Goal: Contribute content: Contribute content

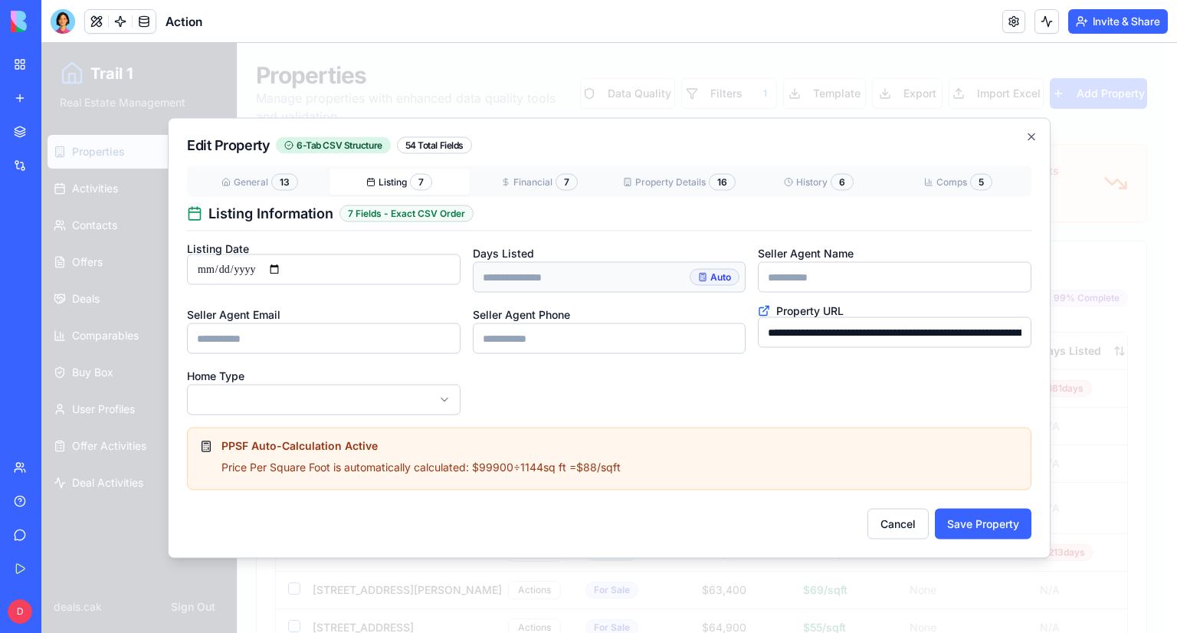
scroll to position [1073, 0]
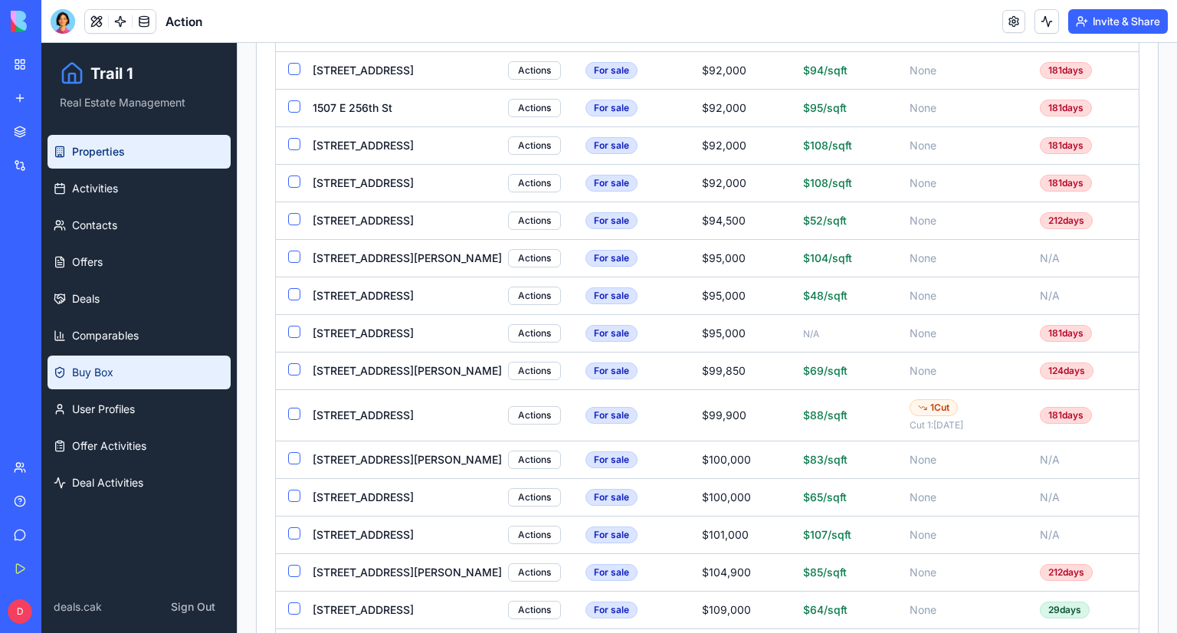
click at [175, 366] on link "Buy Box" at bounding box center [139, 373] width 183 height 34
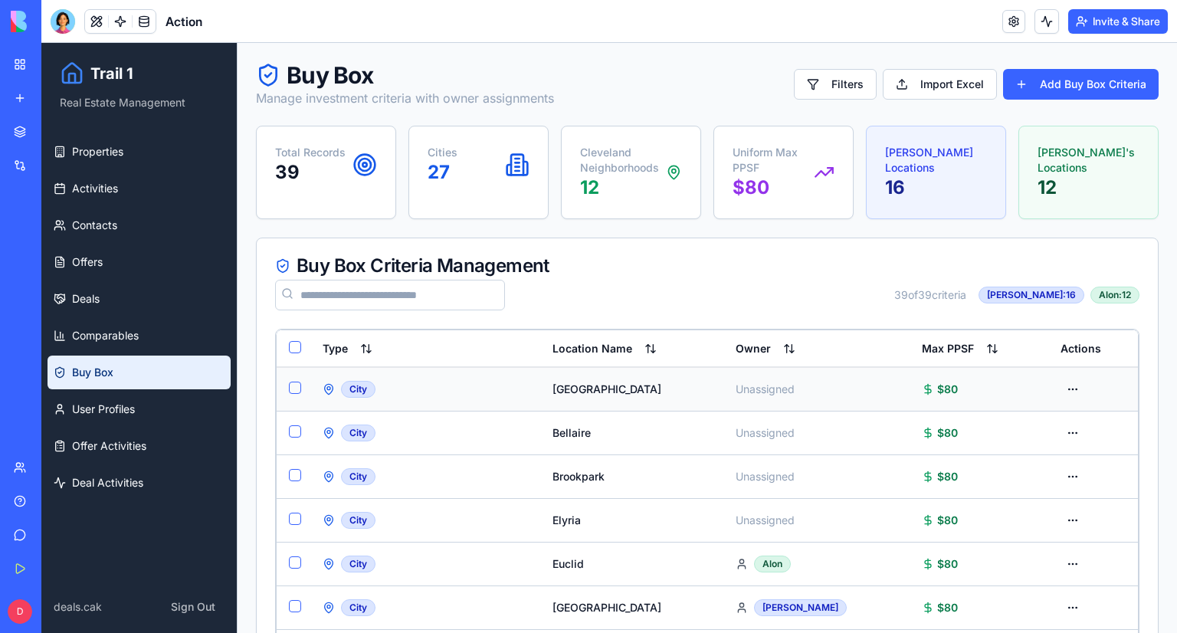
click at [723, 380] on td "[GEOGRAPHIC_DATA]" at bounding box center [631, 389] width 183 height 44
click at [576, 388] on div "[GEOGRAPHIC_DATA]" at bounding box center [632, 389] width 159 height 15
click at [690, 394] on div "[GEOGRAPHIC_DATA]" at bounding box center [632, 389] width 159 height 15
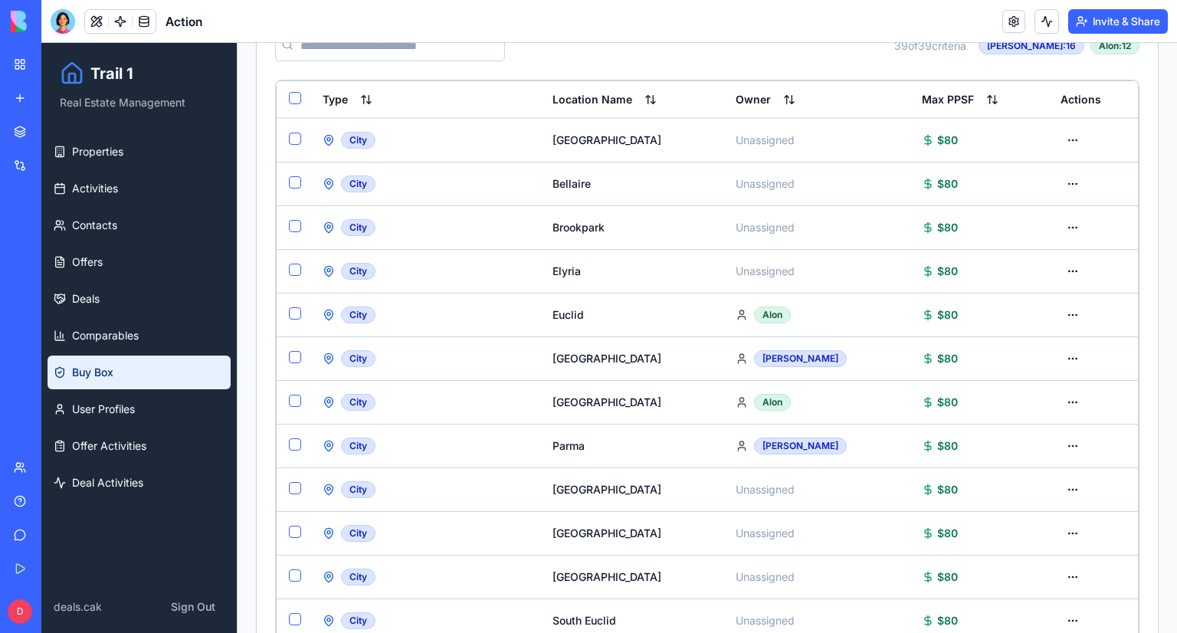
scroll to position [13, 0]
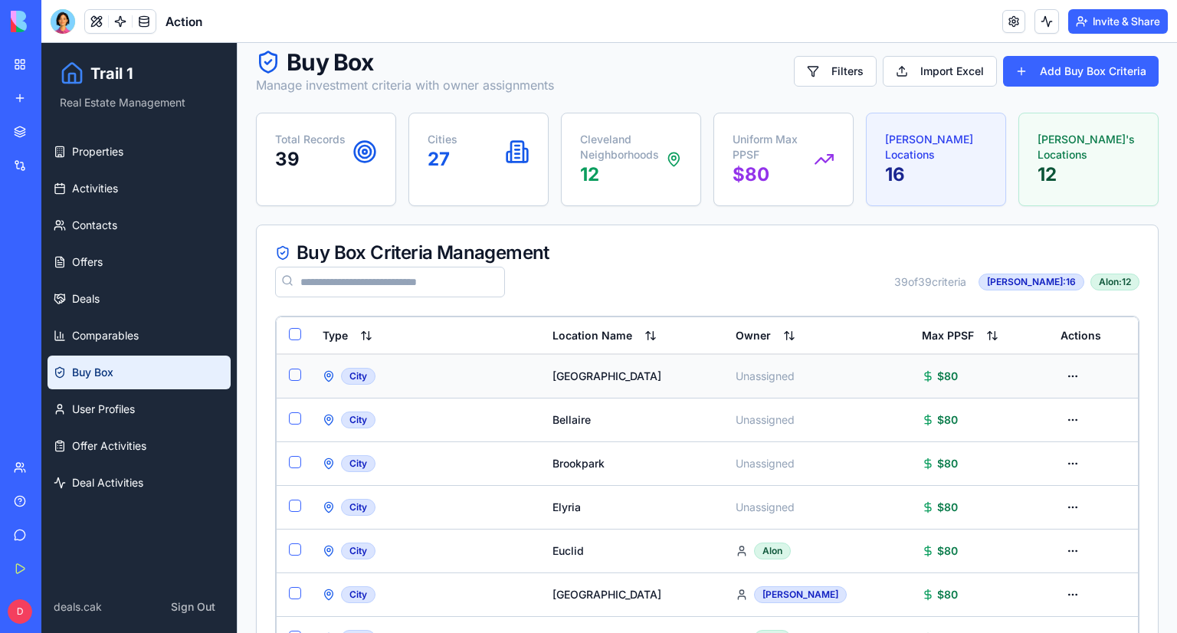
drag, startPoint x: 701, startPoint y: 586, endPoint x: 564, endPoint y: 382, distance: 245.7
copy tbody "Bedford Heights Unassigned $80 City Bellaire Unassigned $80 City Brookpark Unas…"
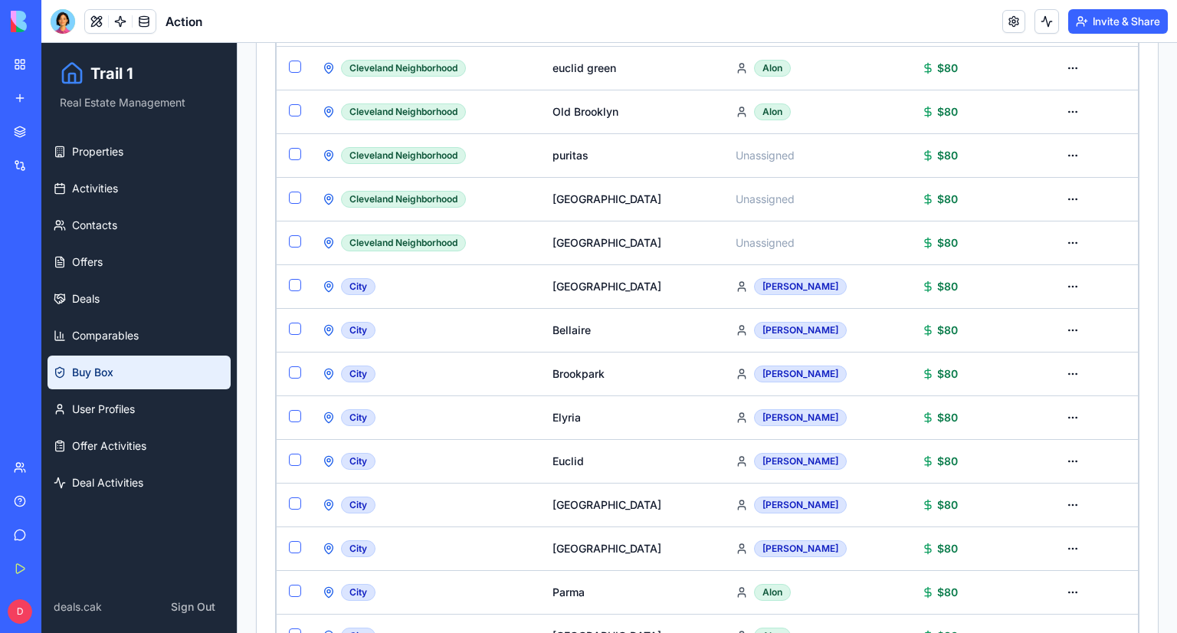
scroll to position [1469, 0]
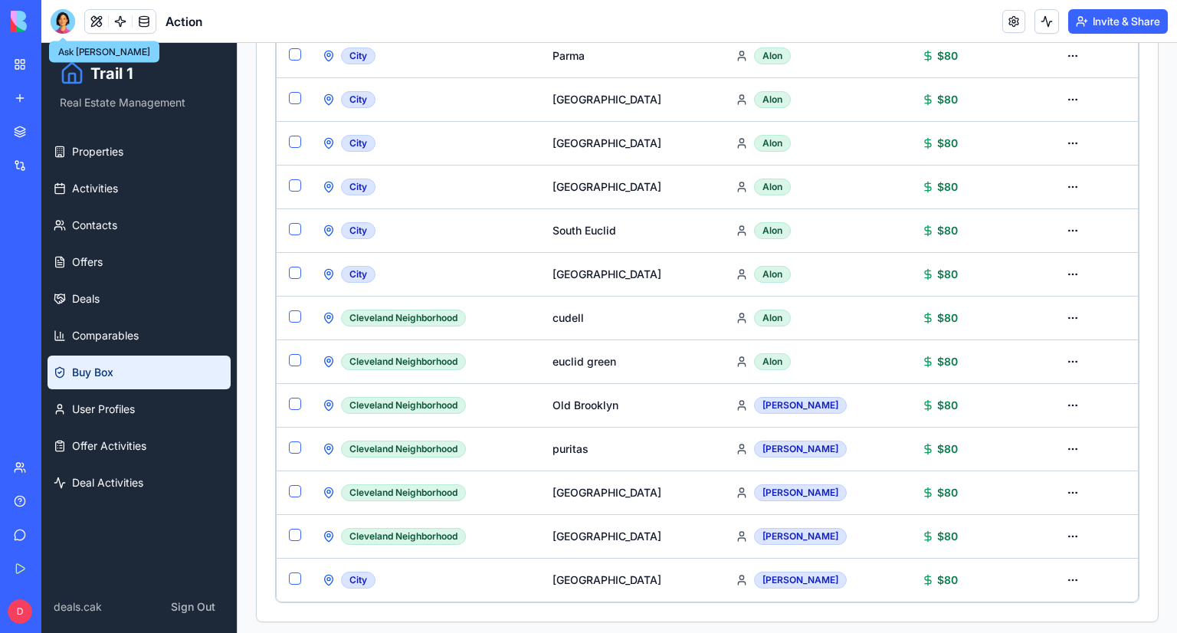
click at [61, 26] on div at bounding box center [63, 21] width 25 height 25
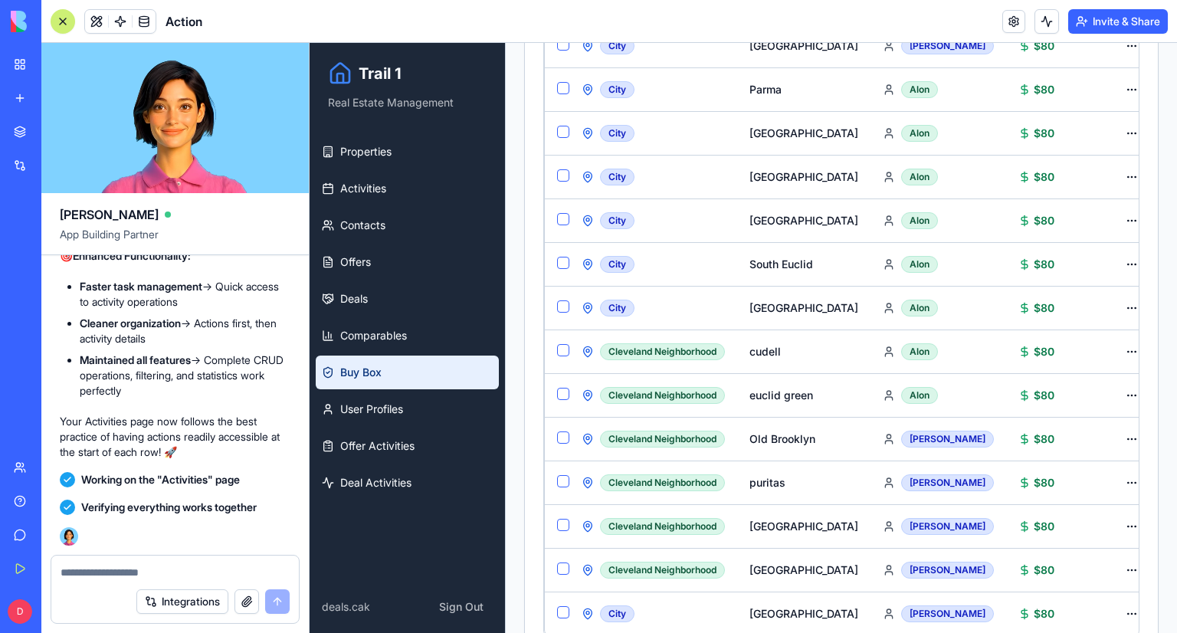
scroll to position [135366, 0]
click at [123, 570] on textarea at bounding box center [175, 572] width 229 height 15
click at [225, 573] on textarea at bounding box center [175, 572] width 229 height 15
type textarea "*"
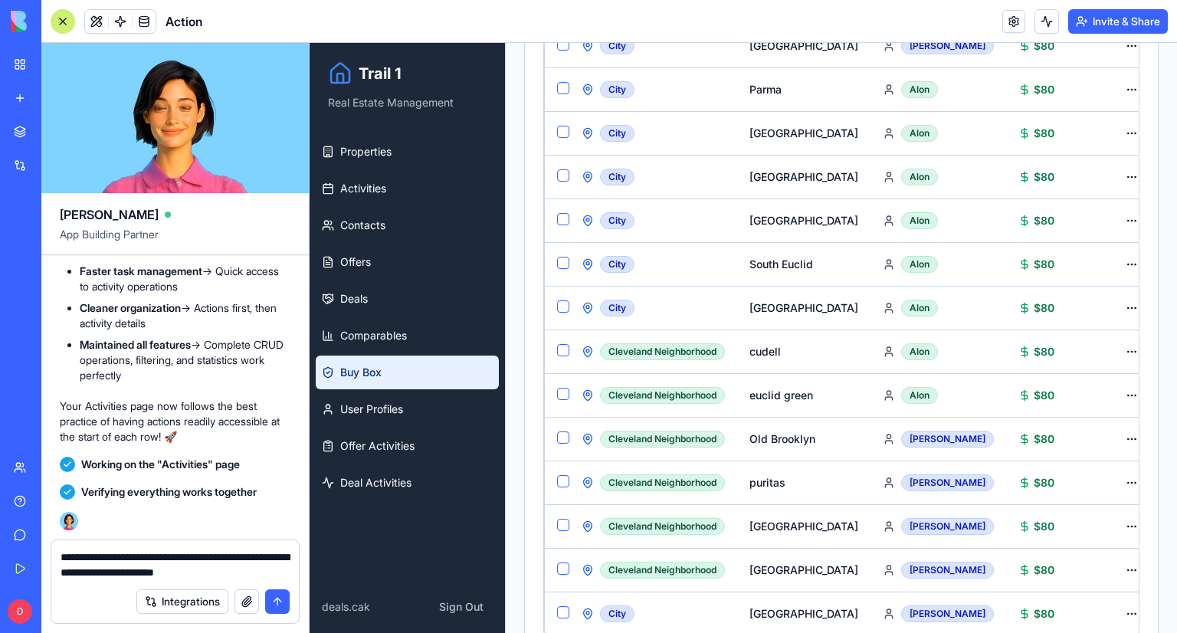
paste textarea "**********"
type textarea "**********"
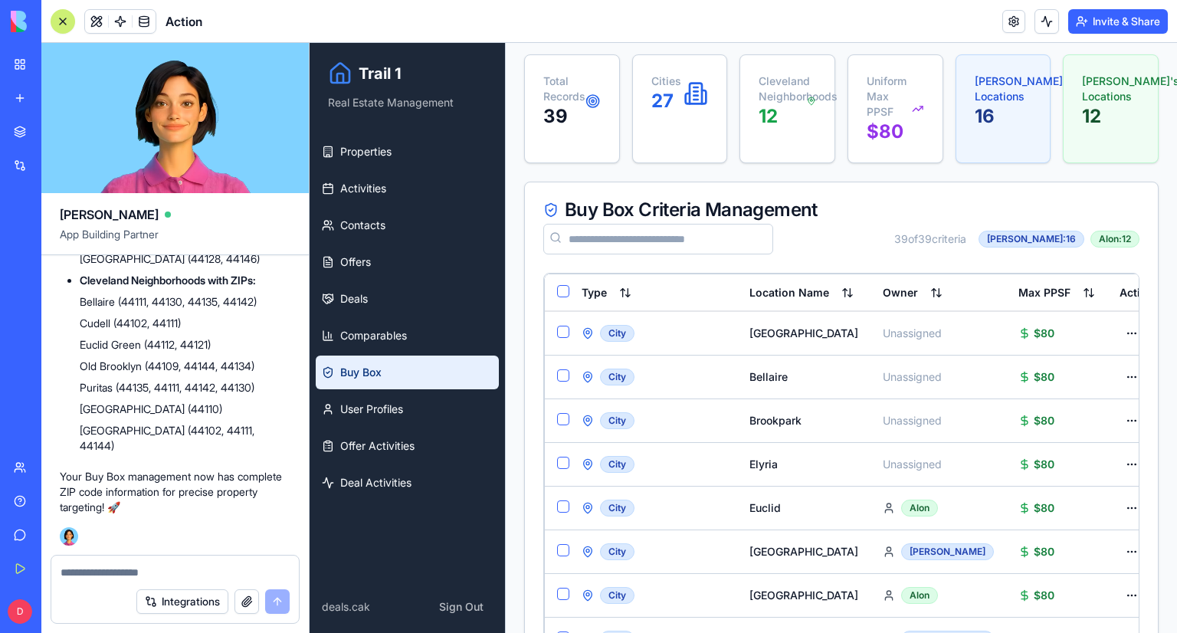
scroll to position [41, 0]
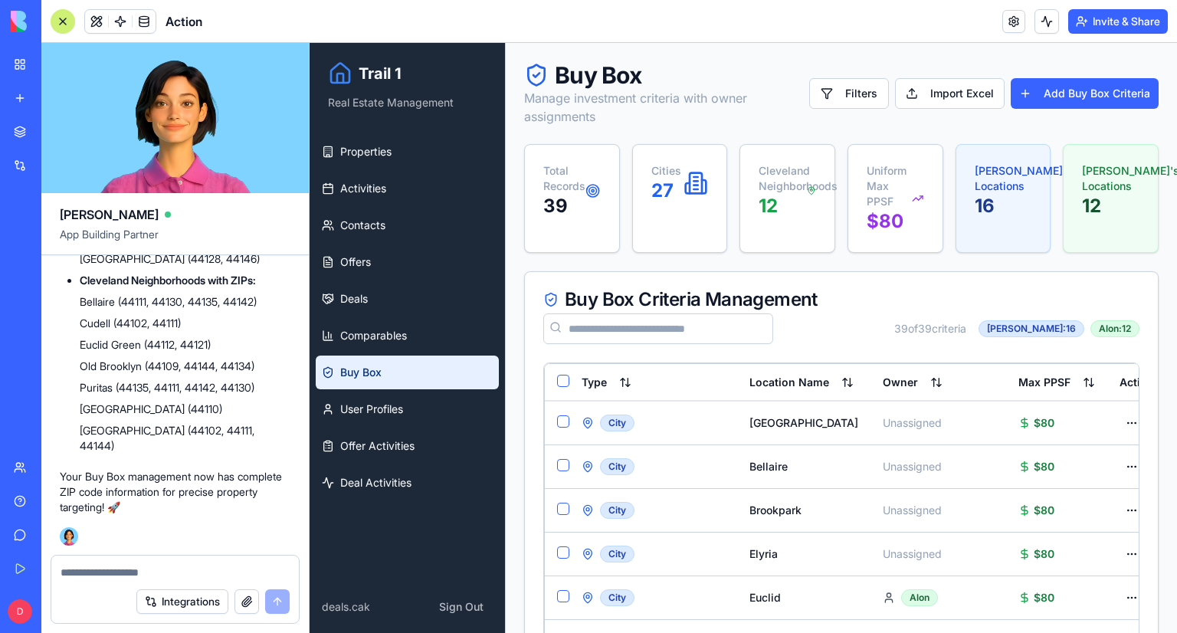
scroll to position [0, 0]
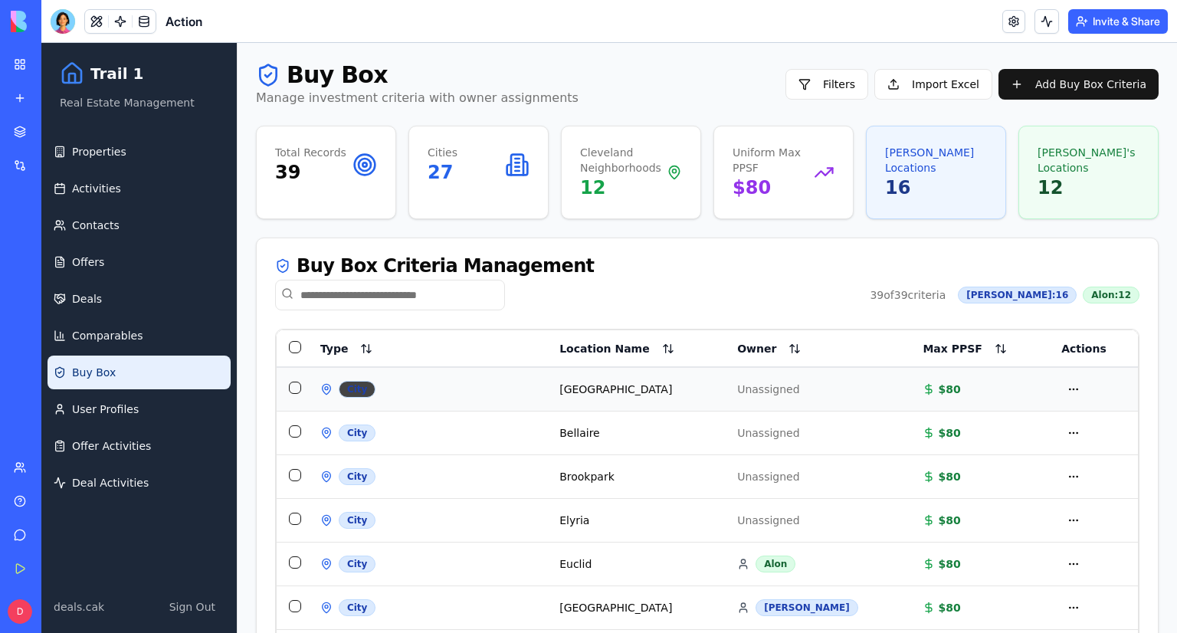
click at [362, 391] on div "City" at bounding box center [357, 389] width 37 height 17
click at [636, 390] on div "[GEOGRAPHIC_DATA]" at bounding box center [635, 389] width 153 height 15
click at [1071, 391] on td at bounding box center [1093, 389] width 89 height 44
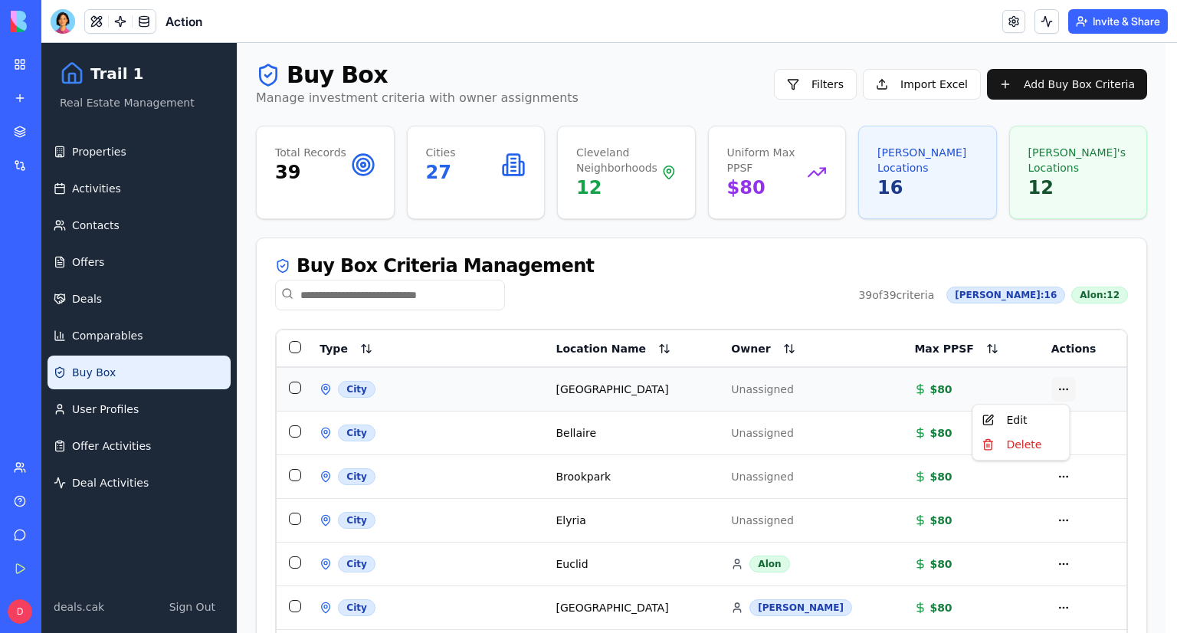
click at [1012, 26] on link at bounding box center [1013, 21] width 23 height 23
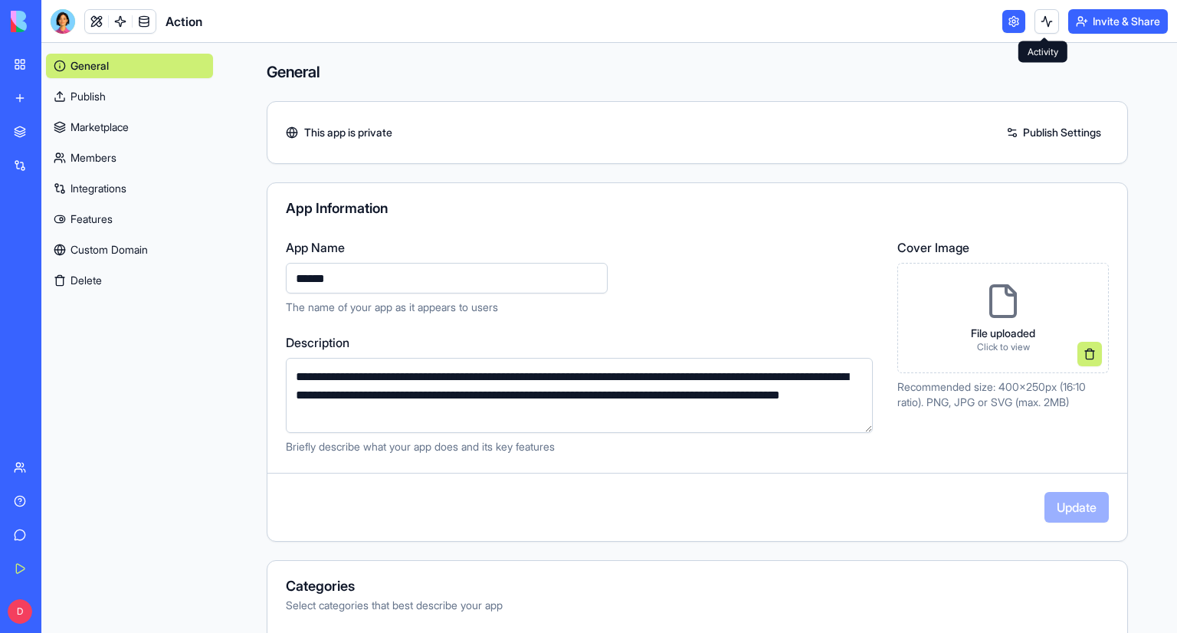
click at [1052, 25] on button at bounding box center [1047, 21] width 25 height 25
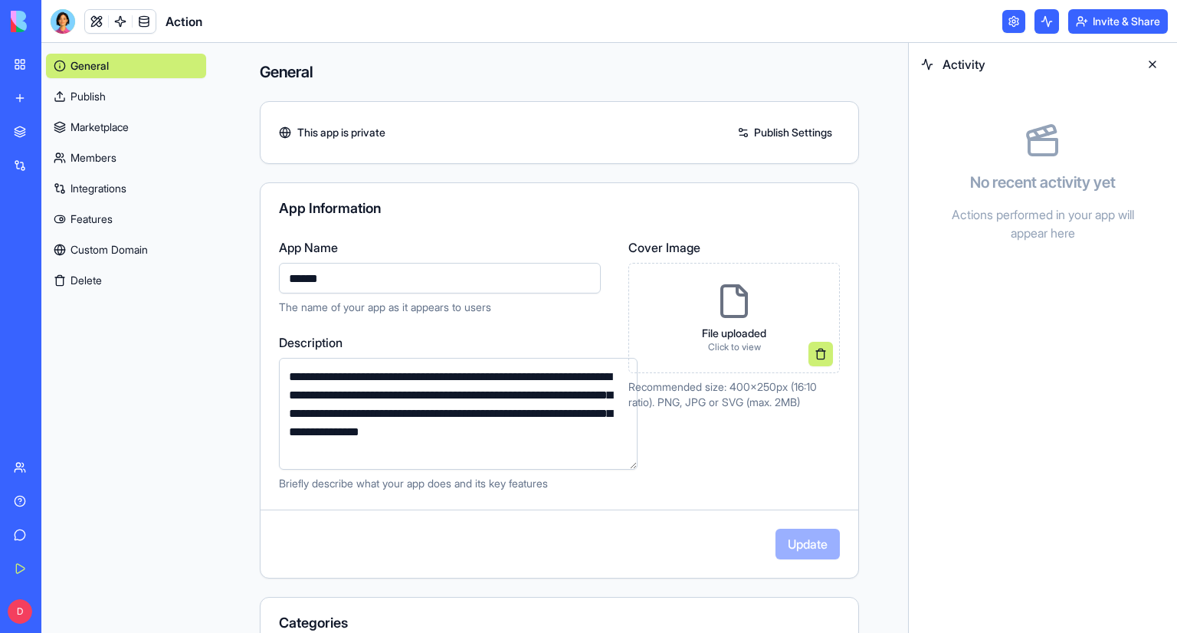
click at [1052, 25] on button at bounding box center [1047, 21] width 25 height 25
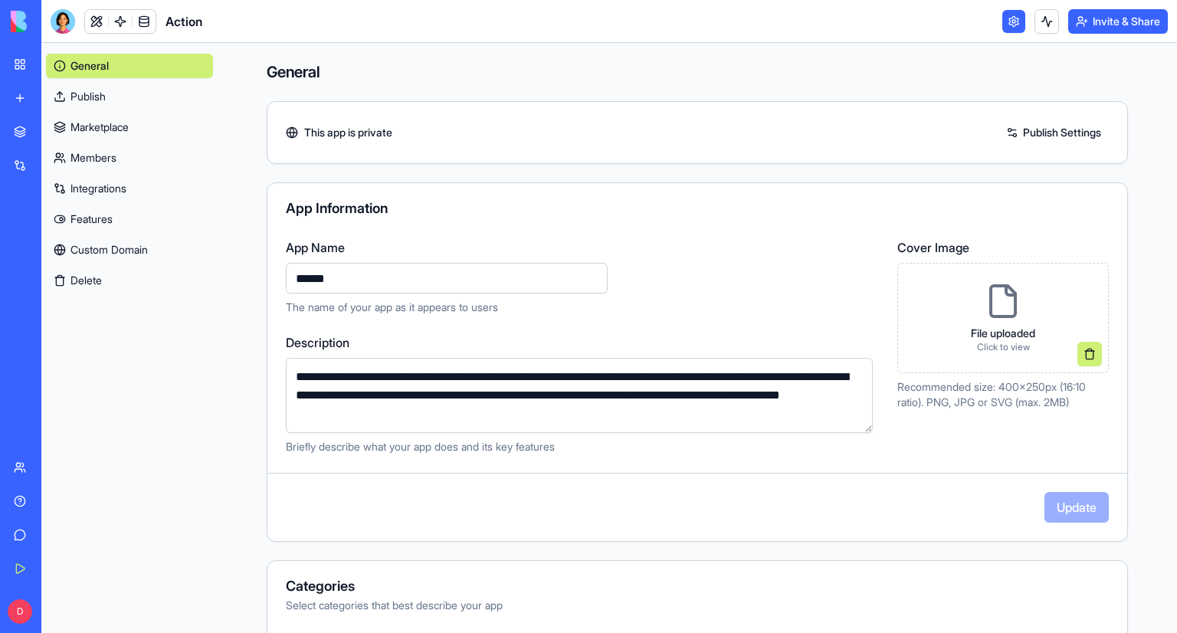
click at [98, 100] on link "Publish" at bounding box center [129, 96] width 167 height 25
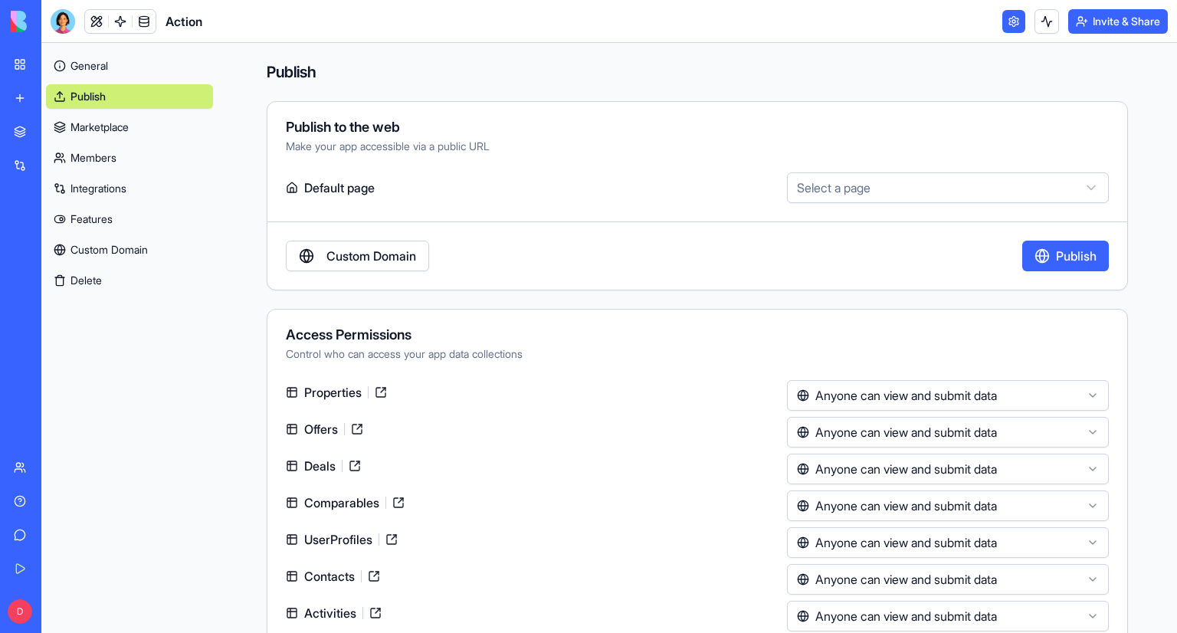
click at [1031, 261] on button "Publish" at bounding box center [1065, 256] width 87 height 31
click at [176, 65] on link "General" at bounding box center [129, 66] width 167 height 25
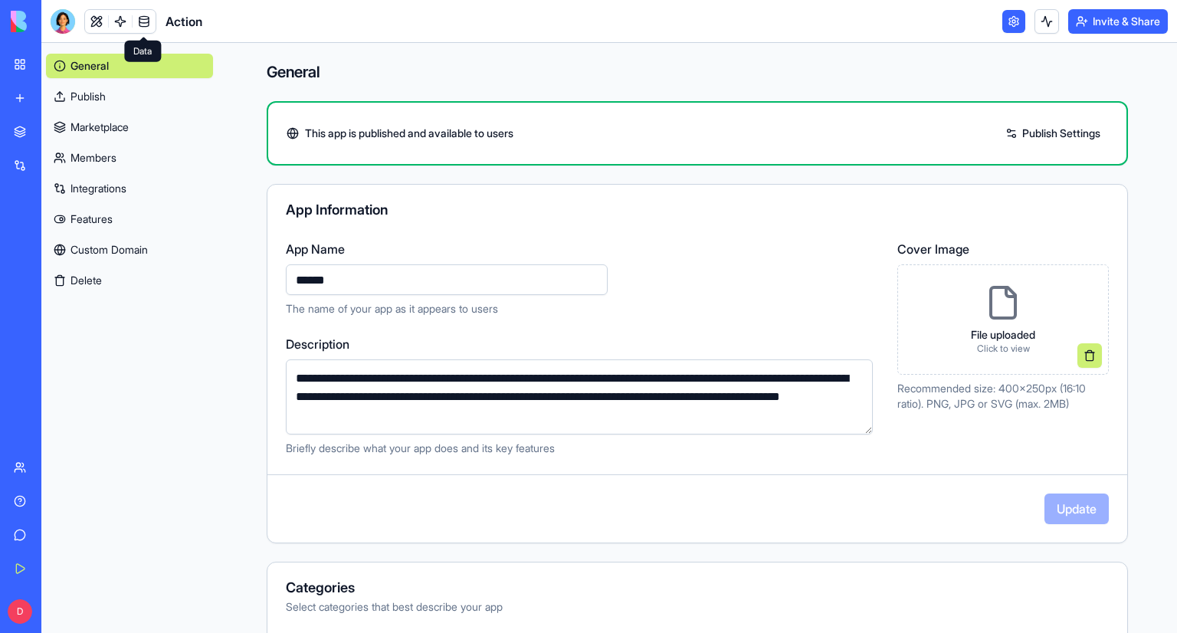
click at [138, 22] on link at bounding box center [144, 21] width 23 height 23
click at [184, 21] on span "Action" at bounding box center [184, 21] width 37 height 18
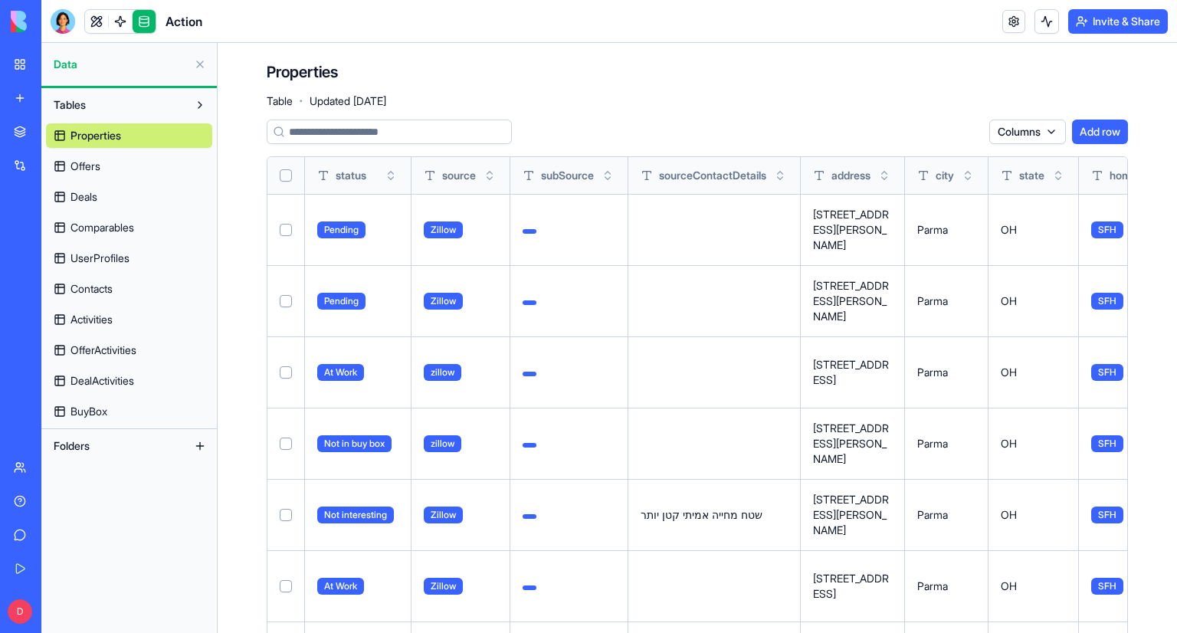
drag, startPoint x: 113, startPoint y: 414, endPoint x: 648, endPoint y: 424, distance: 534.3
click at [113, 414] on link "BuyBox" at bounding box center [129, 411] width 166 height 25
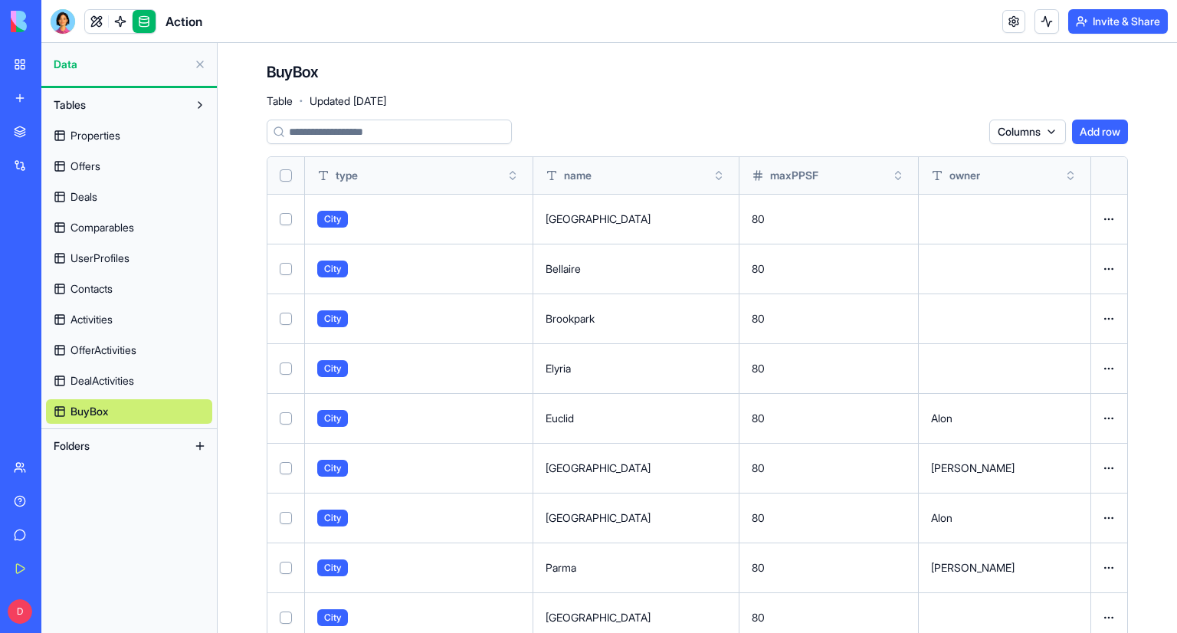
click at [1033, 130] on html "My Workspace New app Marketplace Integrations Recent Real Estate AI Assistant A…" at bounding box center [588, 316] width 1177 height 633
click at [67, 25] on div at bounding box center [63, 21] width 25 height 25
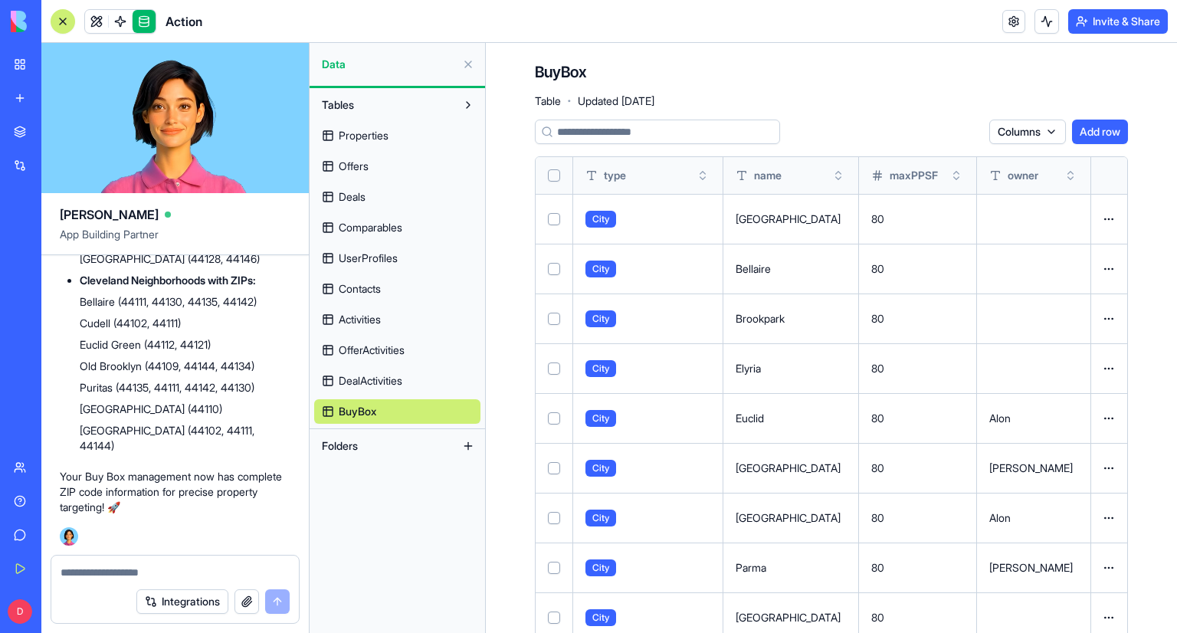
scroll to position [140593, 0]
click at [174, 568] on textarea at bounding box center [175, 572] width 229 height 15
type textarea "*"
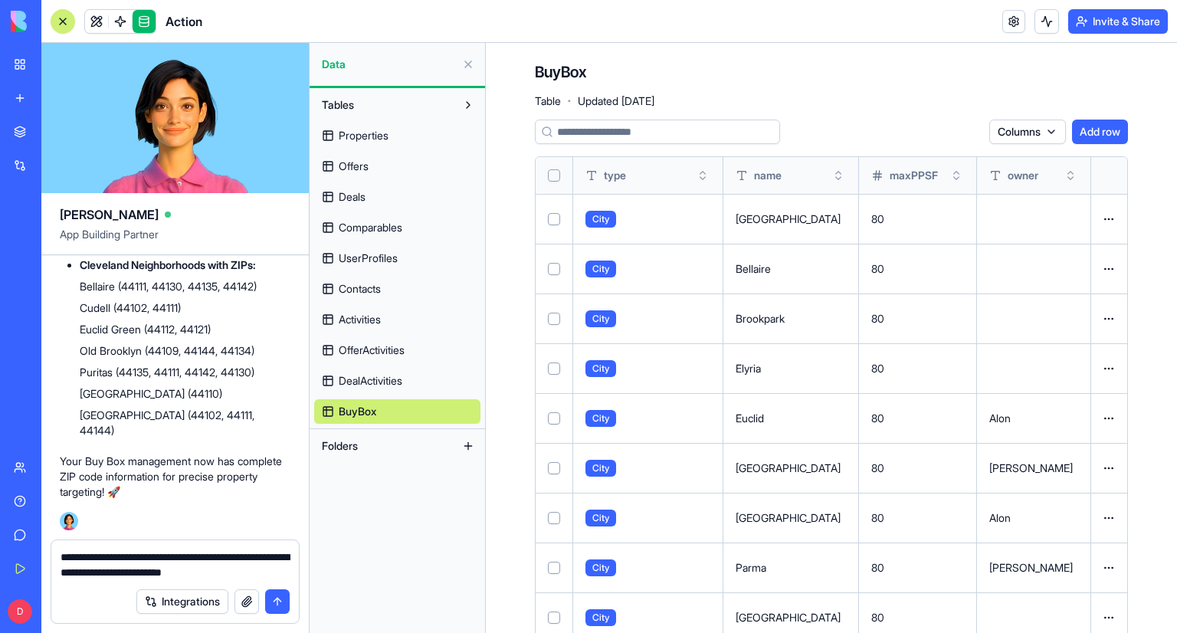
type textarea "**********"
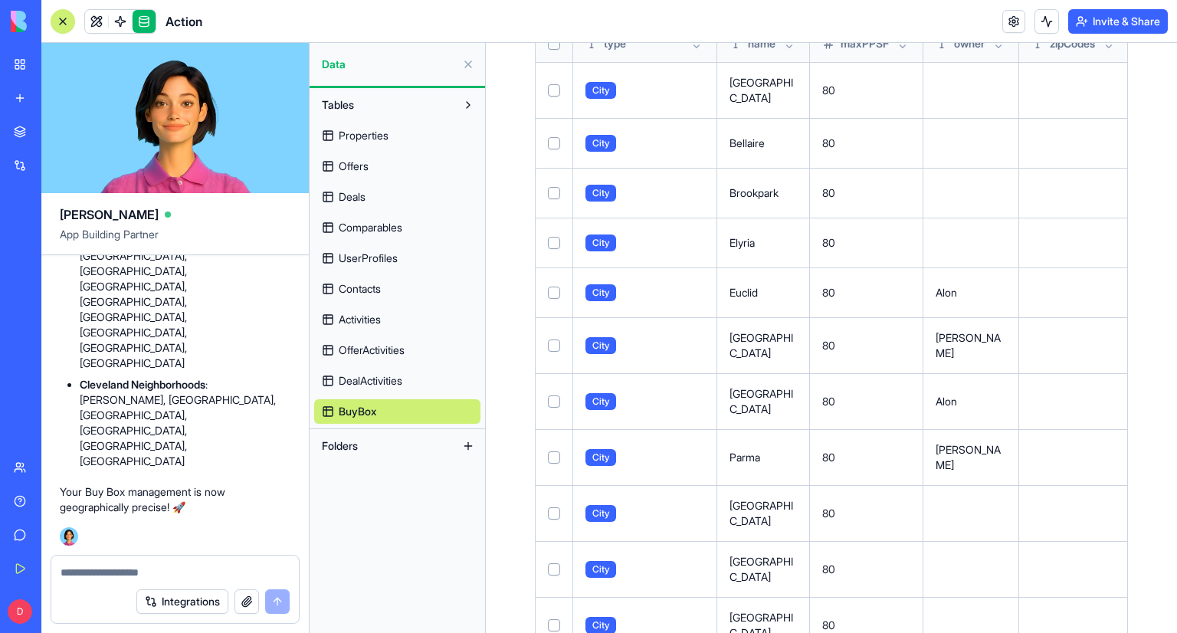
scroll to position [153, 0]
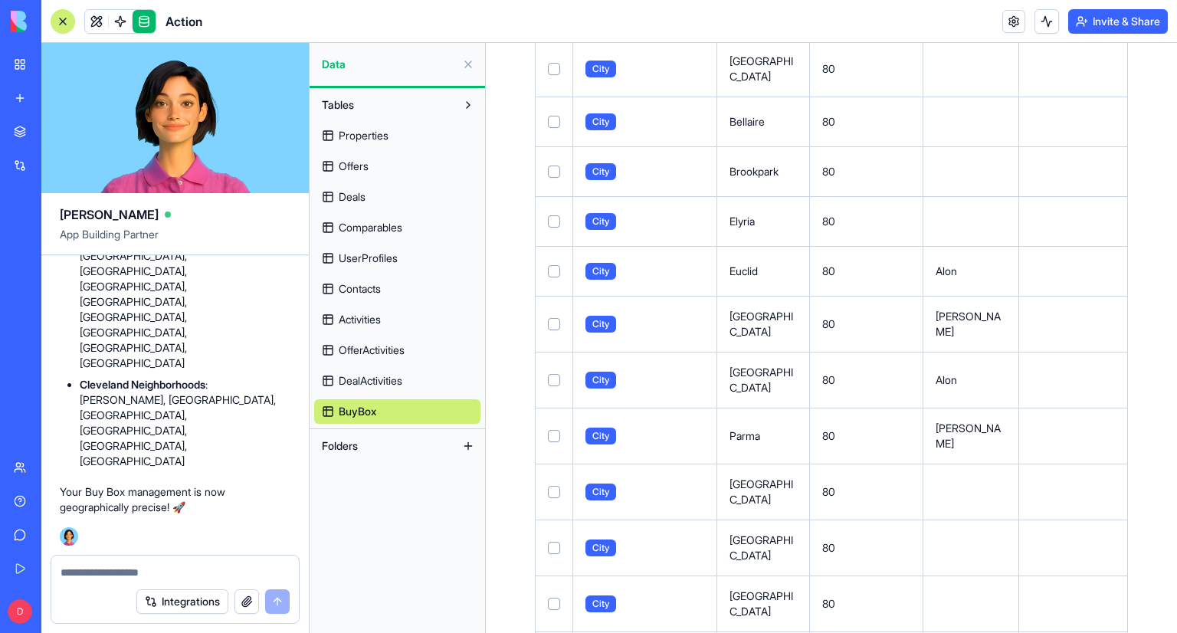
click at [383, 375] on span "DealActivities" at bounding box center [371, 380] width 64 height 15
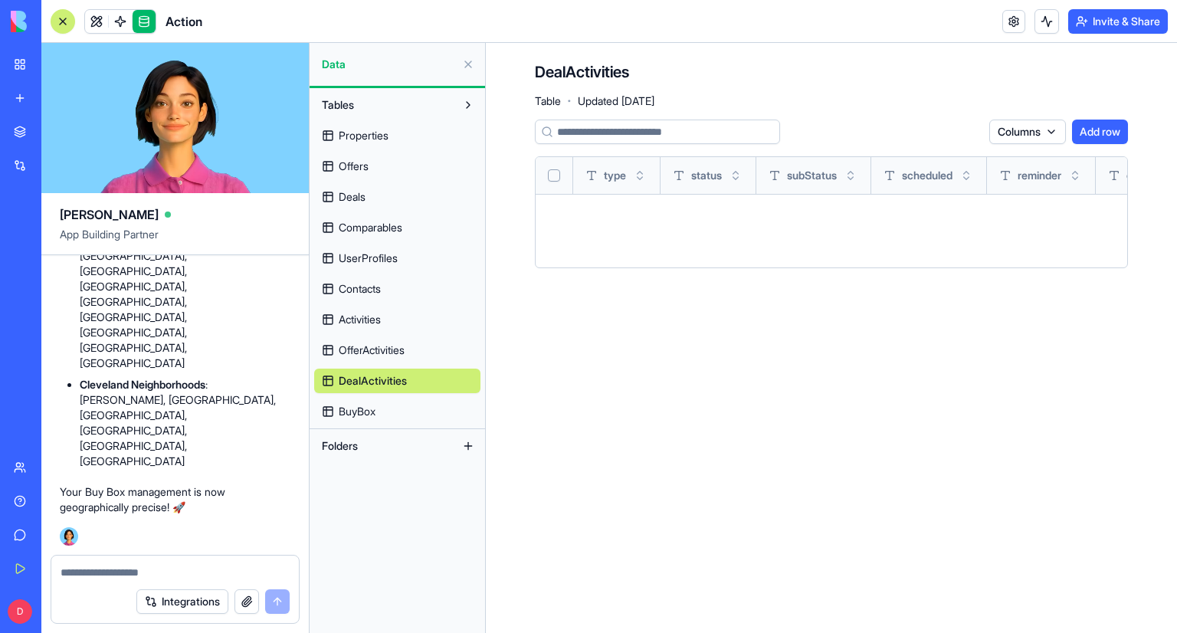
click at [383, 412] on link "BuyBox" at bounding box center [397, 411] width 166 height 25
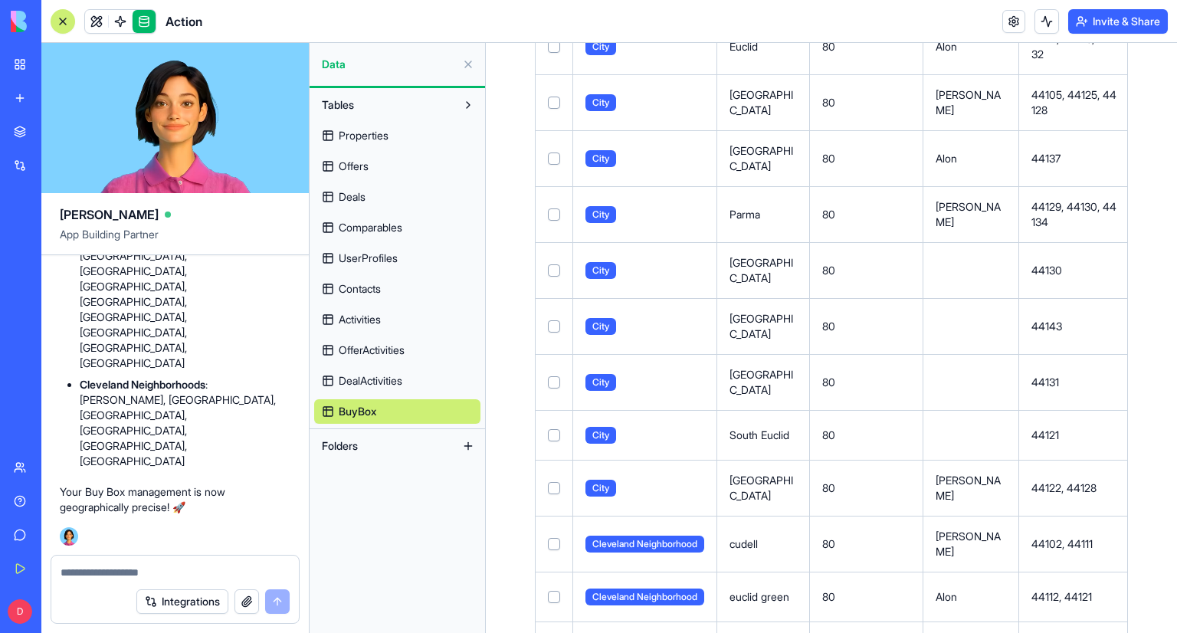
scroll to position [230, 0]
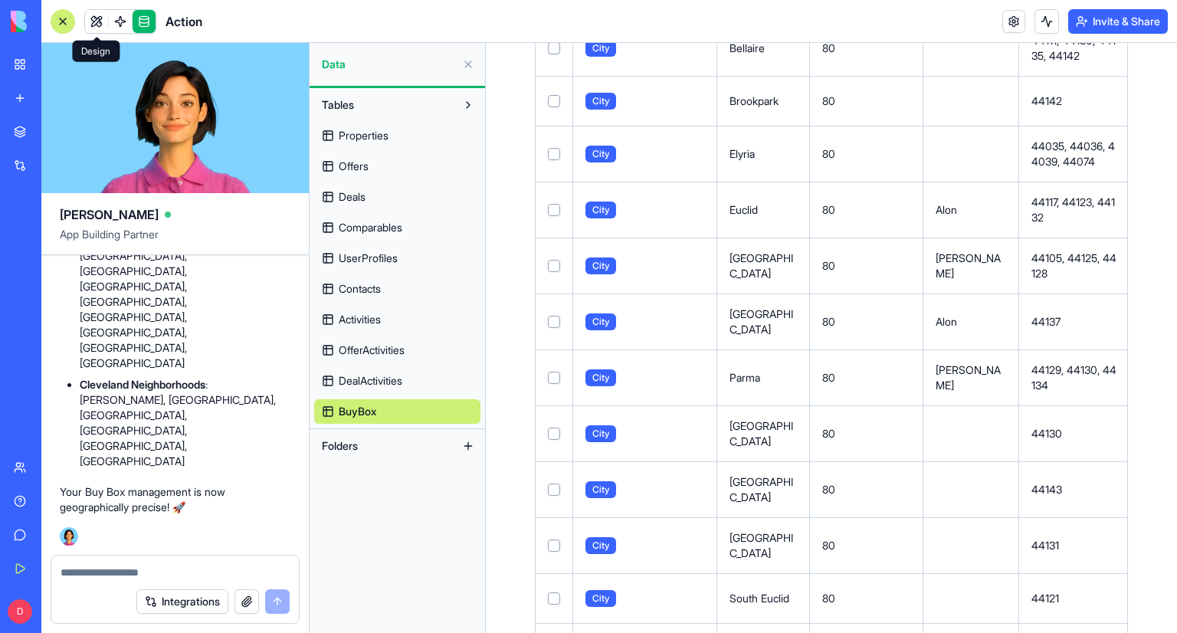
click at [68, 16] on div at bounding box center [63, 21] width 12 height 12
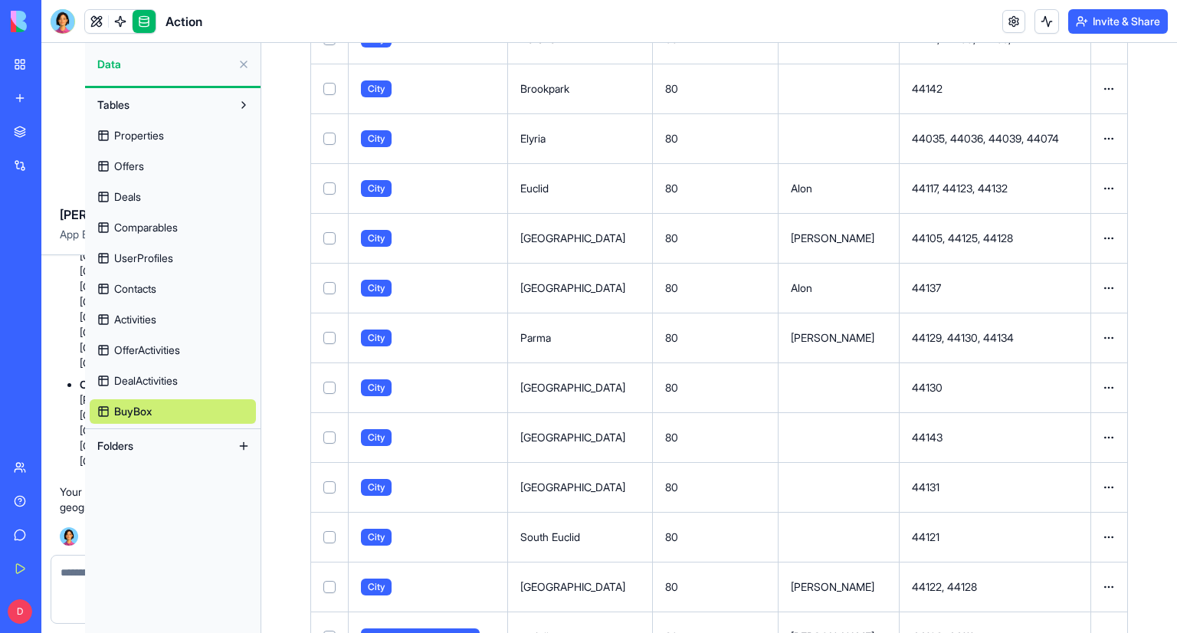
scroll to position [221, 0]
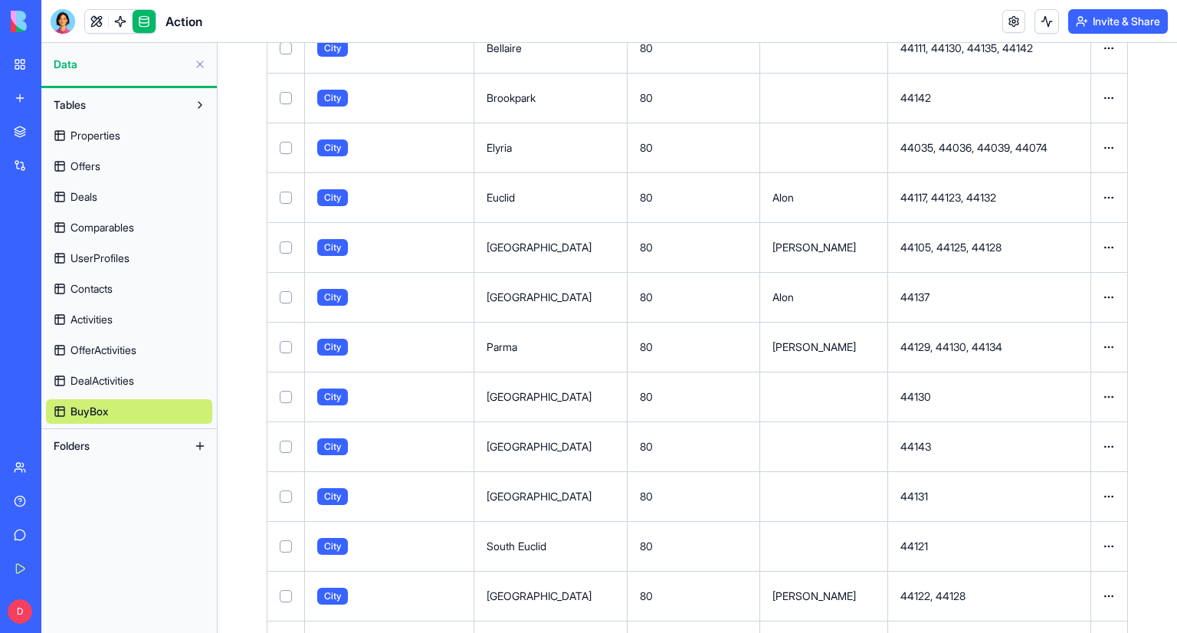
click at [138, 28] on link at bounding box center [144, 21] width 23 height 23
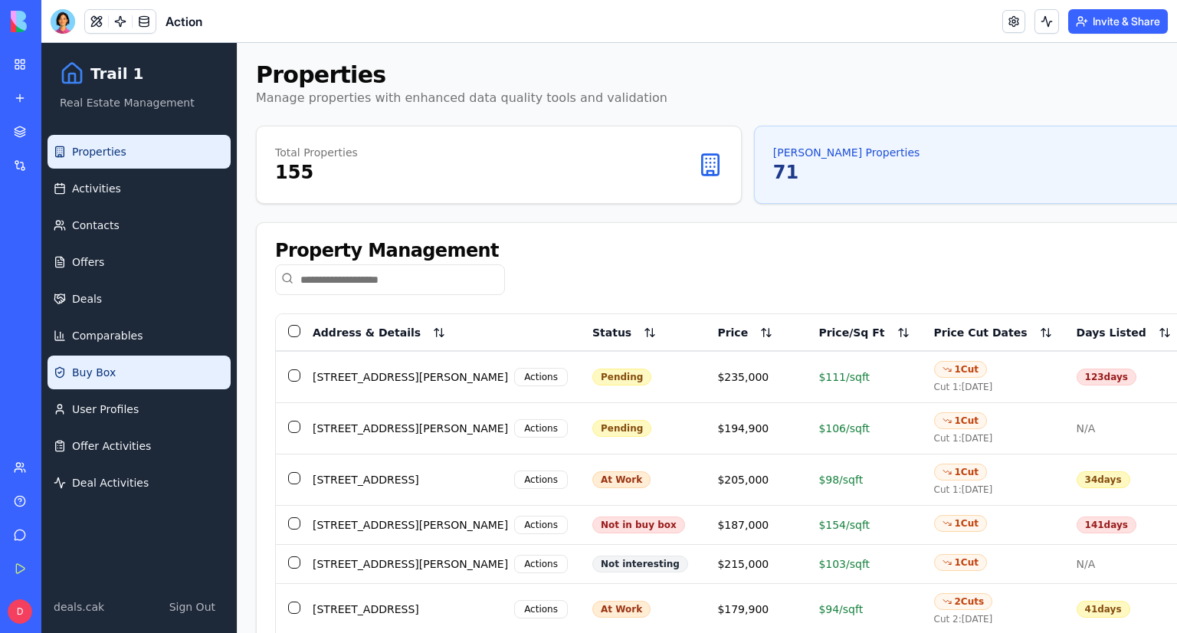
click at [120, 377] on link "Buy Box" at bounding box center [139, 373] width 183 height 34
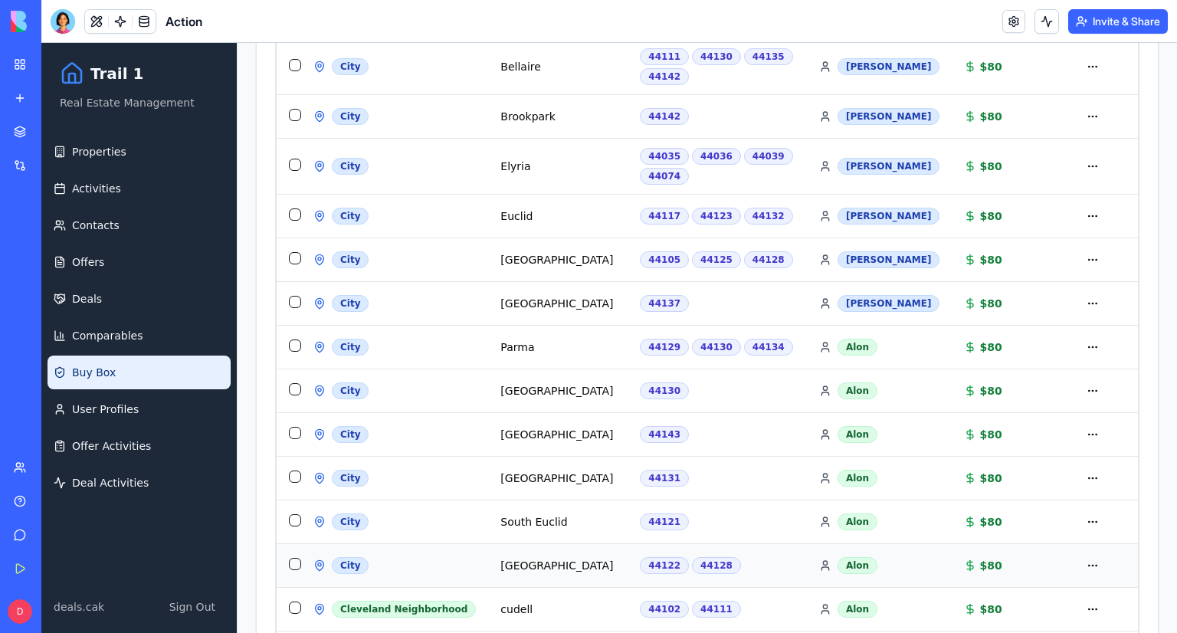
scroll to position [1469, 0]
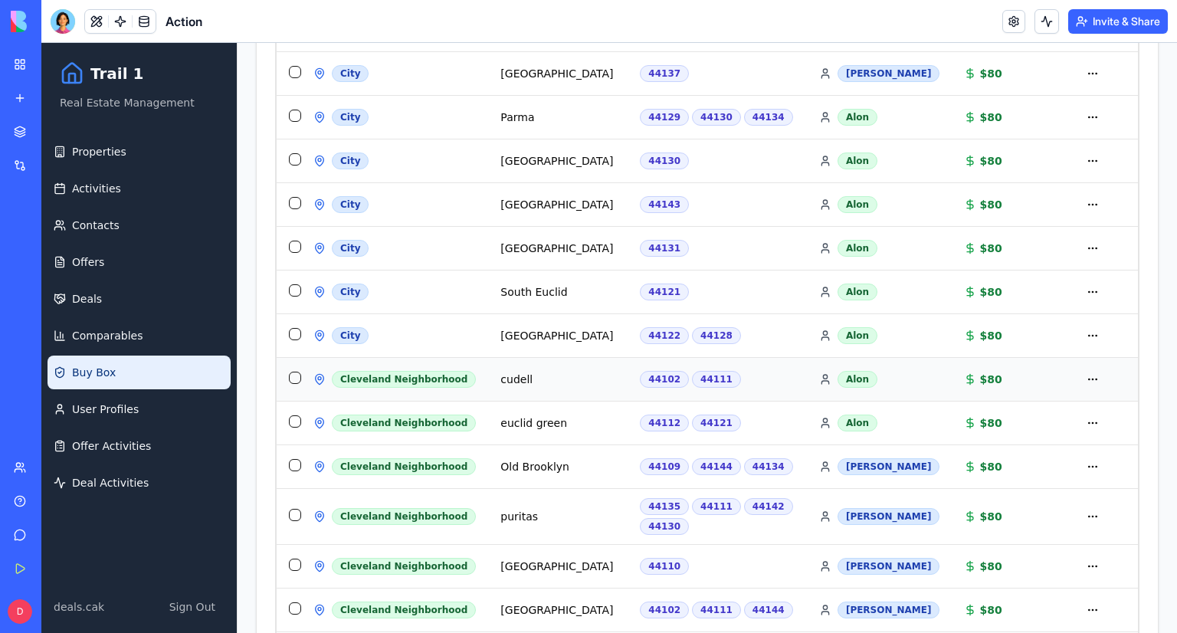
click at [500, 372] on div "cudell" at bounding box center [557, 379] width 115 height 15
copy div "cudell"
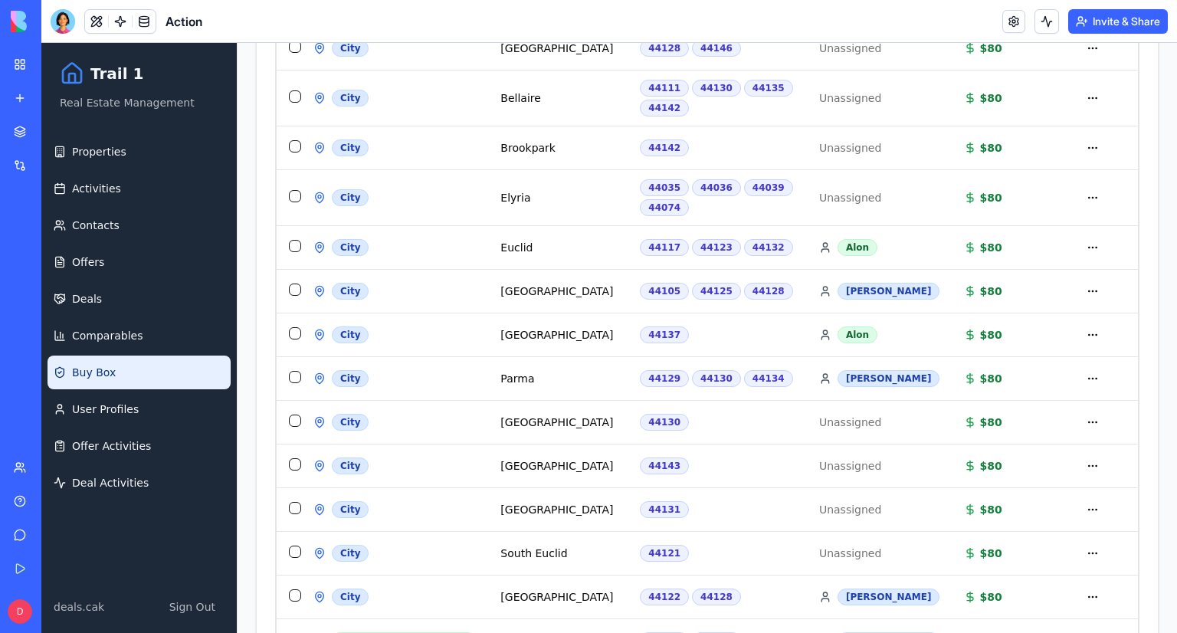
scroll to position [156, 0]
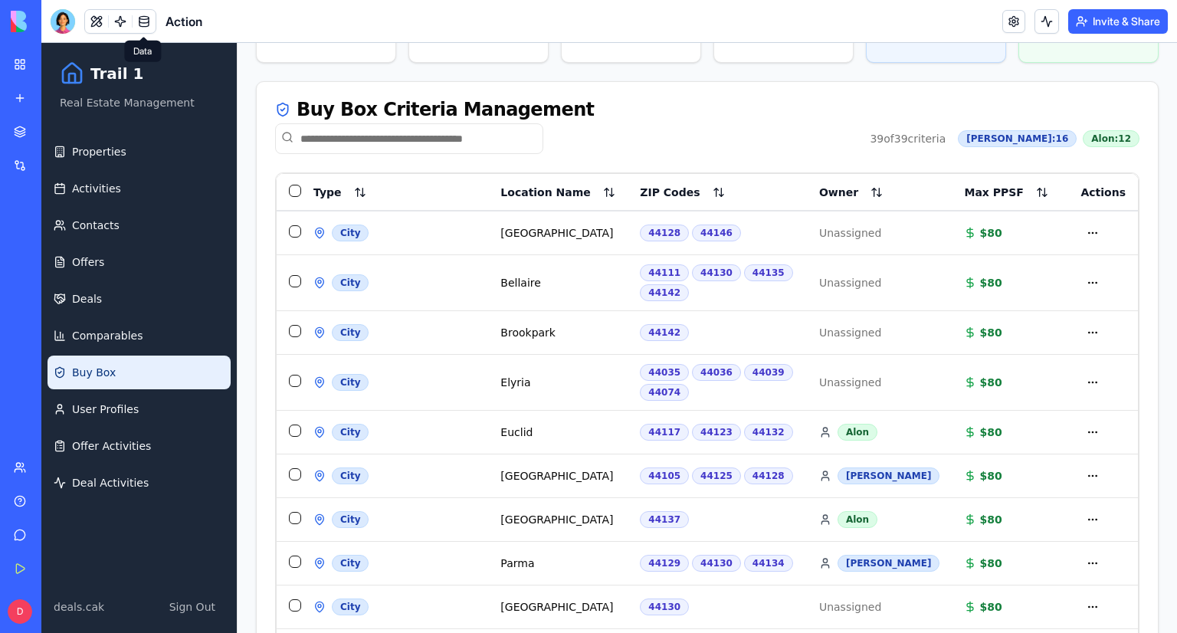
click at [143, 25] on link at bounding box center [144, 21] width 23 height 23
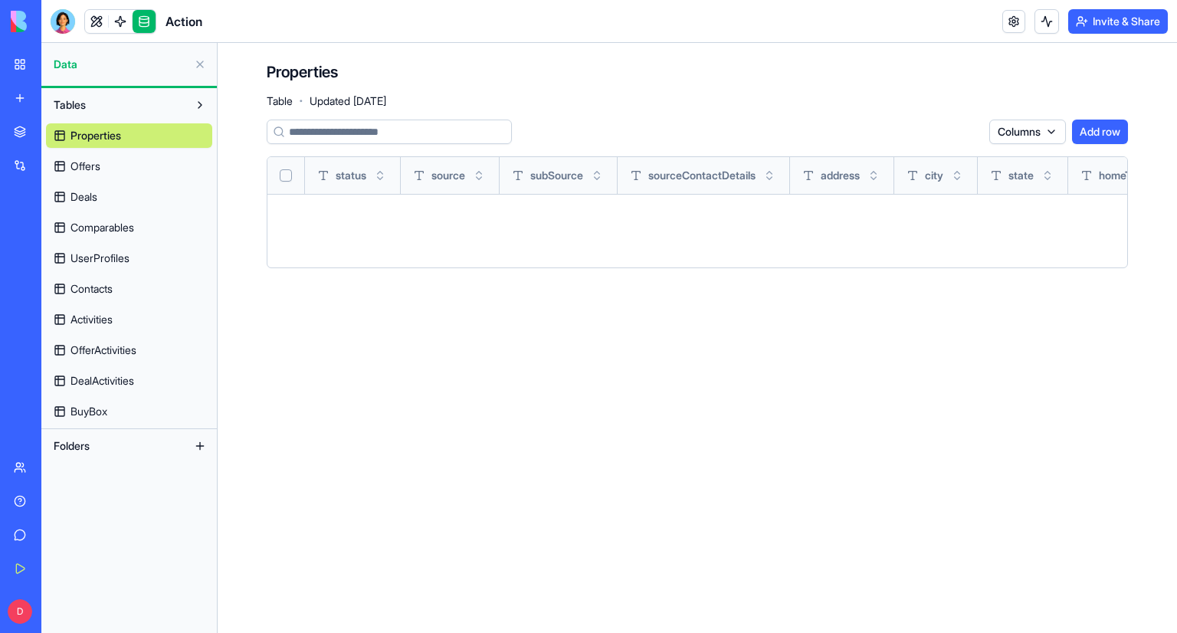
click at [113, 412] on link "BuyBox" at bounding box center [129, 411] width 166 height 25
click at [93, 412] on span "BuyBox" at bounding box center [89, 411] width 37 height 15
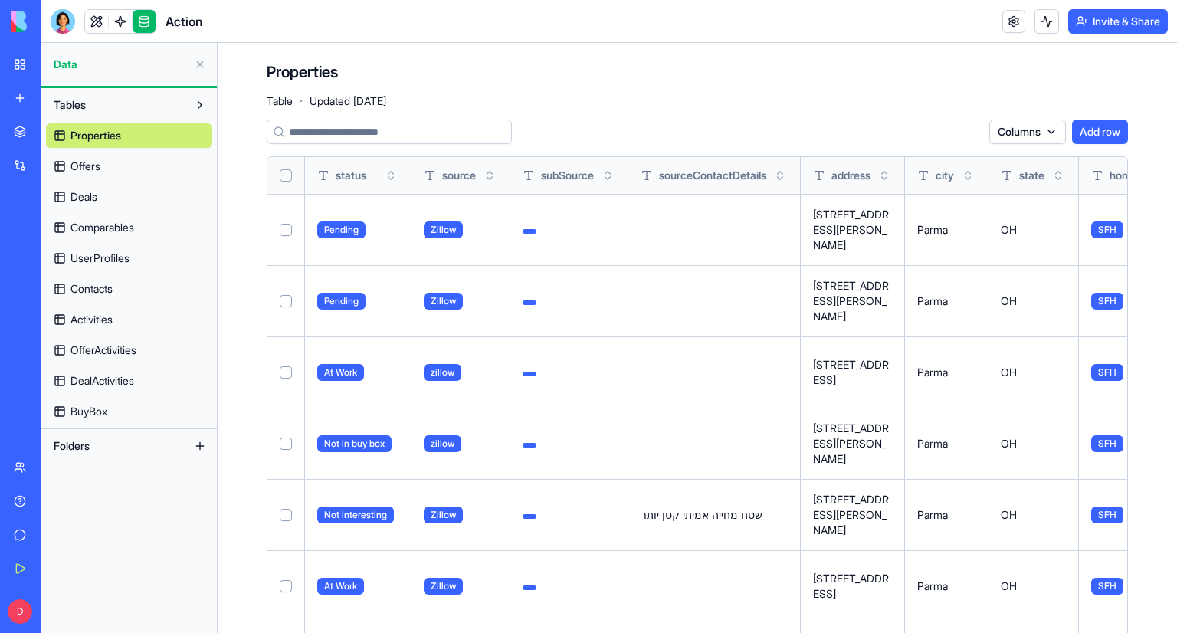
click at [536, 93] on div "Properties Table · Updated Oct 8, 2025" at bounding box center [697, 84] width 861 height 46
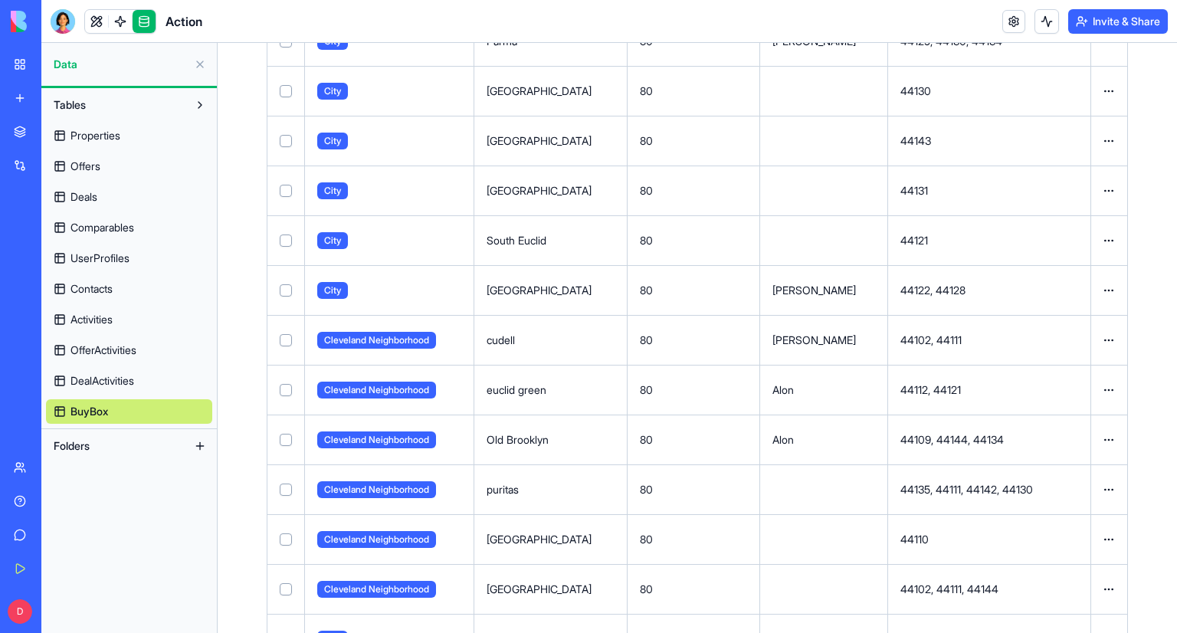
scroll to position [1470, 0]
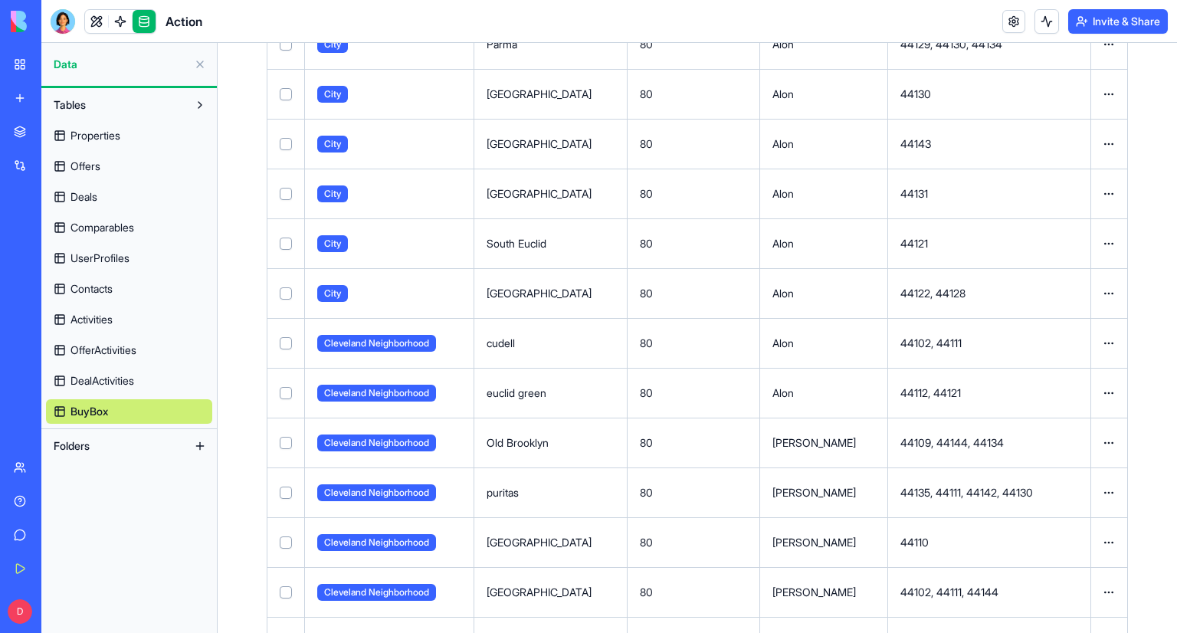
click at [143, 14] on link at bounding box center [144, 21] width 23 height 23
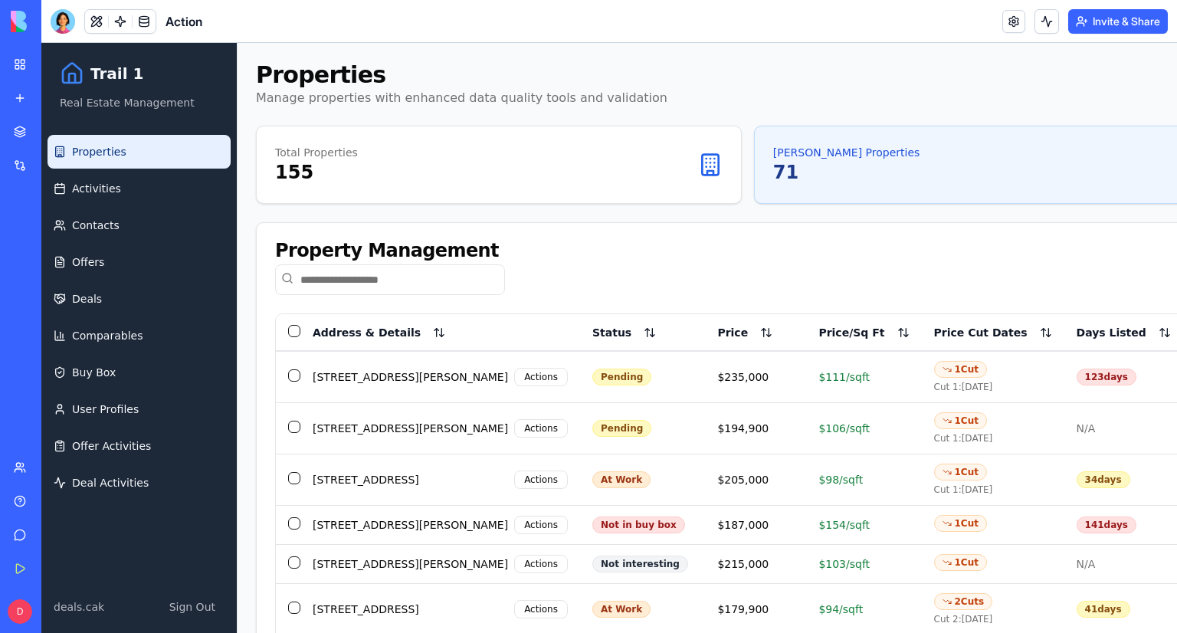
click at [159, 169] on ul "Properties Activities Contacts Offers Deals Comparables Buy Box User Profiles O…" at bounding box center [139, 317] width 183 height 365
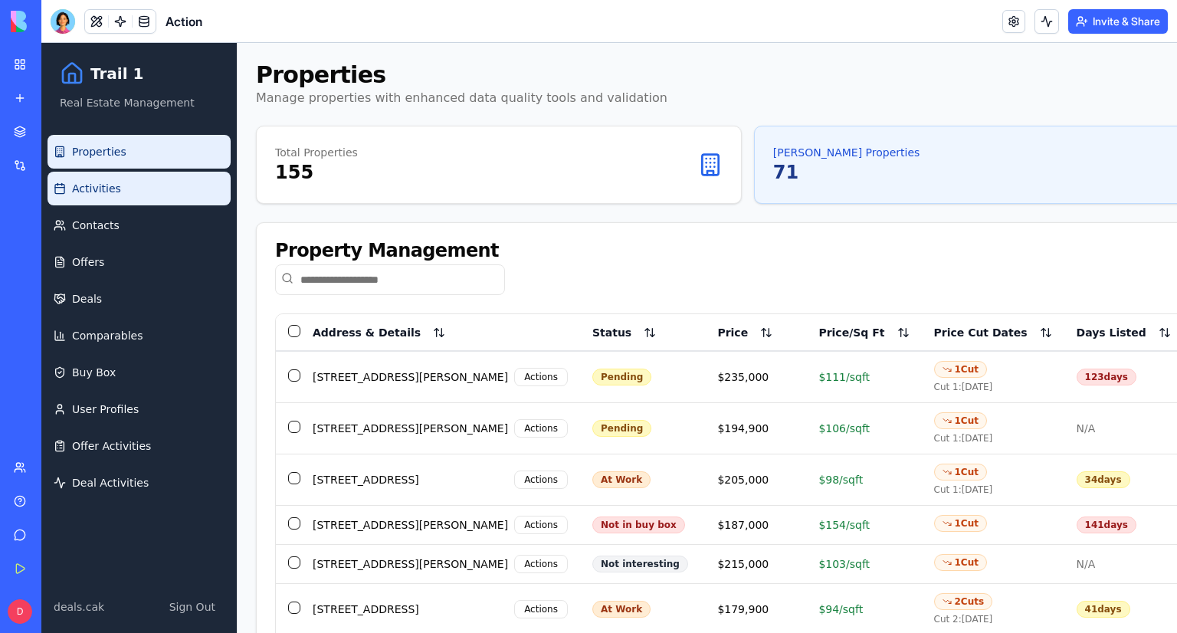
click at [156, 191] on link "Activities" at bounding box center [139, 189] width 183 height 34
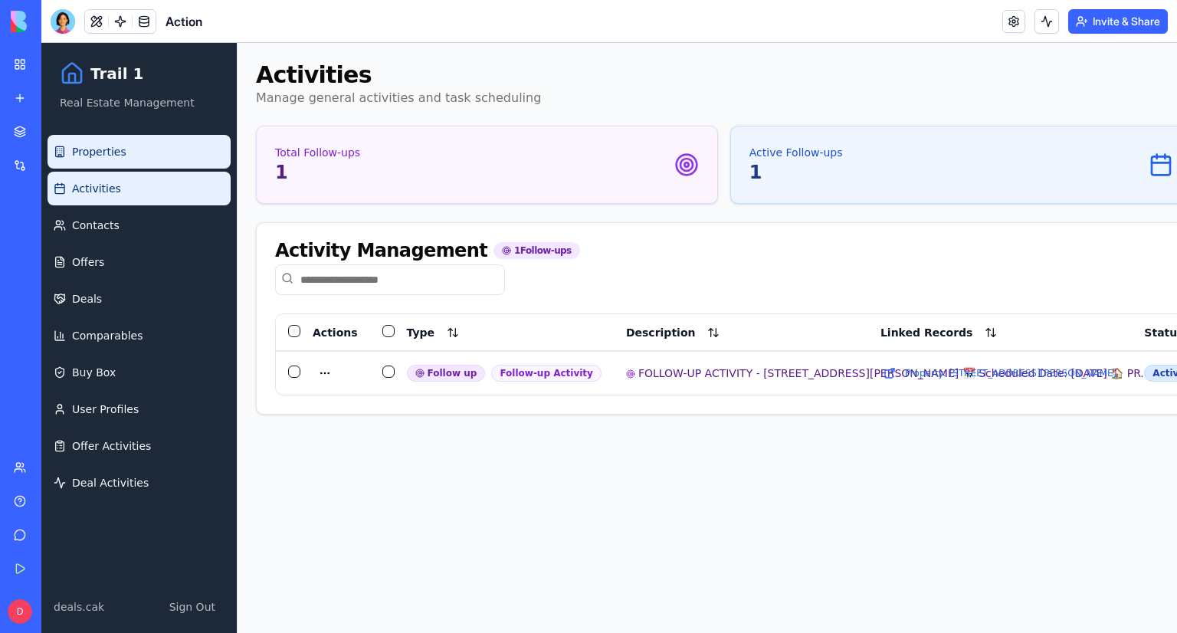
click at [159, 157] on link "Properties" at bounding box center [139, 152] width 183 height 34
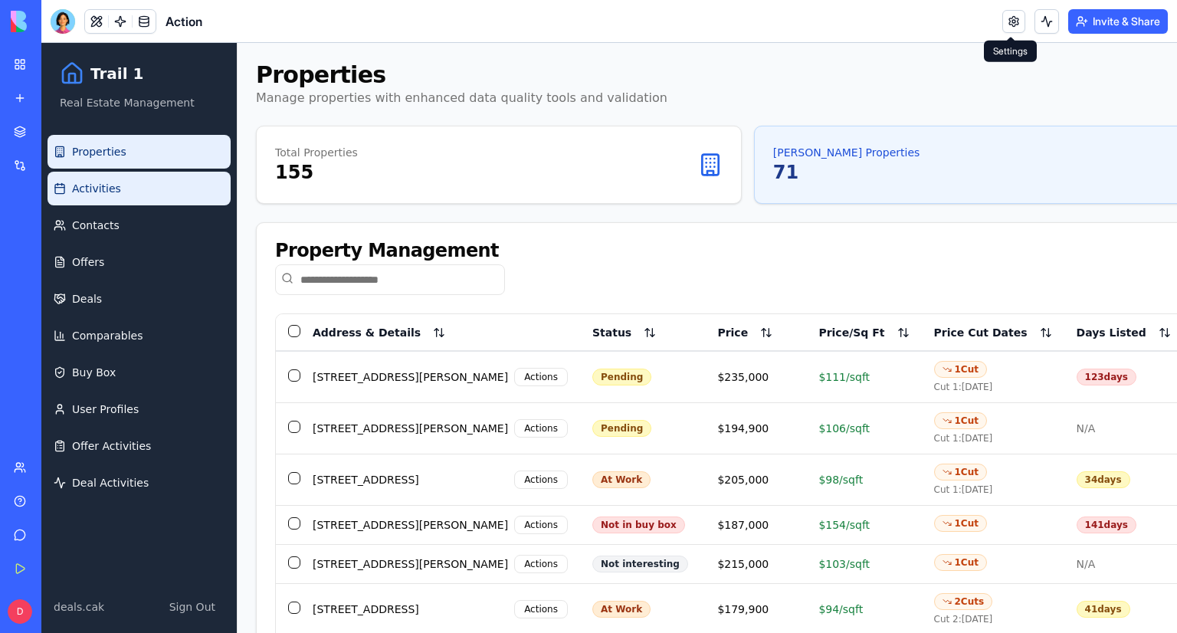
click at [110, 192] on span "Activities" at bounding box center [96, 188] width 49 height 15
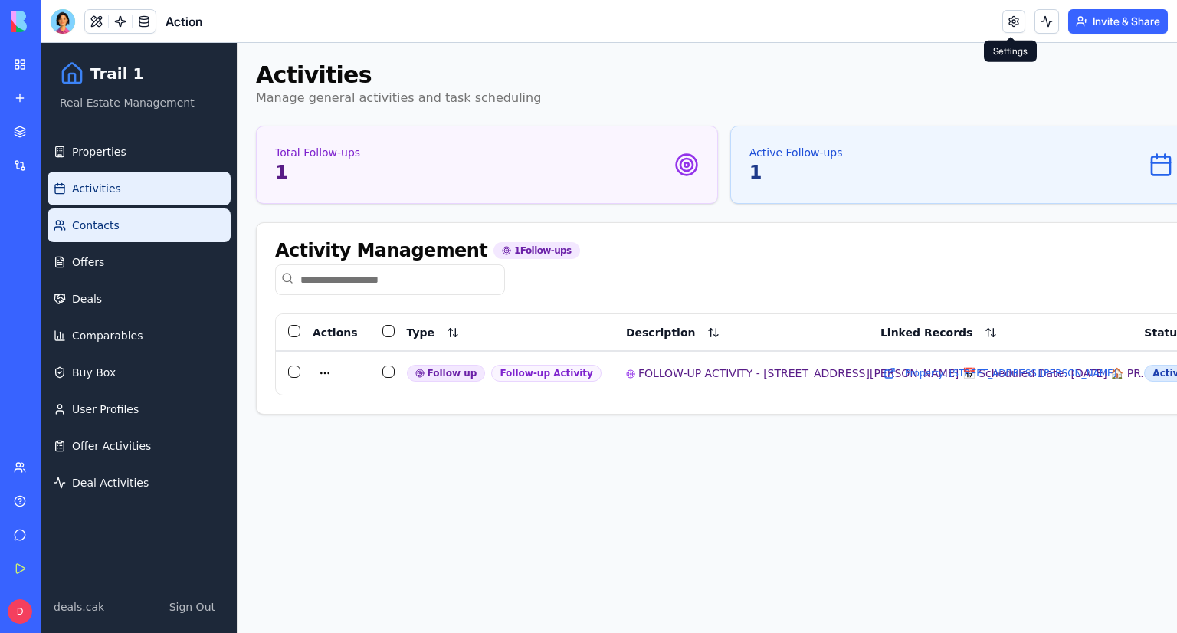
click at [110, 221] on span "Contacts" at bounding box center [96, 225] width 48 height 15
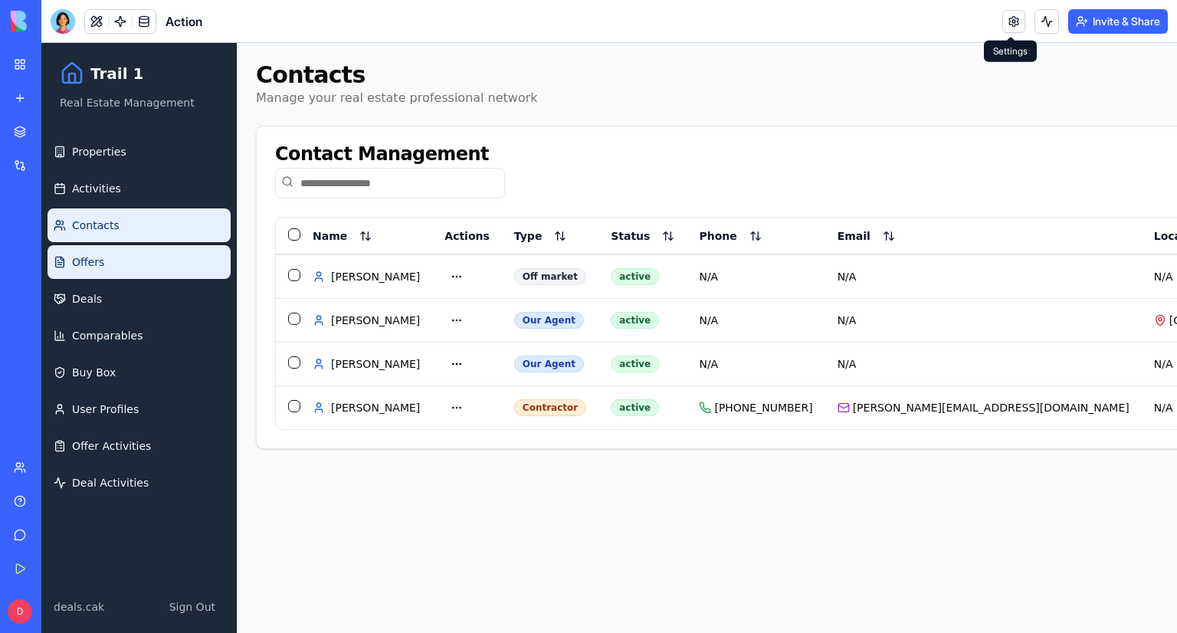
click at [116, 246] on link "Offers" at bounding box center [139, 262] width 183 height 34
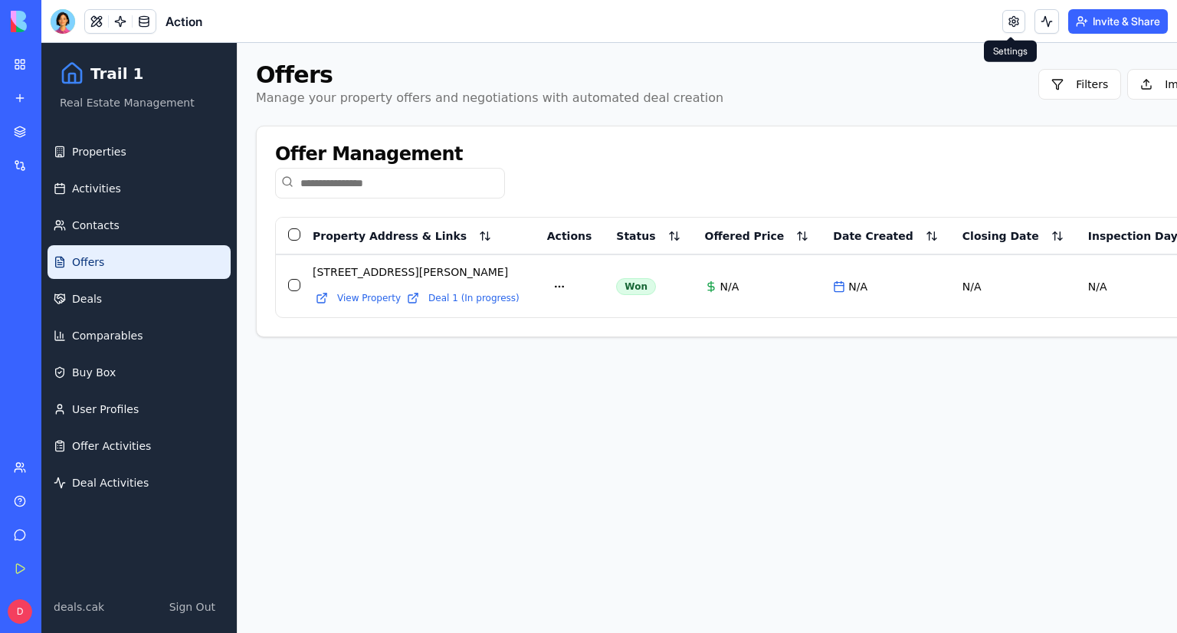
click at [128, 280] on ul "Properties Activities Contacts Offers Deals Comparables Buy Box User Profiles O…" at bounding box center [139, 317] width 183 height 365
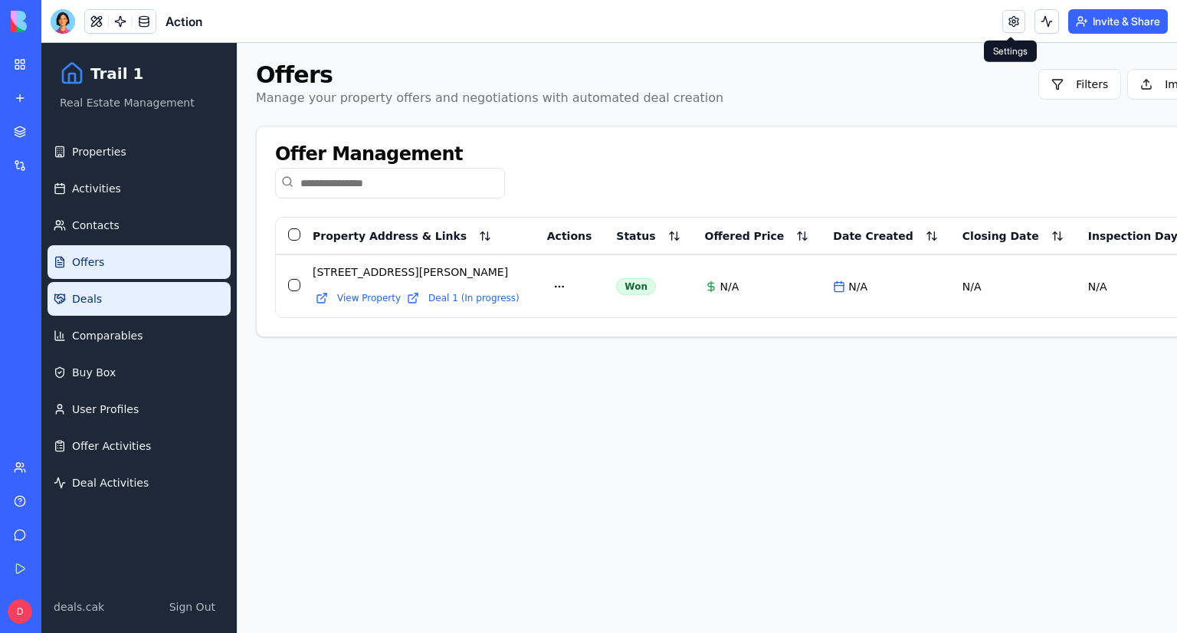
click at [130, 298] on link "Deals" at bounding box center [139, 299] width 183 height 34
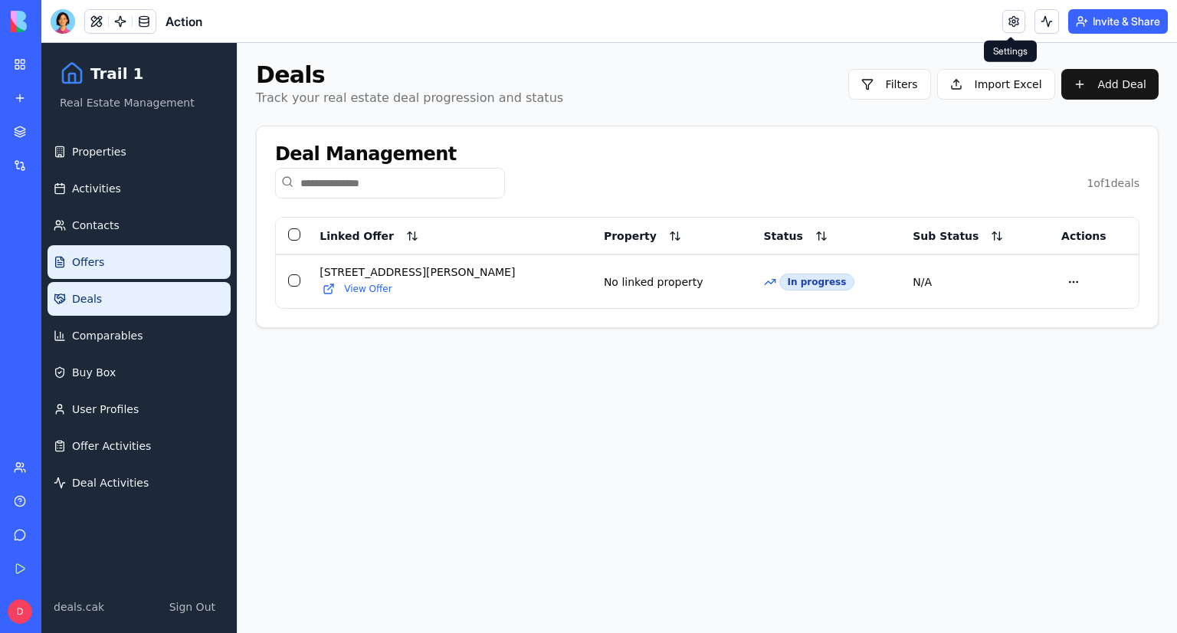
click at [132, 270] on link "Offers" at bounding box center [139, 262] width 183 height 34
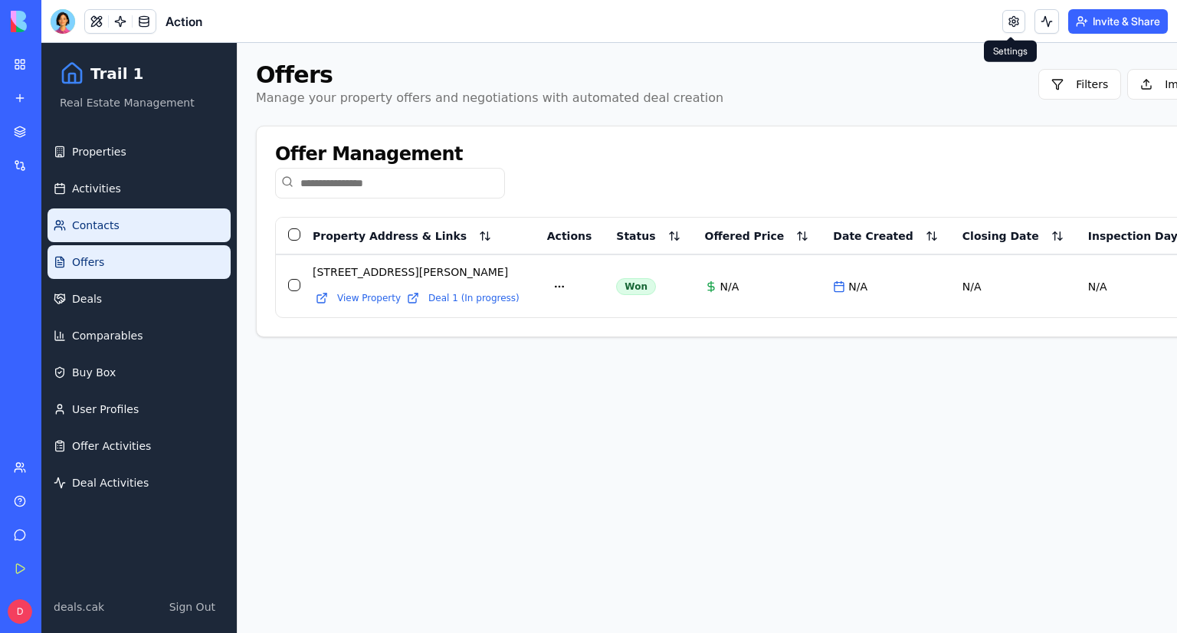
click at [133, 237] on link "Contacts" at bounding box center [139, 225] width 183 height 34
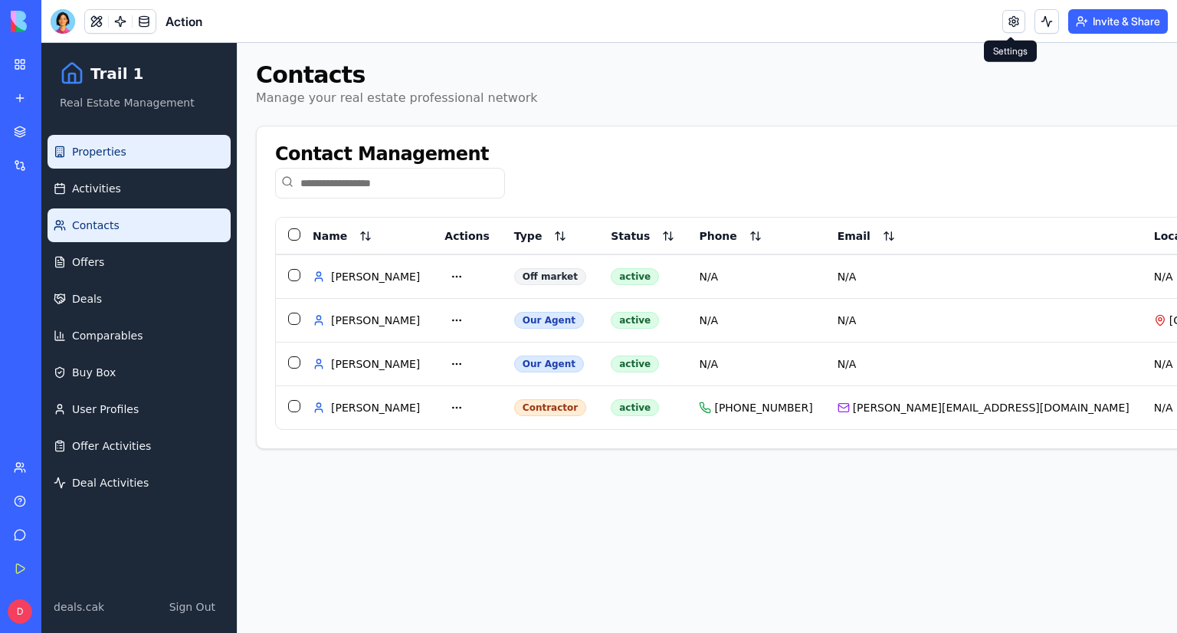
click at [135, 158] on link "Properties" at bounding box center [139, 152] width 183 height 34
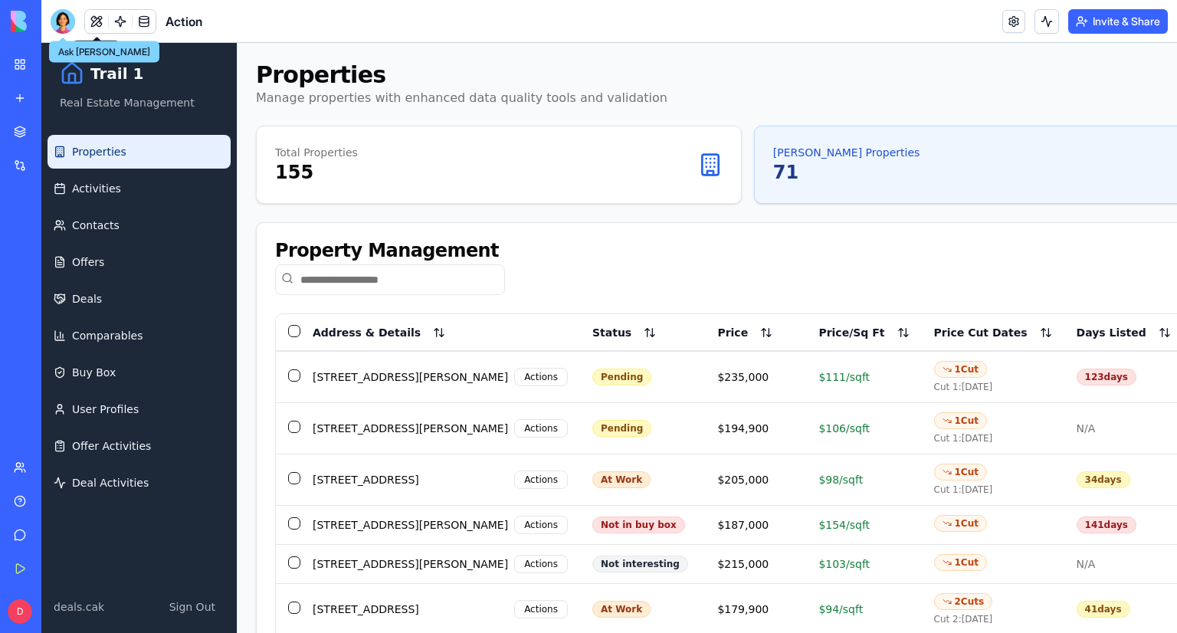
click at [71, 21] on div at bounding box center [63, 21] width 25 height 25
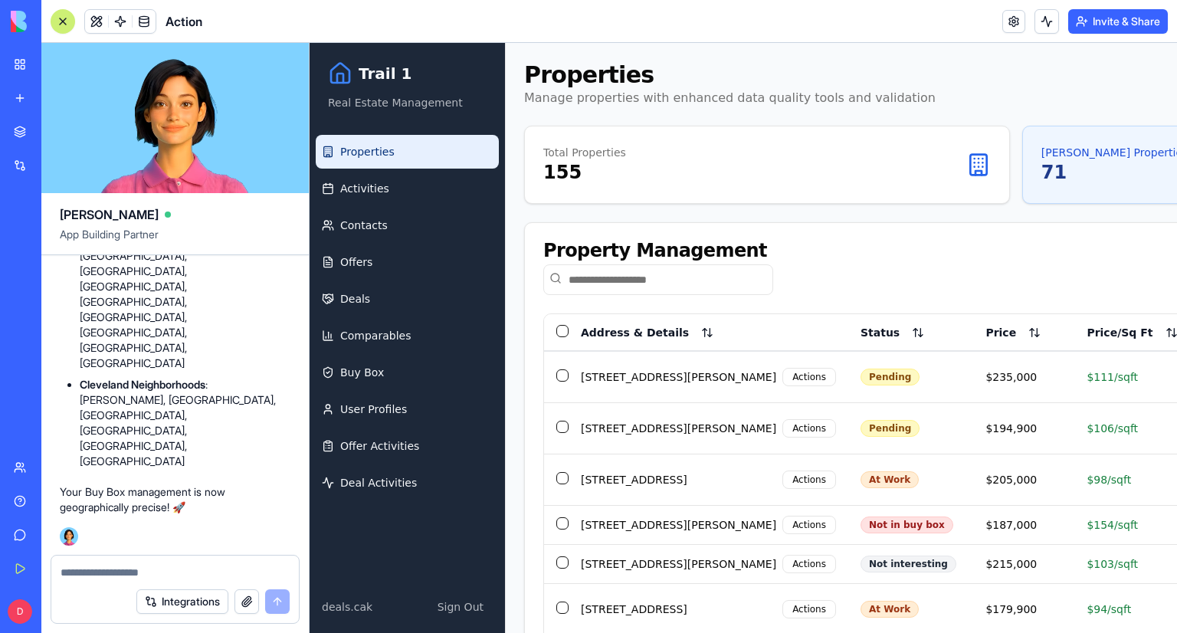
scroll to position [141385, 0]
click at [435, 149] on link "Properties" at bounding box center [407, 152] width 183 height 34
click at [371, 149] on span "Properties" at bounding box center [367, 151] width 54 height 15
click at [409, 159] on link "Properties" at bounding box center [407, 152] width 183 height 34
drag, startPoint x: 61, startPoint y: 22, endPoint x: 70, endPoint y: 120, distance: 98.5
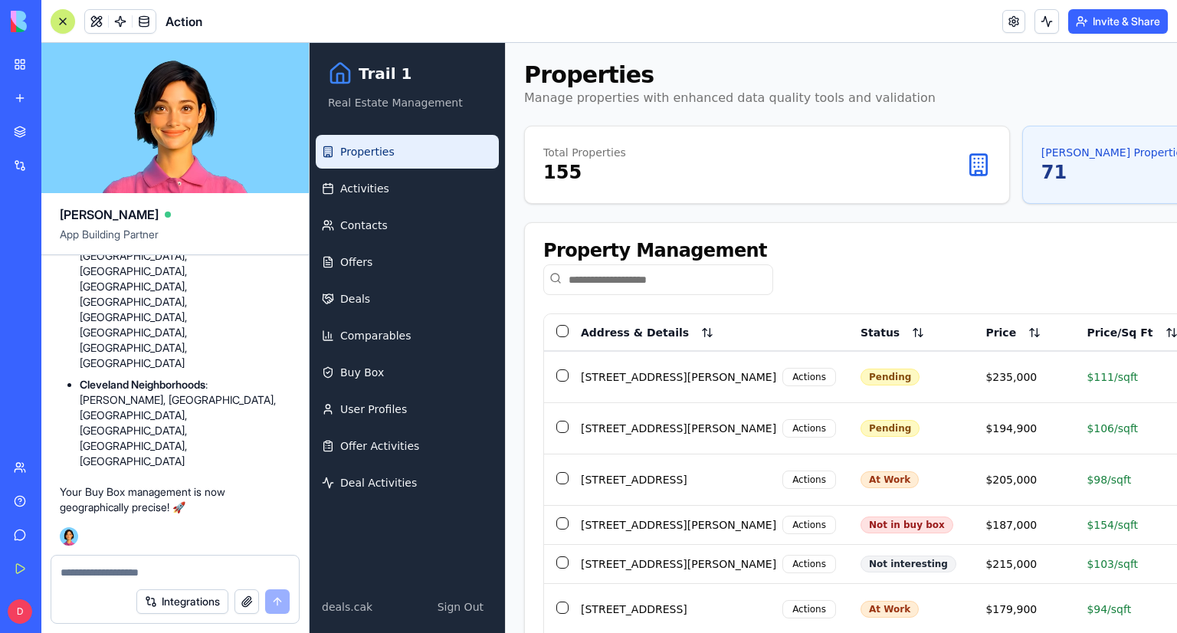
click at [61, 22] on div at bounding box center [63, 21] width 12 height 12
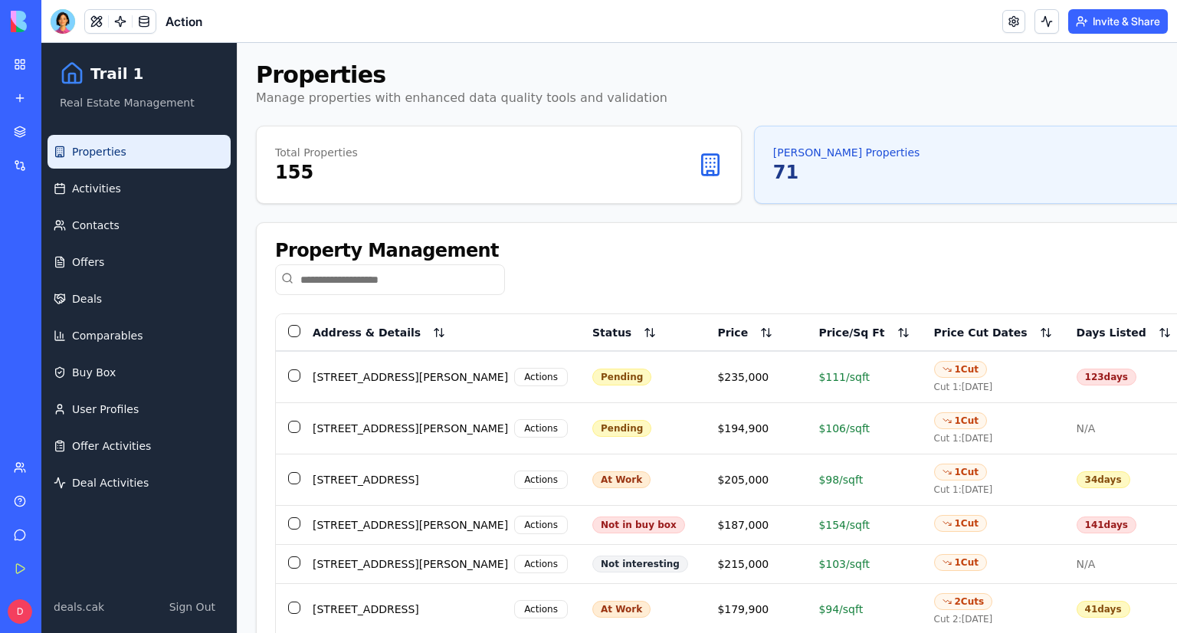
click at [157, 185] on link "Activities" at bounding box center [139, 189] width 183 height 34
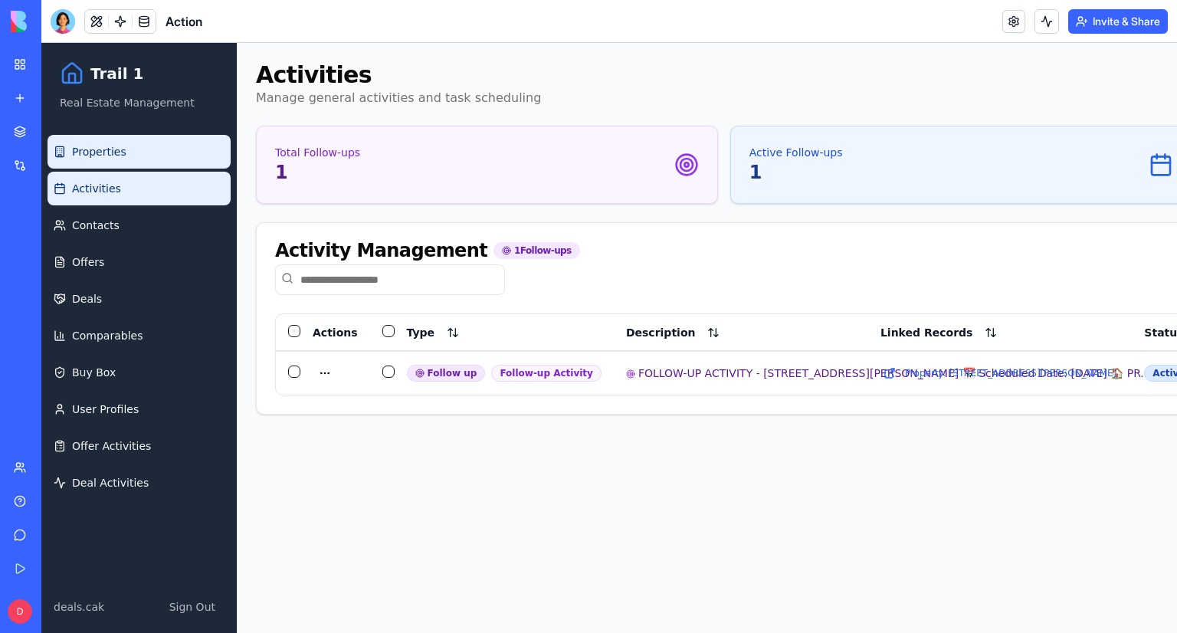
click at [125, 164] on link "Properties" at bounding box center [139, 152] width 183 height 34
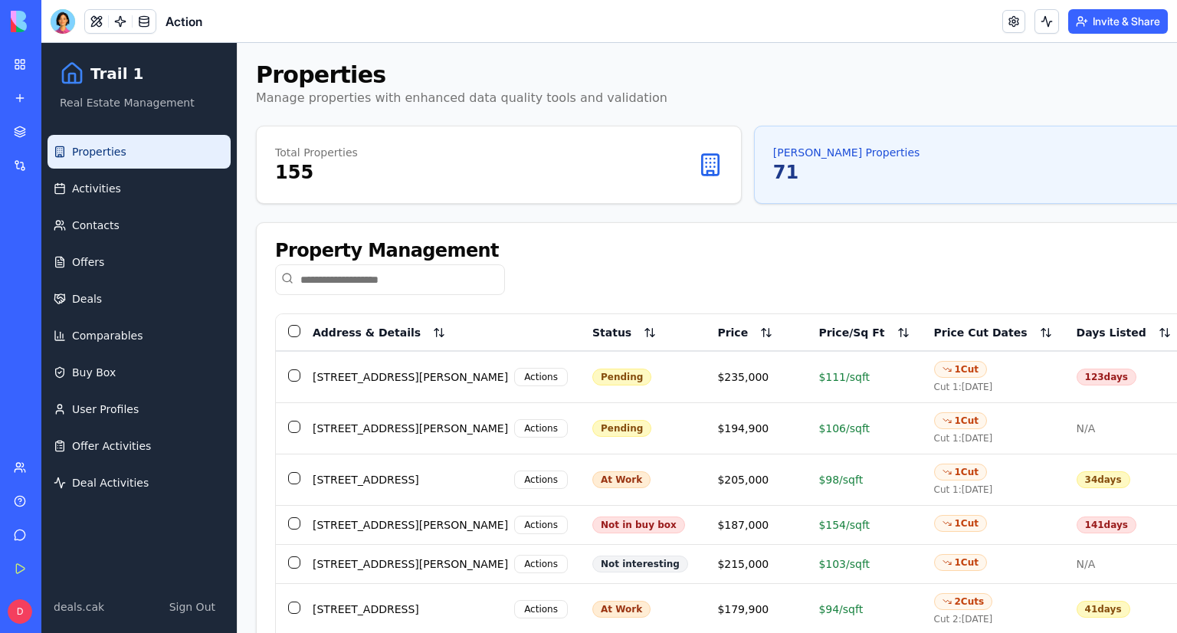
click at [157, 145] on link "Properties" at bounding box center [139, 152] width 183 height 34
click at [64, 281] on link "Action" at bounding box center [35, 273] width 61 height 31
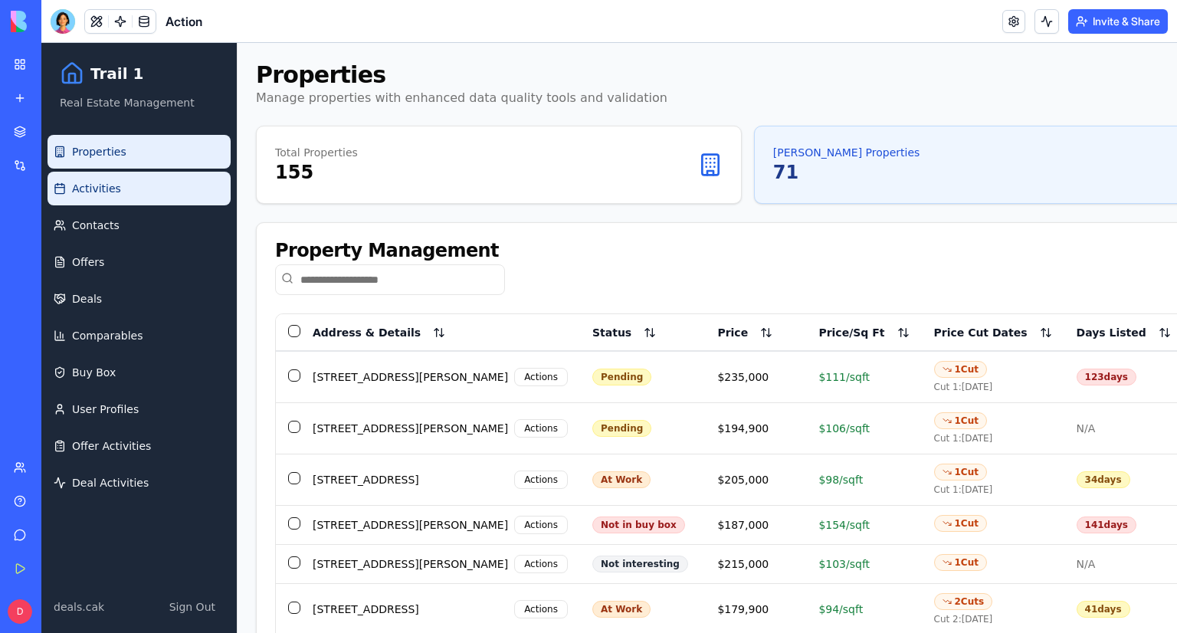
click at [121, 197] on link "Activities" at bounding box center [139, 189] width 183 height 34
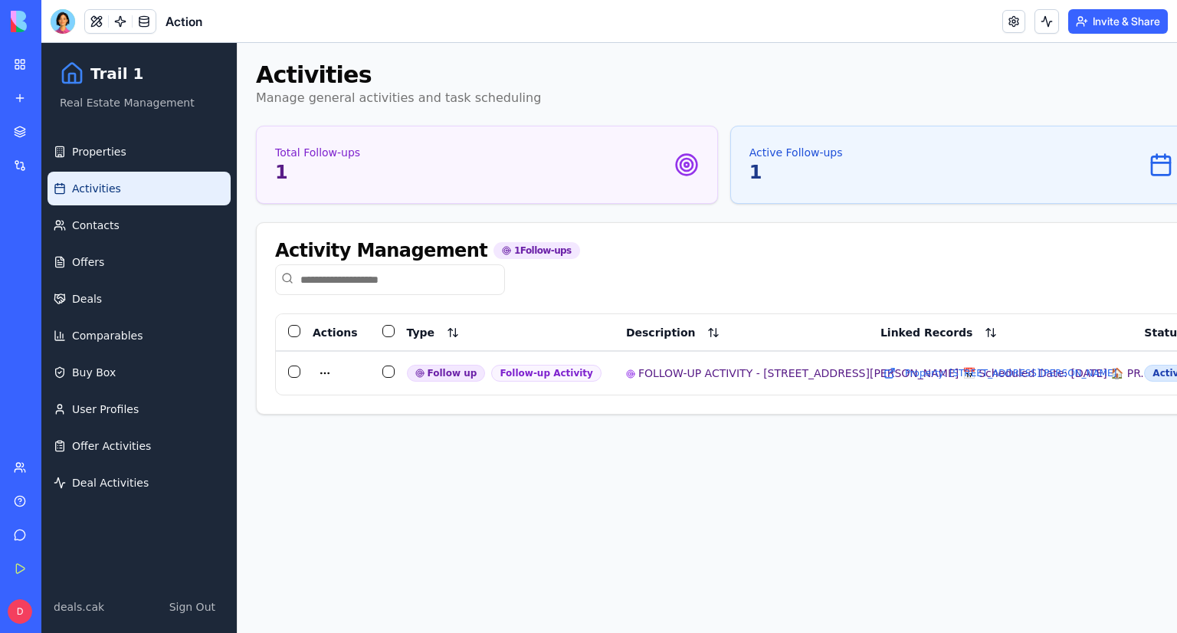
click at [127, 169] on ul "Properties Activities Contacts Offers Deals Comparables Buy Box User Profiles O…" at bounding box center [139, 317] width 183 height 365
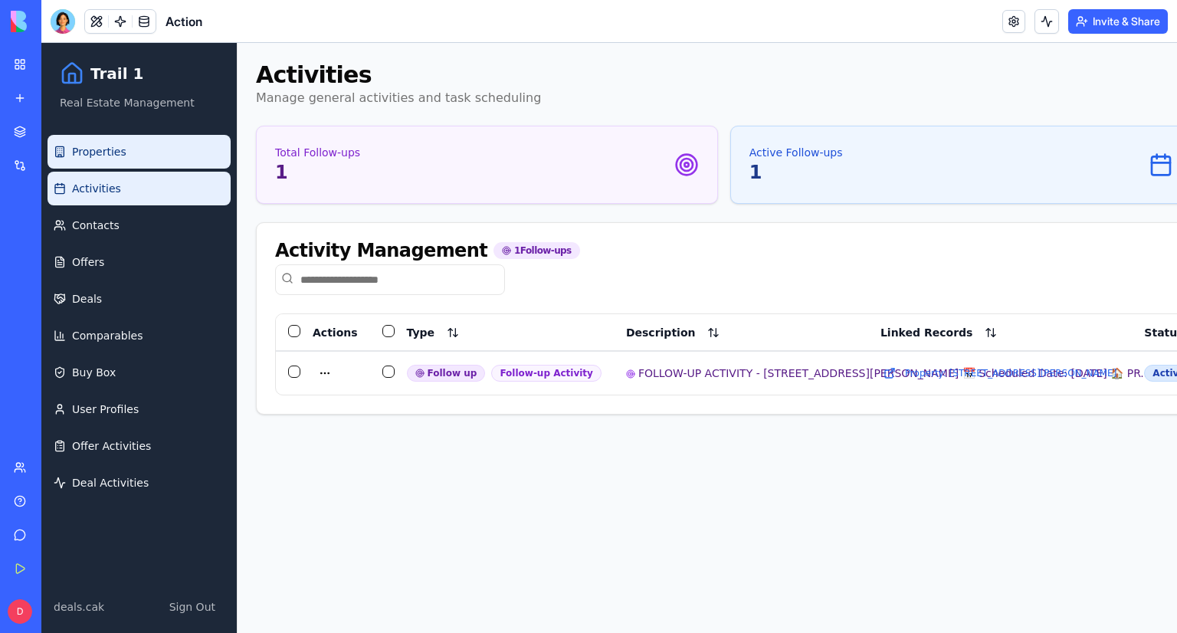
click at [133, 152] on link "Properties" at bounding box center [139, 152] width 183 height 34
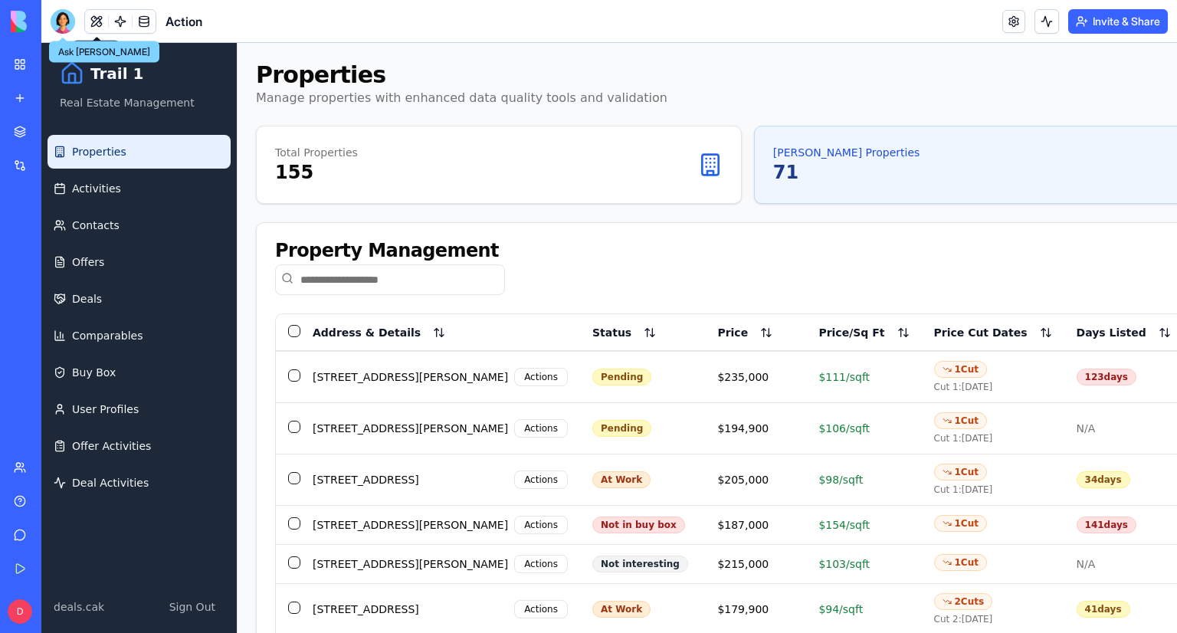
click at [74, 21] on div at bounding box center [63, 21] width 25 height 25
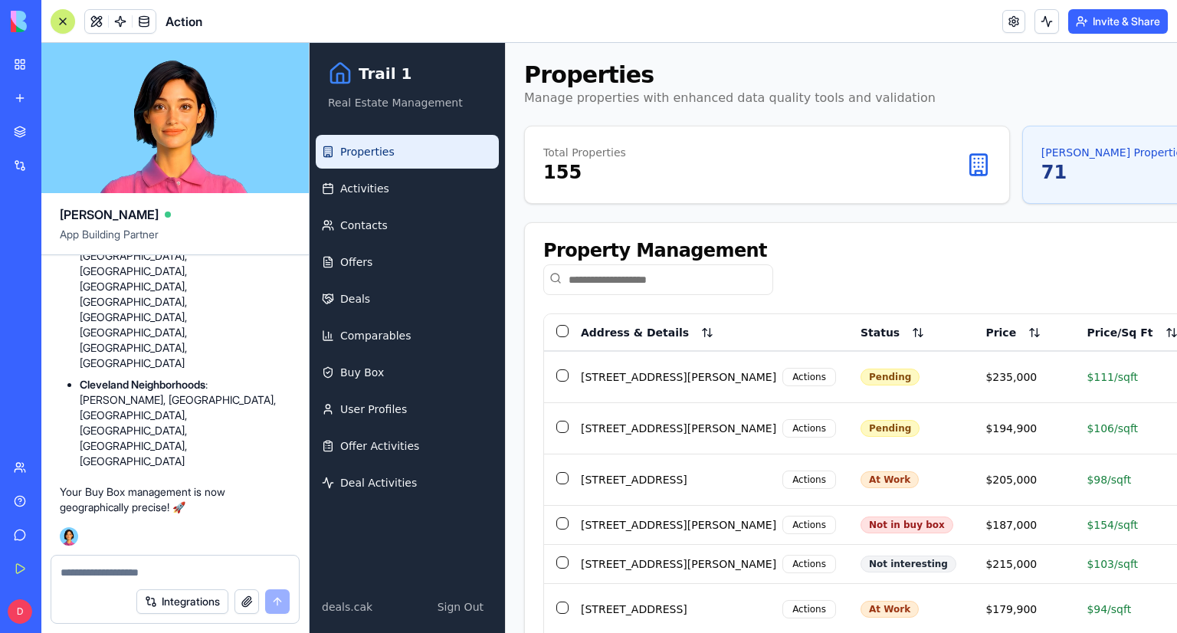
scroll to position [141155, 0]
drag, startPoint x: 205, startPoint y: 435, endPoint x: 189, endPoint y: 467, distance: 36.0
click at [189, 467] on li "Cleveland Neighborhoods : Cudell, Euclid Green, Old Brooklyn, Puritas, Waterloo…" at bounding box center [185, 423] width 211 height 92
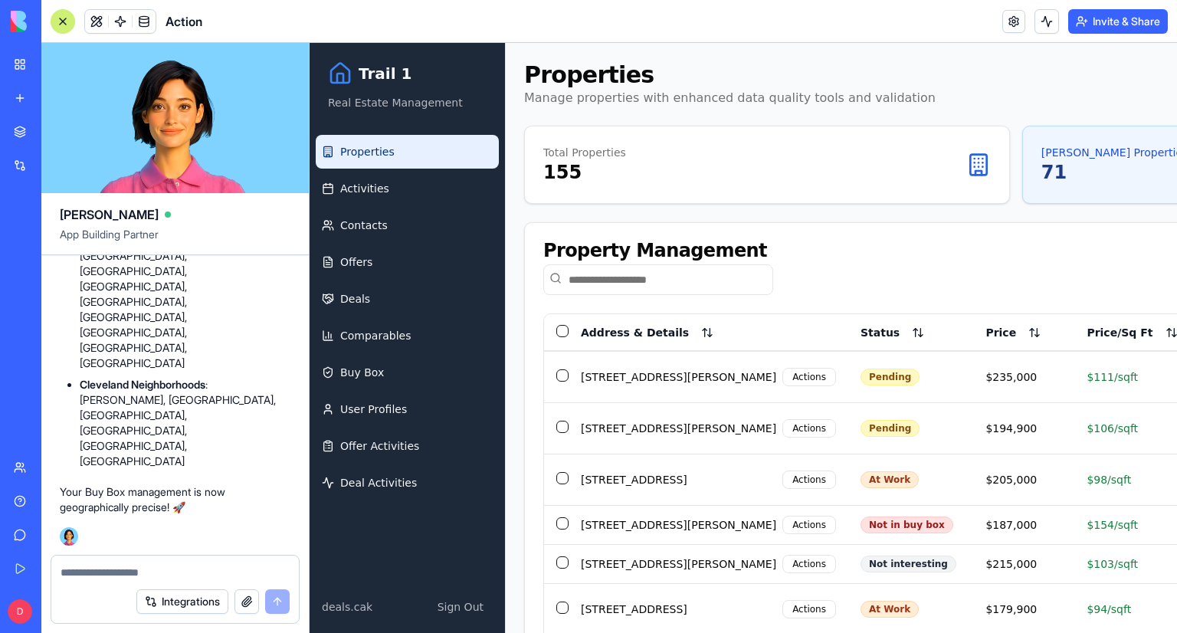
scroll to position [140849, 0]
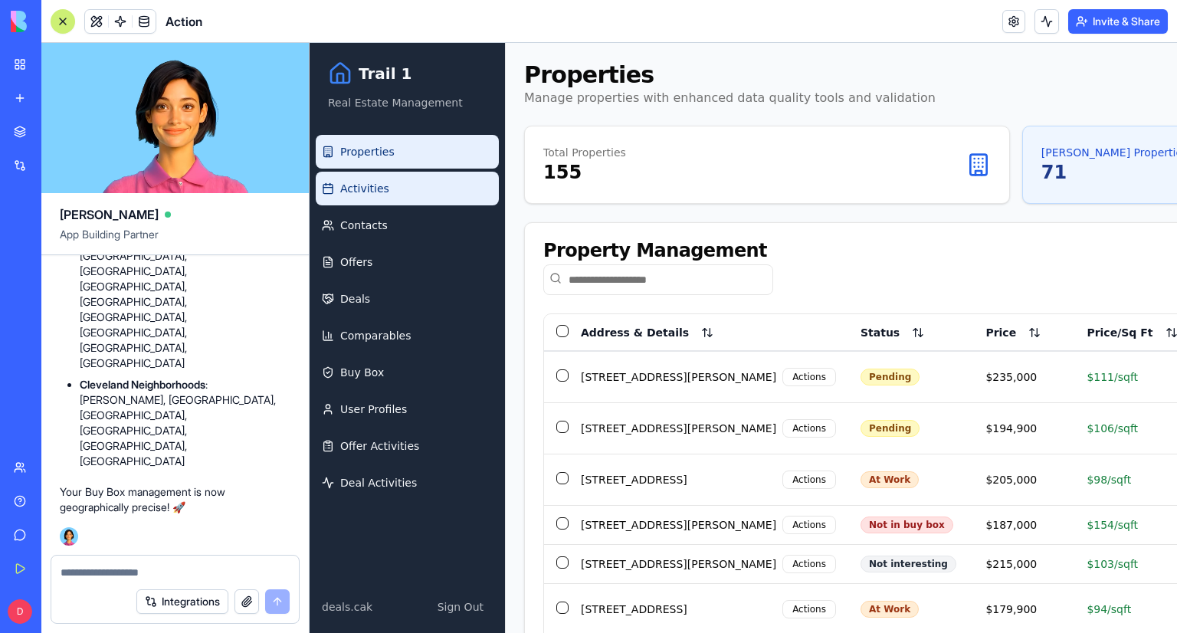
click at [436, 182] on link "Activities" at bounding box center [407, 189] width 183 height 34
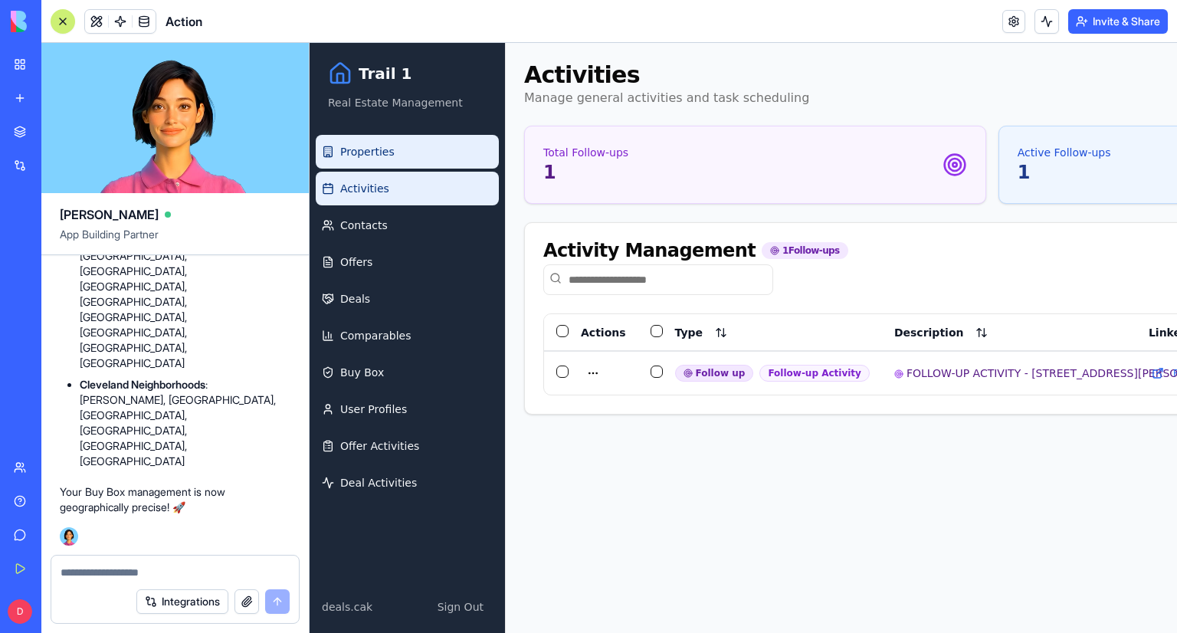
click at [356, 149] on span "Properties" at bounding box center [367, 151] width 54 height 15
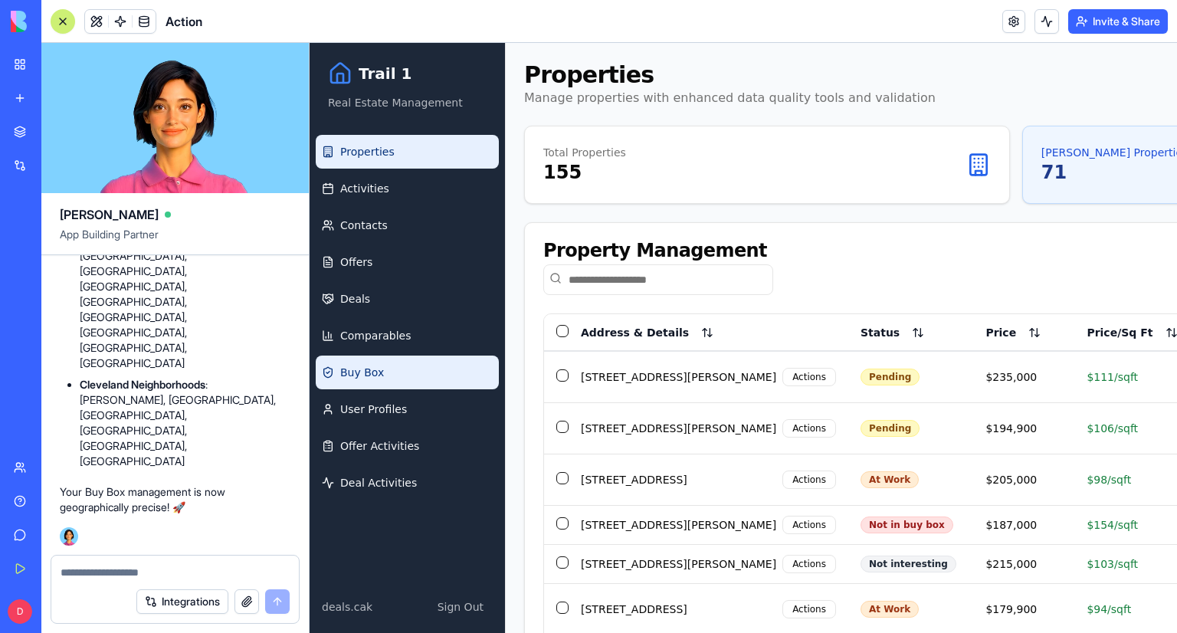
click at [393, 380] on link "Buy Box" at bounding box center [407, 373] width 183 height 34
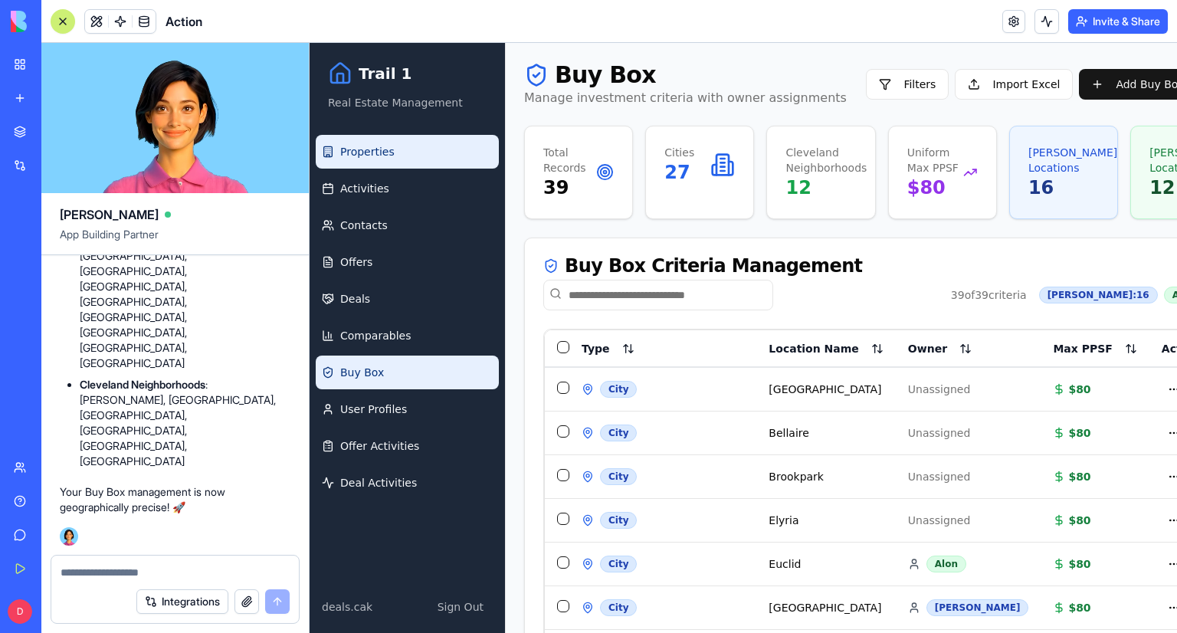
click at [386, 157] on span "Properties" at bounding box center [367, 151] width 54 height 15
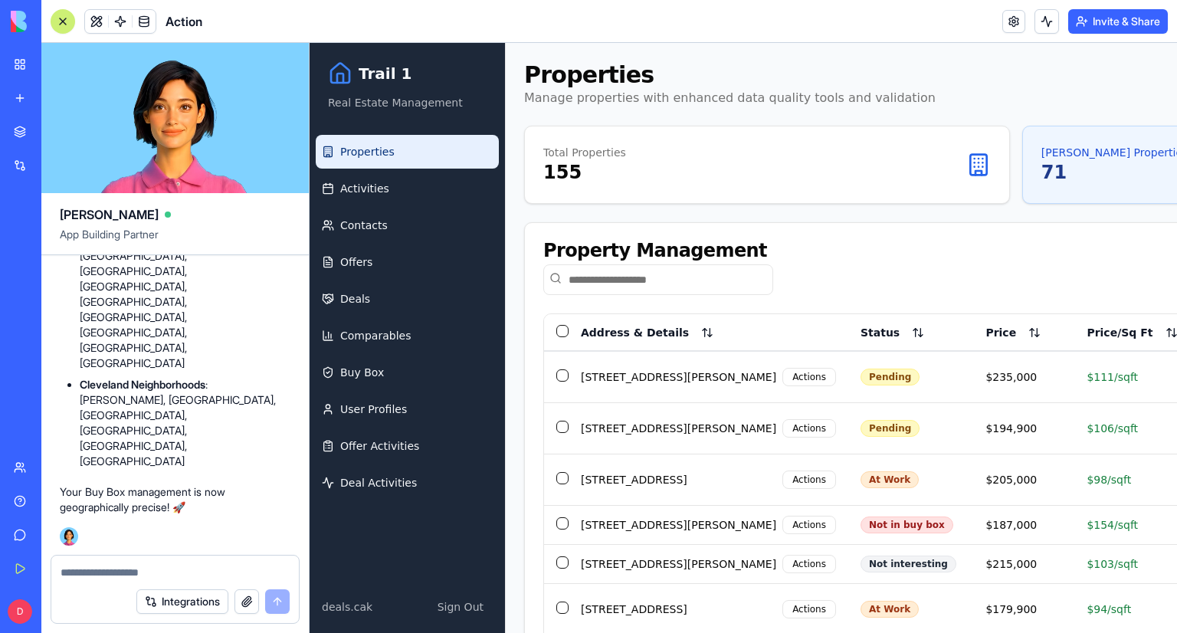
click at [390, 59] on div "Trail 1 Real Estate Management" at bounding box center [407, 86] width 195 height 86
click at [356, 74] on div "Trail 1" at bounding box center [407, 73] width 159 height 25
click at [349, 72] on icon at bounding box center [340, 73] width 18 height 19
click at [365, 74] on h1 "Trail 1" at bounding box center [385, 73] width 53 height 21
click at [386, 71] on h1 "Trail 1" at bounding box center [385, 73] width 53 height 21
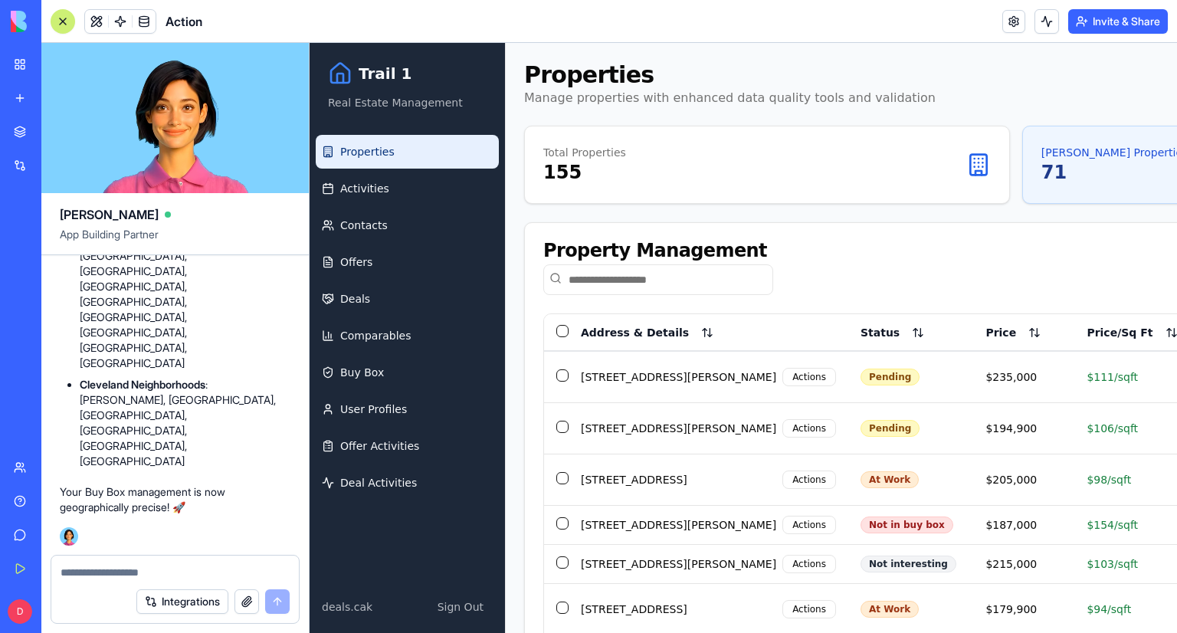
click at [572, 67] on h1 "Properties" at bounding box center [730, 75] width 412 height 28
click at [60, 280] on link "Action" at bounding box center [35, 273] width 61 height 31
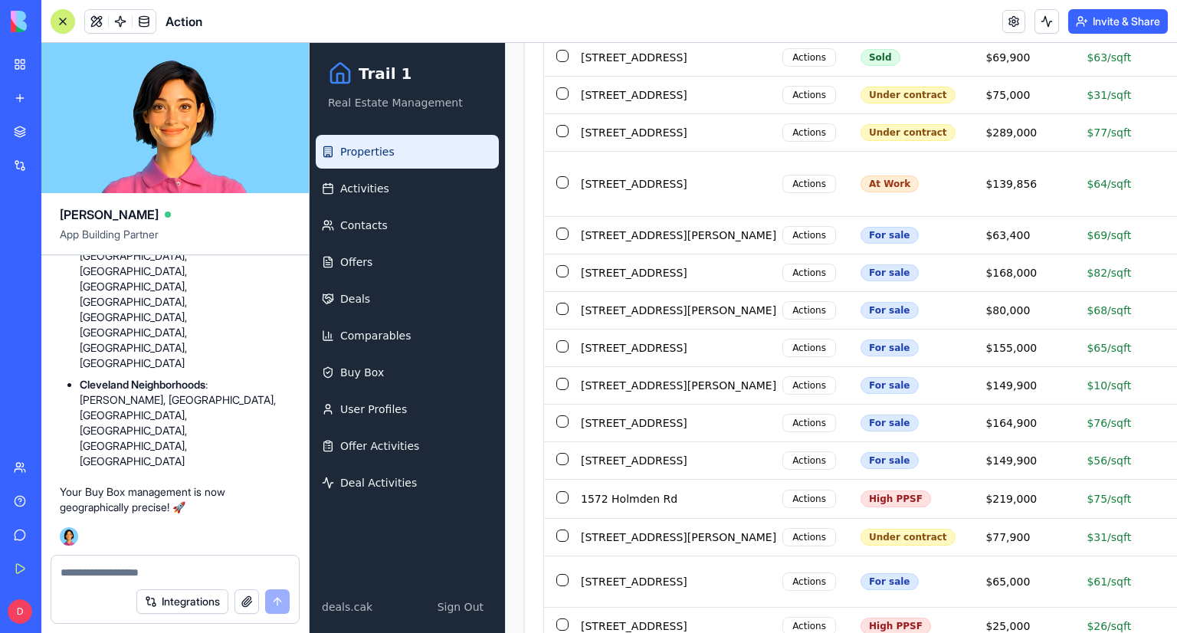
scroll to position [1303, 0]
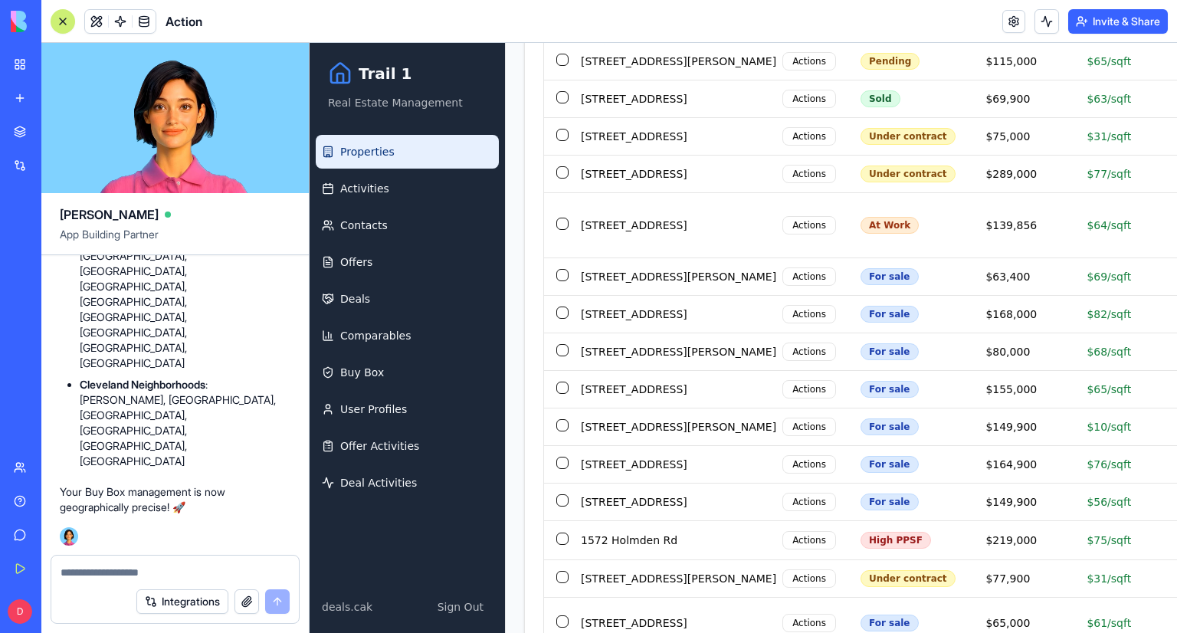
click at [62, 19] on div at bounding box center [63, 21] width 12 height 12
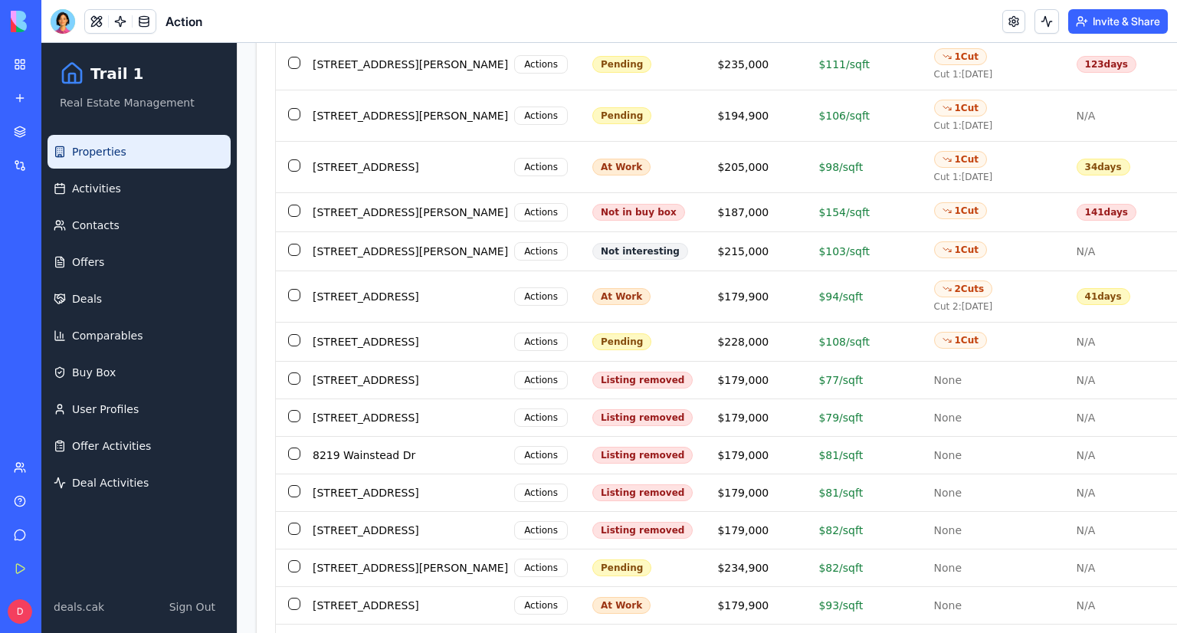
scroll to position [0, 0]
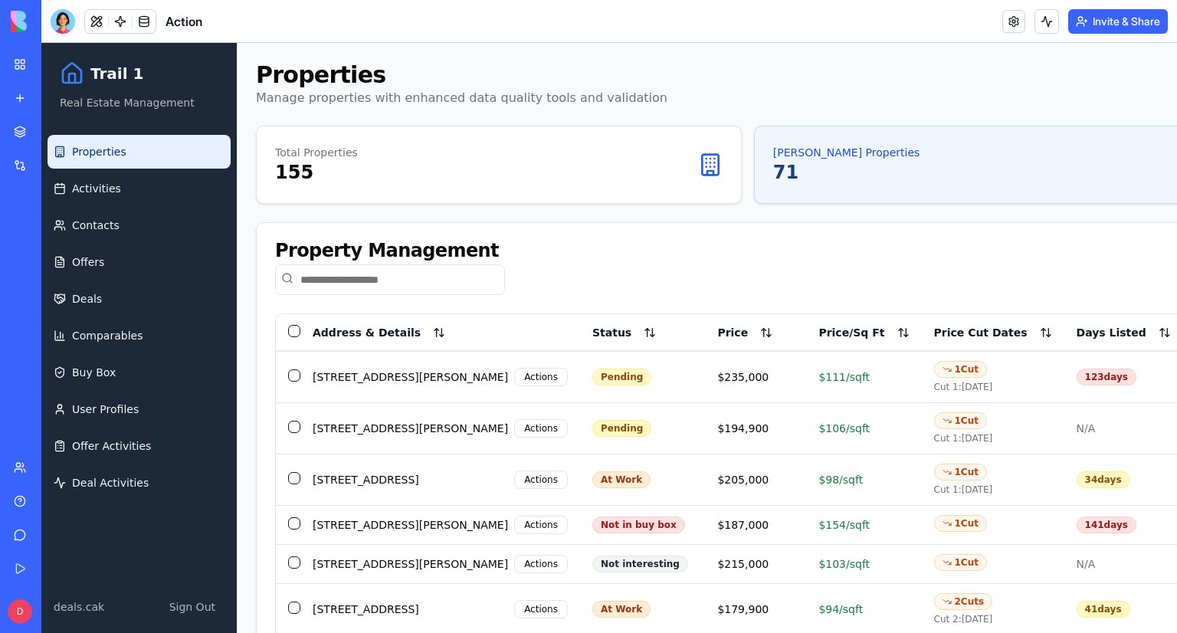
click at [127, 146] on link "Properties" at bounding box center [139, 152] width 183 height 34
click at [1045, 25] on button at bounding box center [1047, 21] width 25 height 25
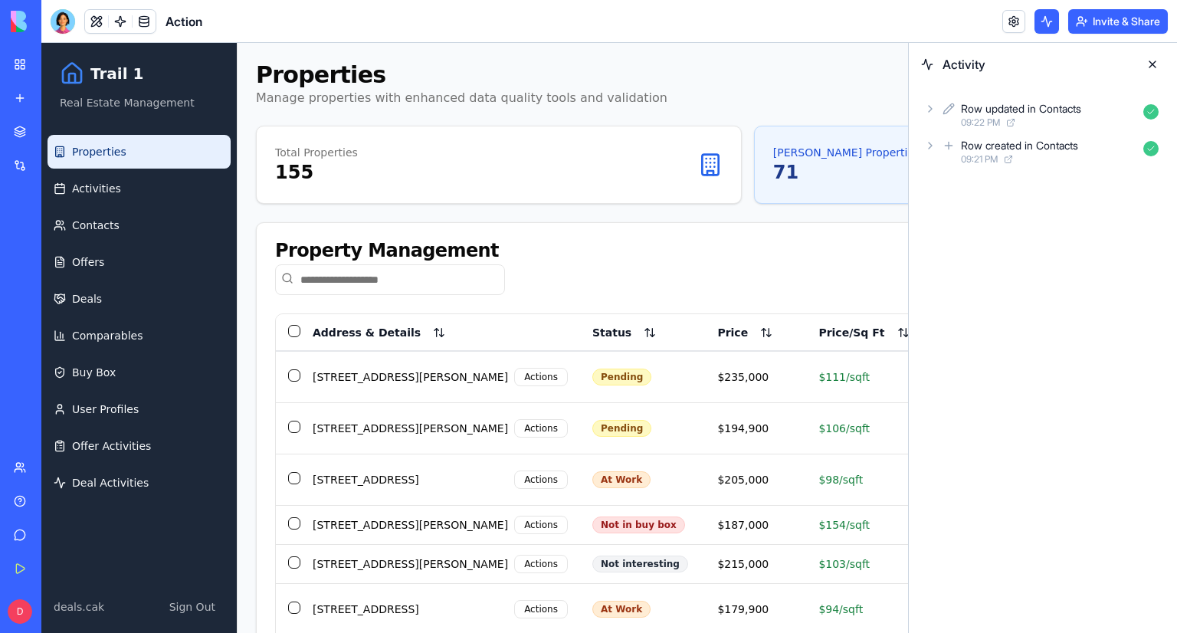
click at [929, 149] on icon at bounding box center [930, 145] width 12 height 12
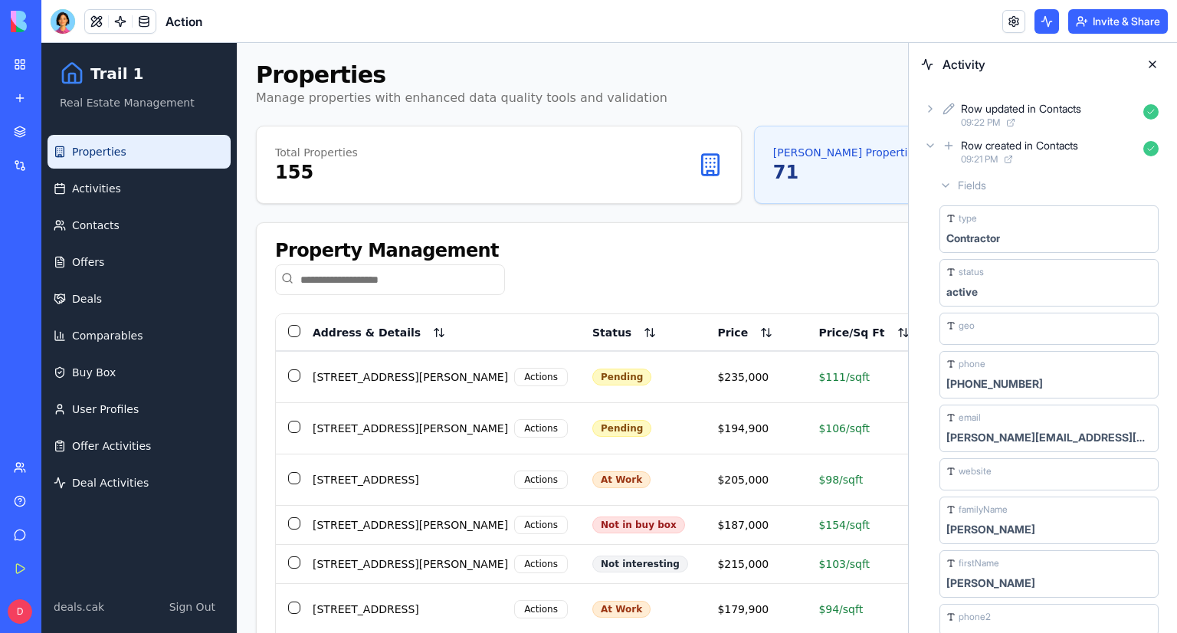
drag, startPoint x: 930, startPoint y: 156, endPoint x: 969, endPoint y: 154, distance: 38.3
click at [930, 155] on div "Row created in Contacts 09:21 PM" at bounding box center [1043, 152] width 244 height 34
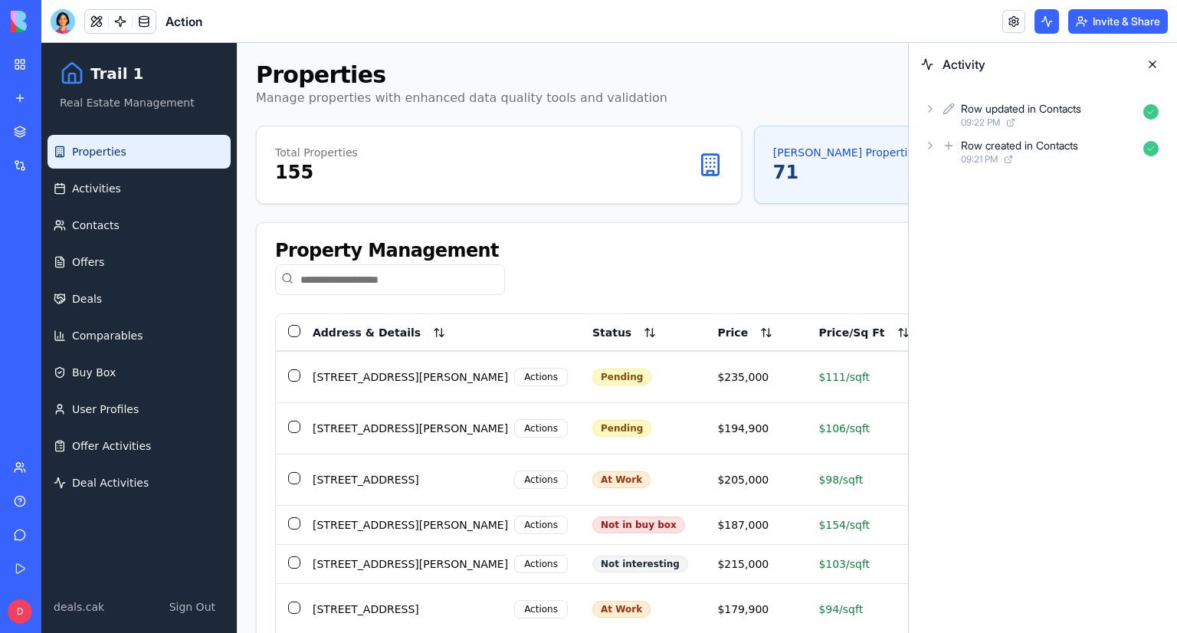
click at [1154, 149] on icon at bounding box center [1150, 148] width 15 height 15
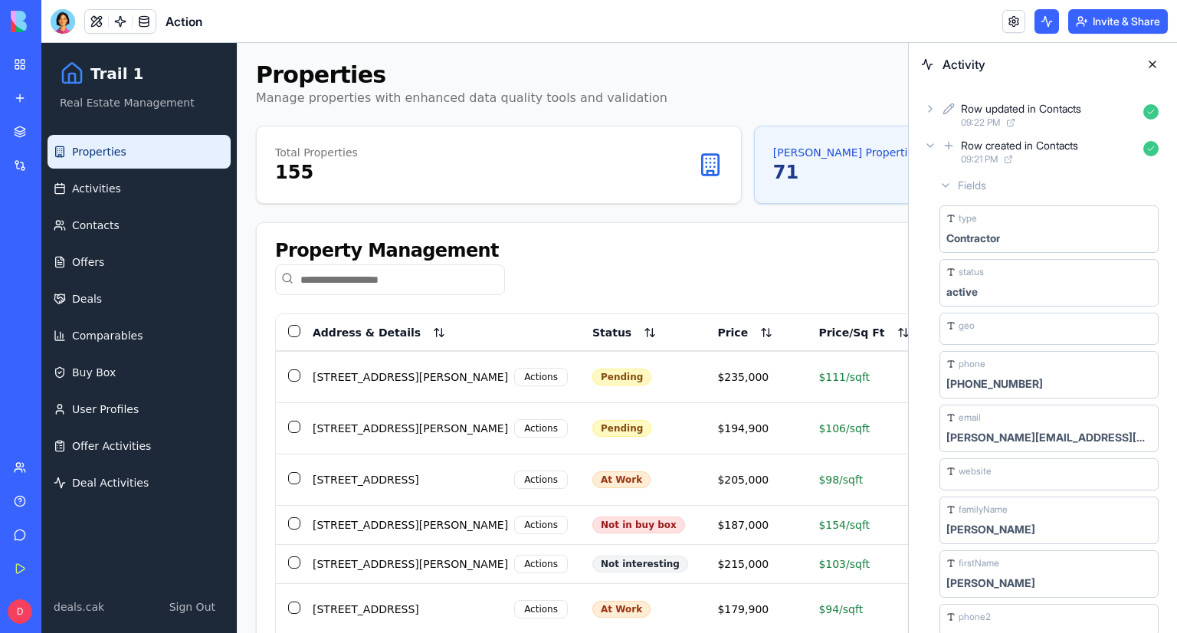
click at [1154, 149] on icon at bounding box center [1150, 148] width 15 height 15
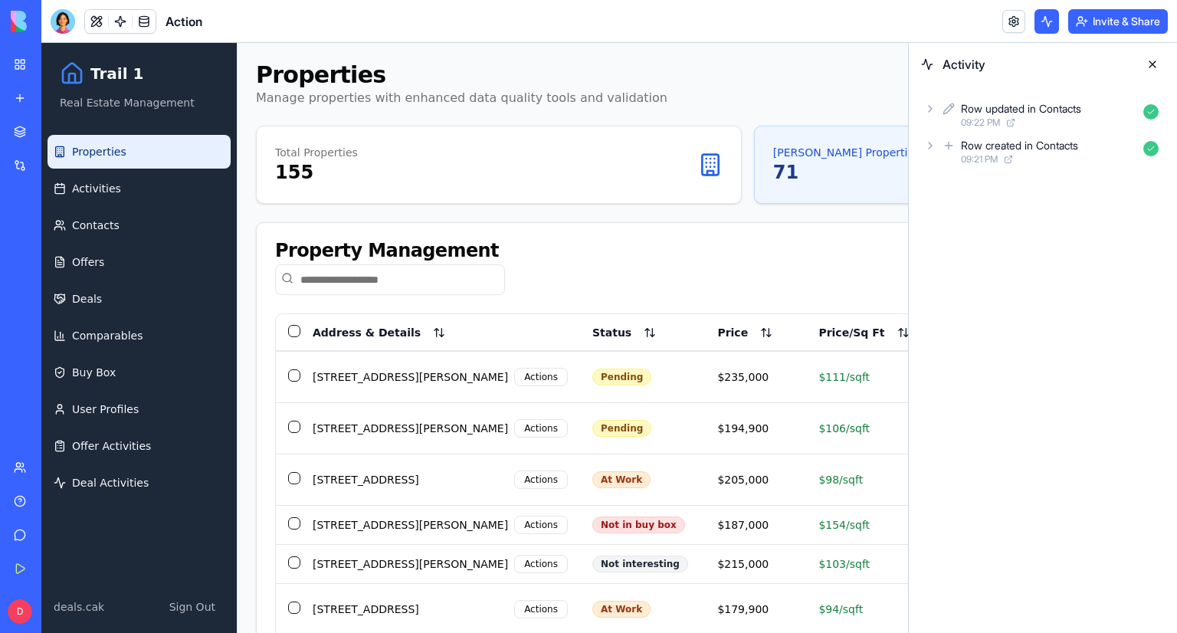
click at [943, 115] on icon at bounding box center [949, 109] width 12 height 18
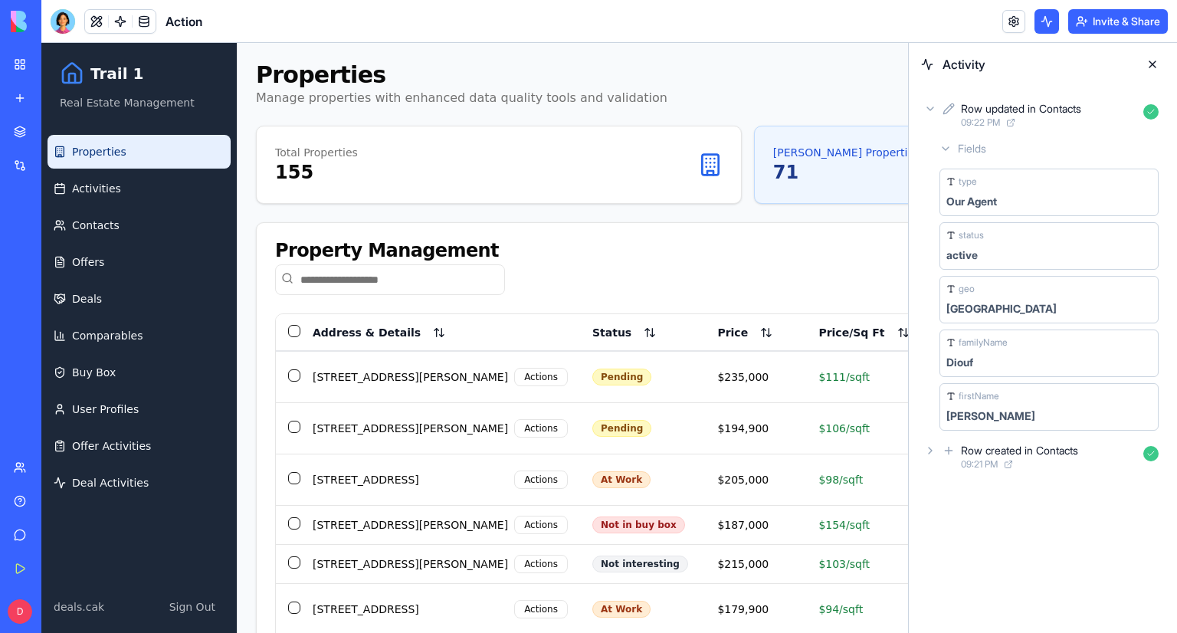
click at [937, 114] on div "Row updated in Contacts 09:22 PM" at bounding box center [1043, 115] width 244 height 34
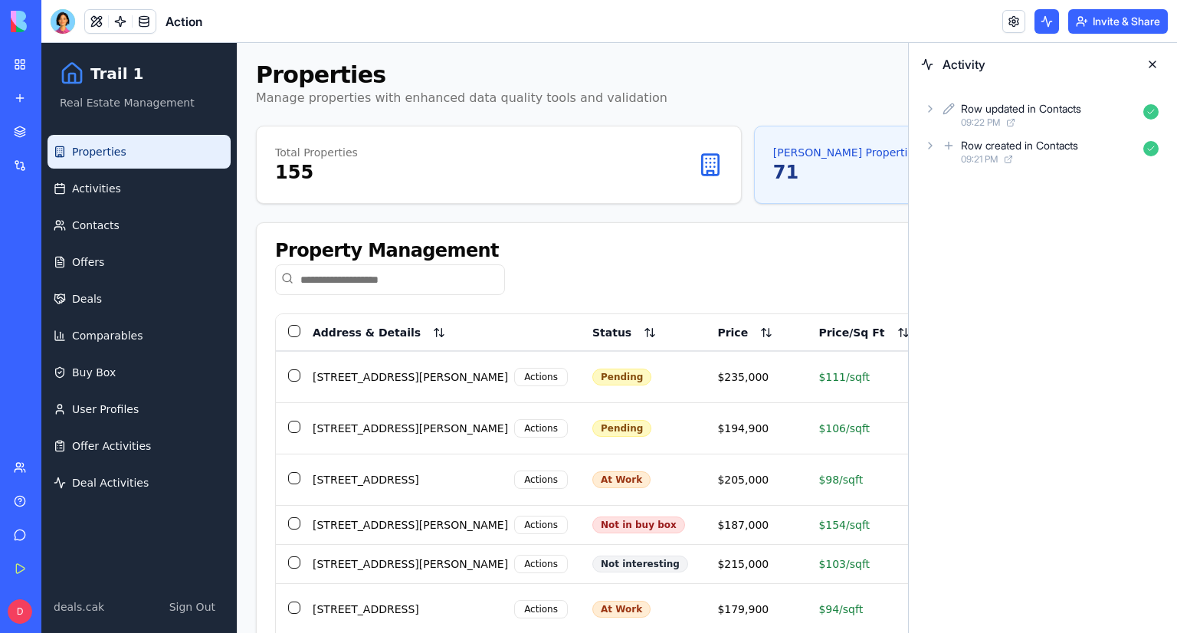
click at [1167, 64] on div "Activity" at bounding box center [1043, 64] width 268 height 43
click at [1162, 64] on button at bounding box center [1152, 64] width 25 height 25
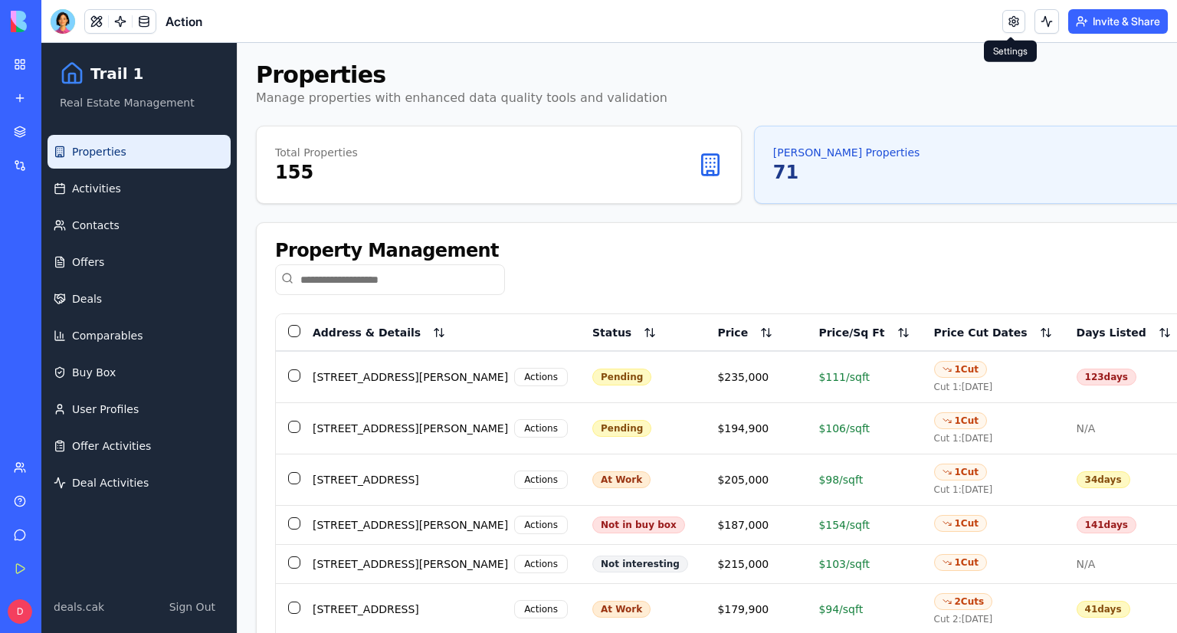
drag, startPoint x: 1012, startPoint y: 0, endPoint x: 1012, endPoint y: 30, distance: 29.9
click at [1012, 30] on link at bounding box center [1013, 21] width 23 height 23
click at [1013, 22] on link at bounding box center [1013, 21] width 23 height 23
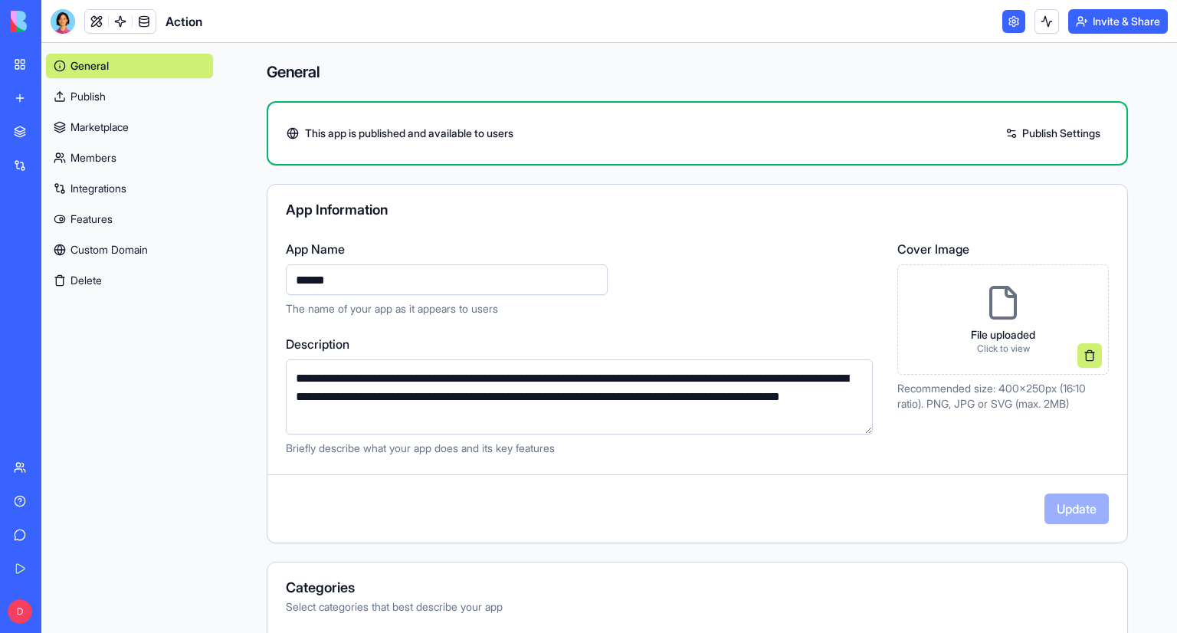
click at [134, 133] on link "Marketplace" at bounding box center [129, 127] width 167 height 25
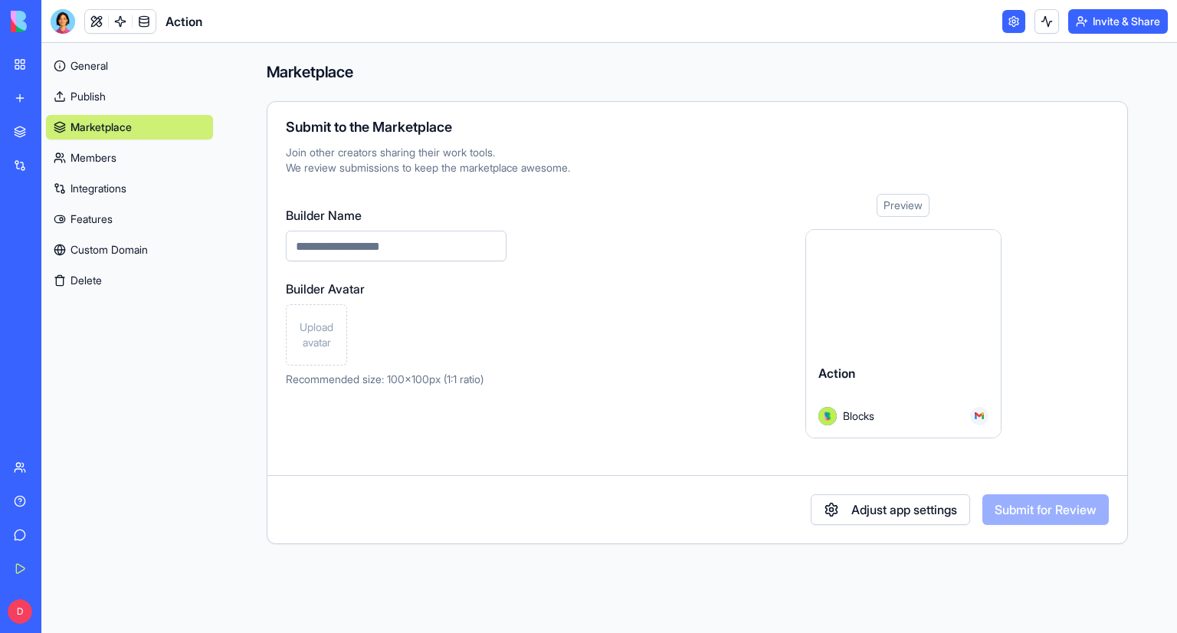
click at [126, 169] on link "Members" at bounding box center [129, 158] width 167 height 25
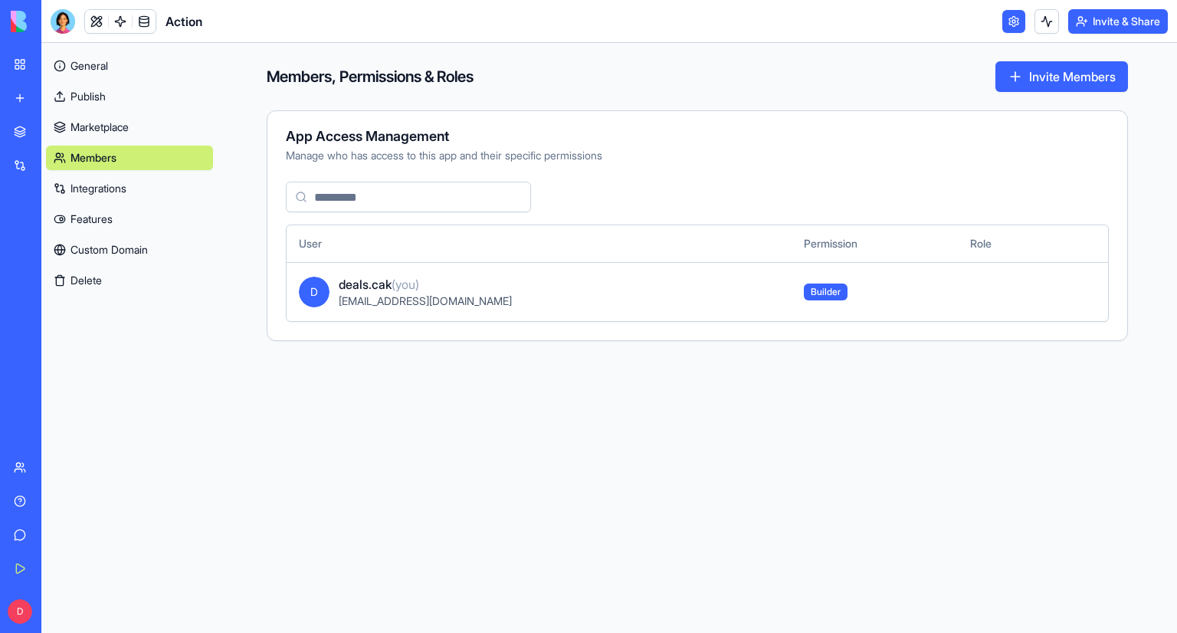
click at [115, 203] on div "General Publish Marketplace Members Integrations Features Custom Domain Delete" at bounding box center [129, 170] width 167 height 245
click at [112, 196] on link "Integrations" at bounding box center [129, 188] width 167 height 25
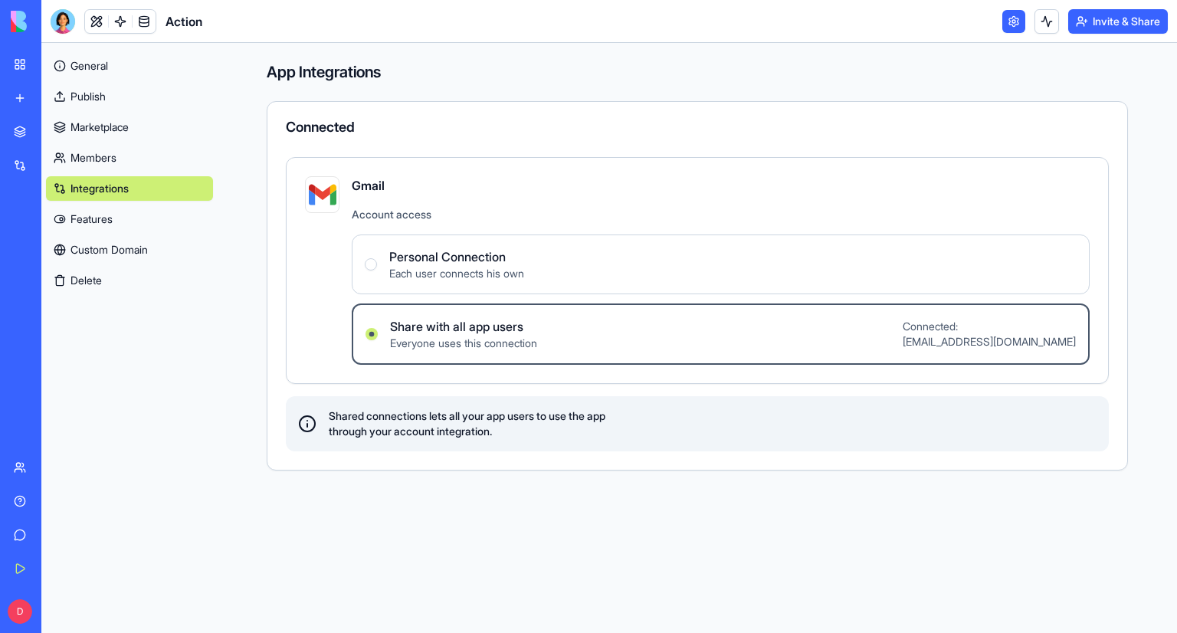
click at [112, 217] on link "Features" at bounding box center [129, 219] width 167 height 25
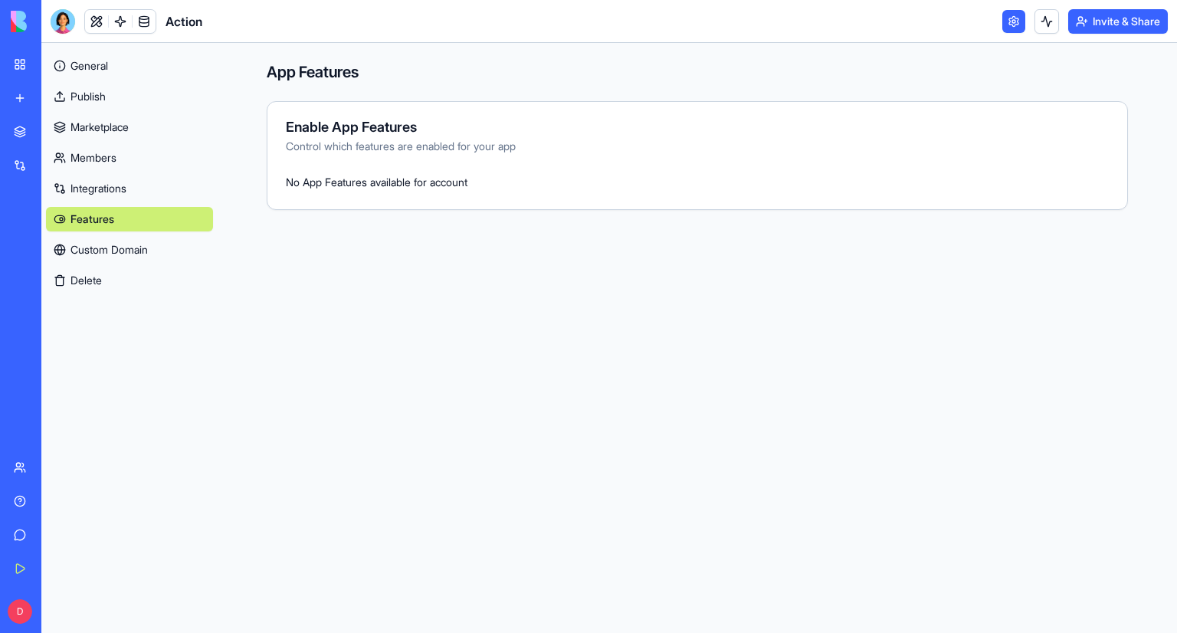
click at [112, 240] on link "Custom Domain" at bounding box center [129, 250] width 167 height 25
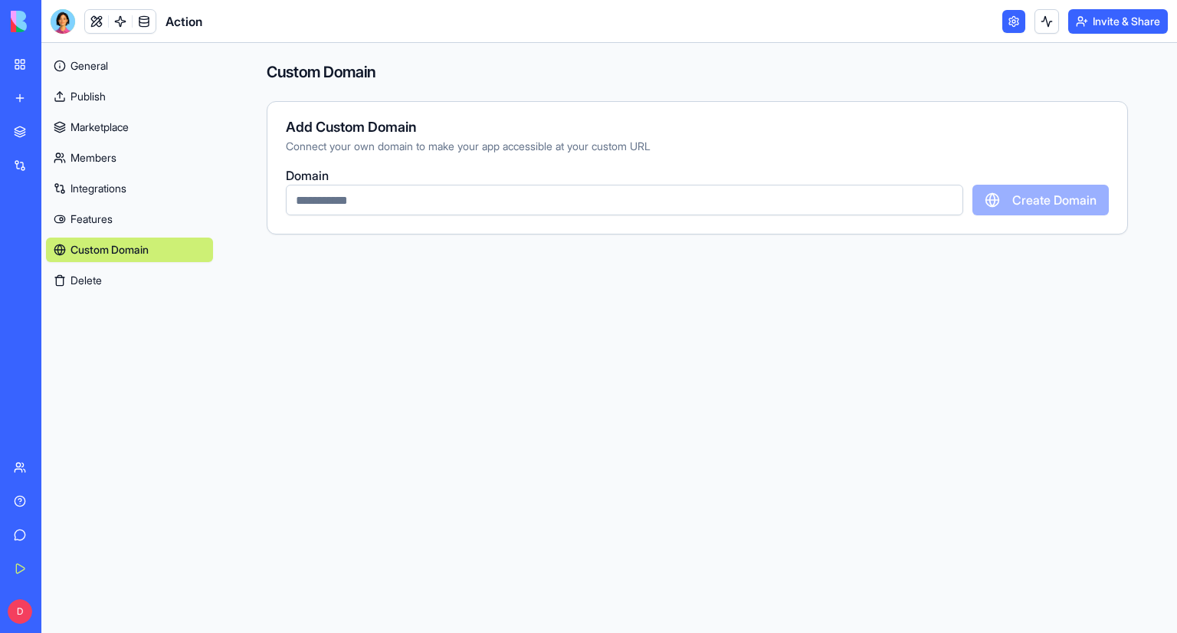
click at [121, 280] on button "Delete" at bounding box center [129, 280] width 167 height 25
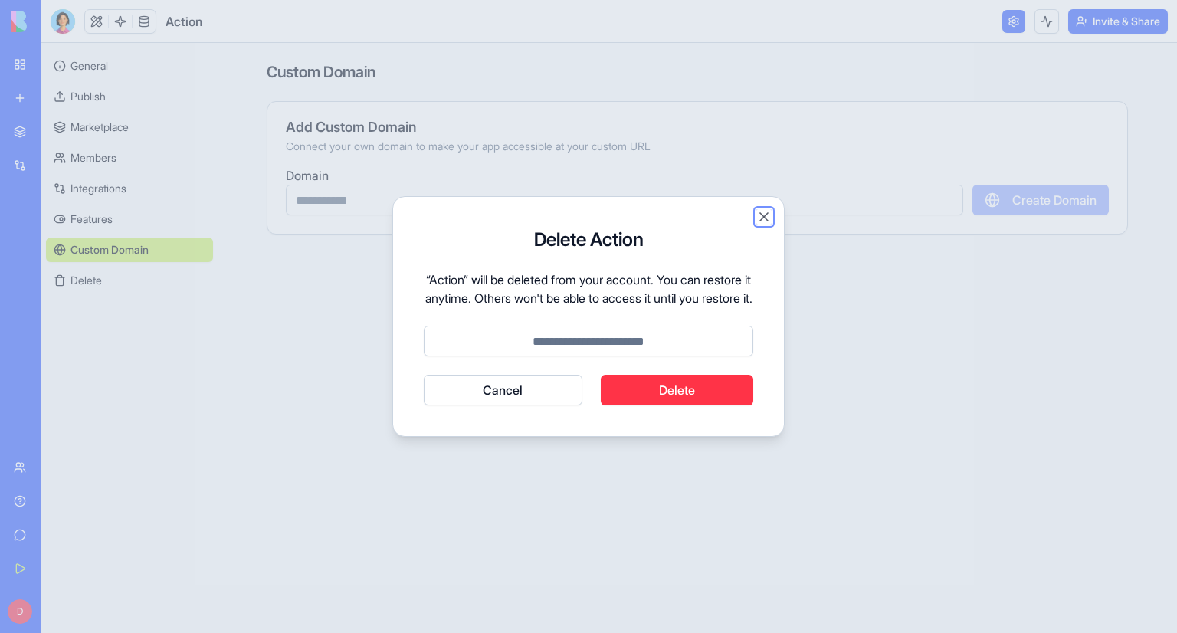
click at [763, 211] on button "Close" at bounding box center [763, 216] width 15 height 15
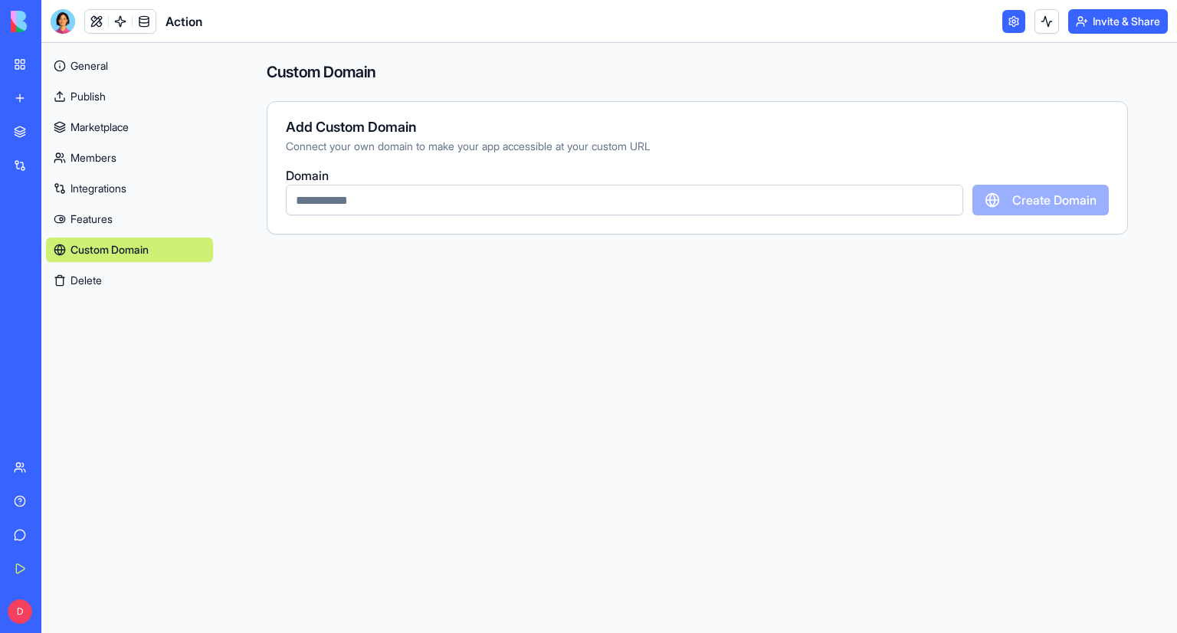
click at [101, 65] on link "General" at bounding box center [129, 66] width 167 height 25
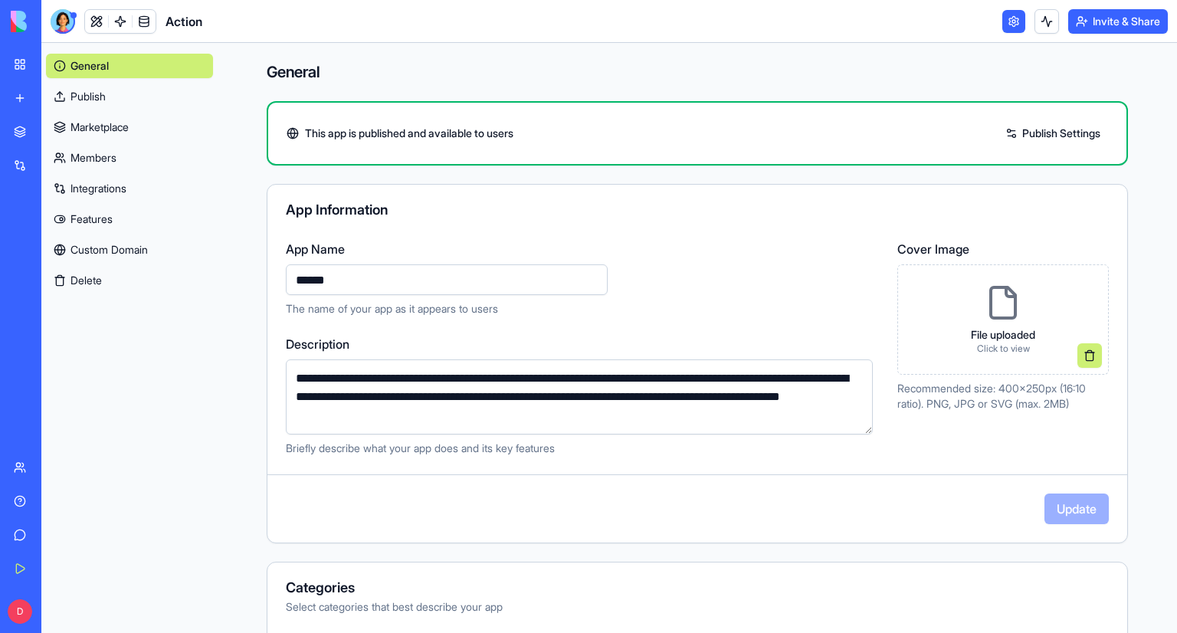
click at [20, 65] on link "My Workspace" at bounding box center [35, 64] width 61 height 31
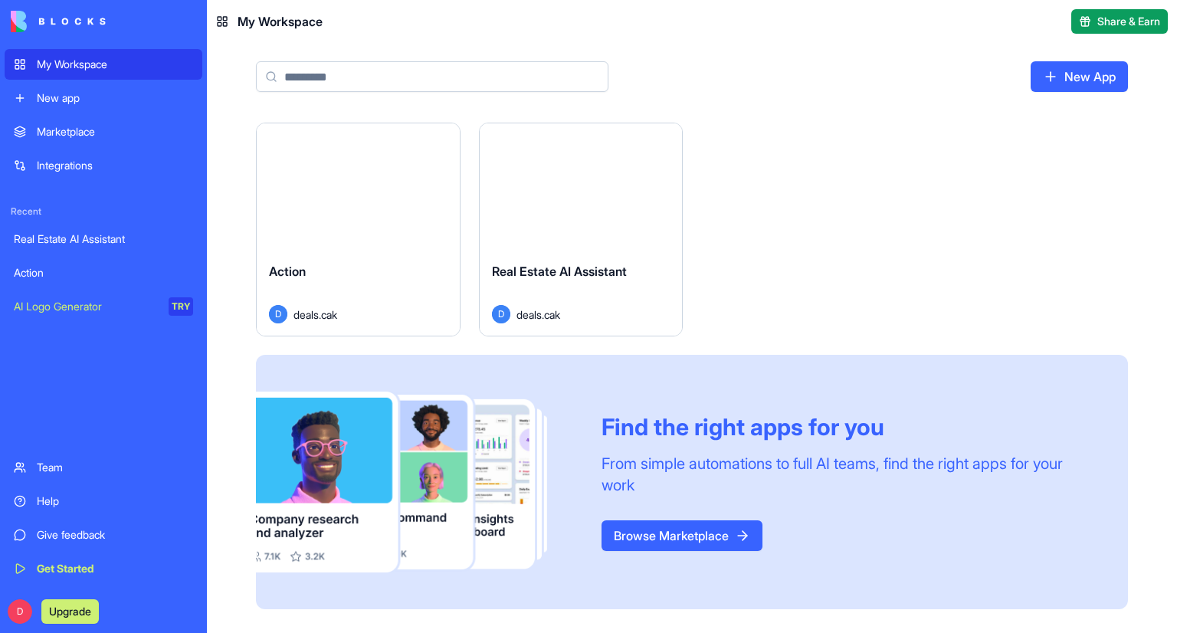
click at [75, 244] on div "Real Estate AI Assistant" at bounding box center [103, 238] width 179 height 15
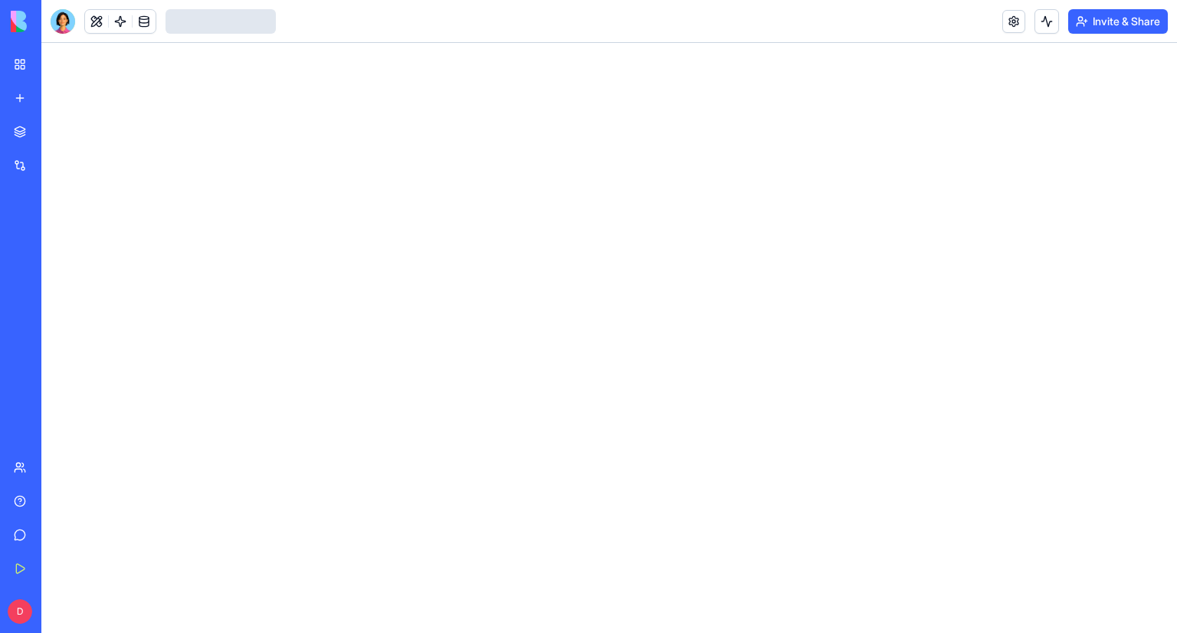
click at [57, 280] on div "Action" at bounding box center [35, 272] width 43 height 15
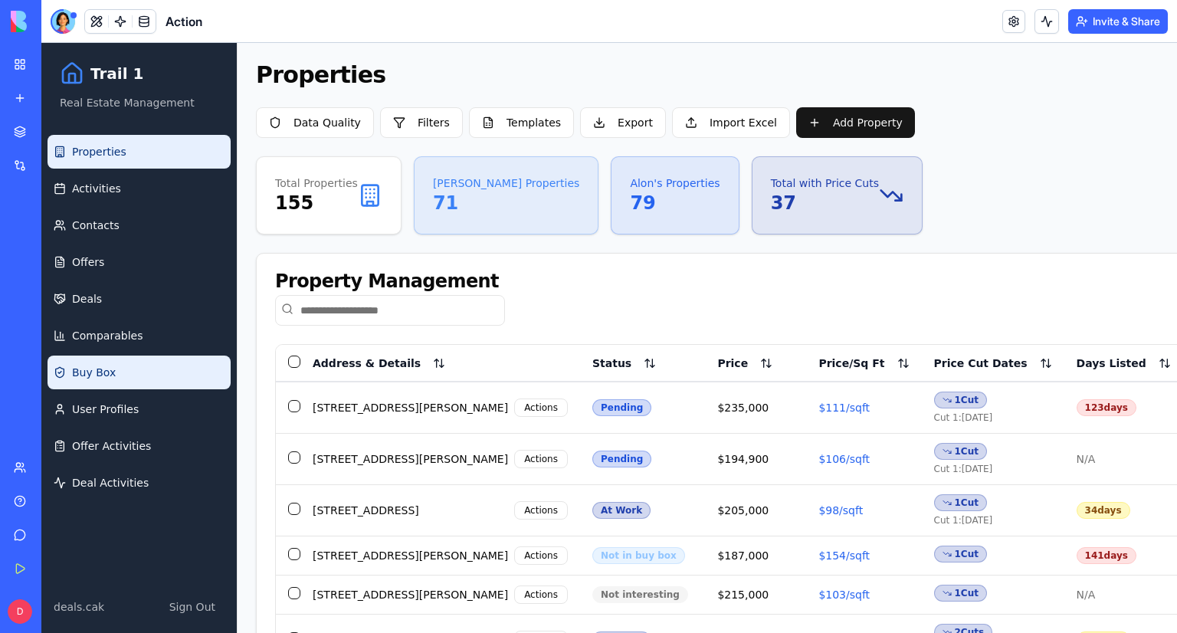
click at [148, 376] on link "Buy Box" at bounding box center [139, 373] width 183 height 34
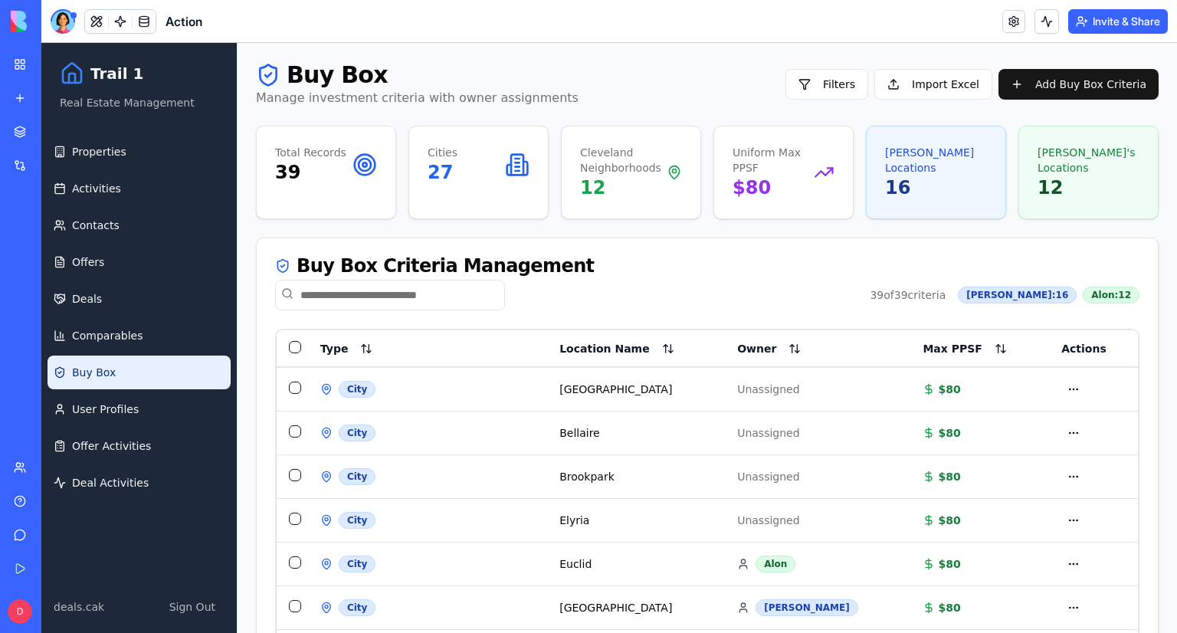
drag, startPoint x: 578, startPoint y: 290, endPoint x: 484, endPoint y: 349, distance: 111.2
drag, startPoint x: 983, startPoint y: 599, endPoint x: 333, endPoint y: 379, distance: 686.8
copy table "Type Location Name Owner Max PPSF Actions"
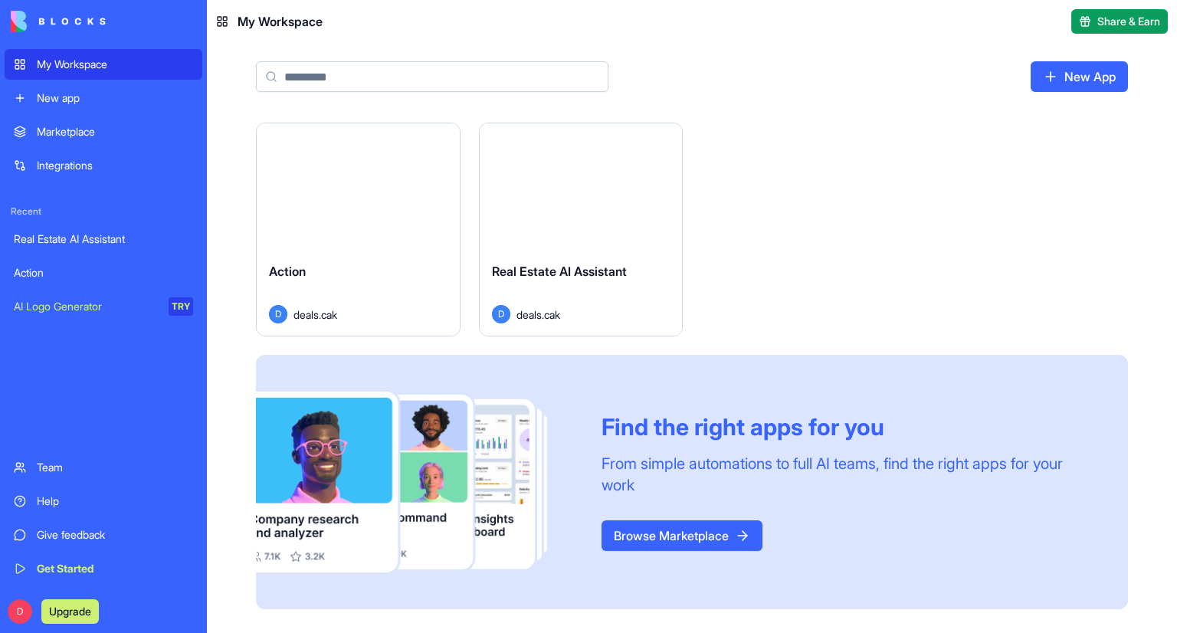
click at [67, 283] on link "Action" at bounding box center [104, 273] width 198 height 31
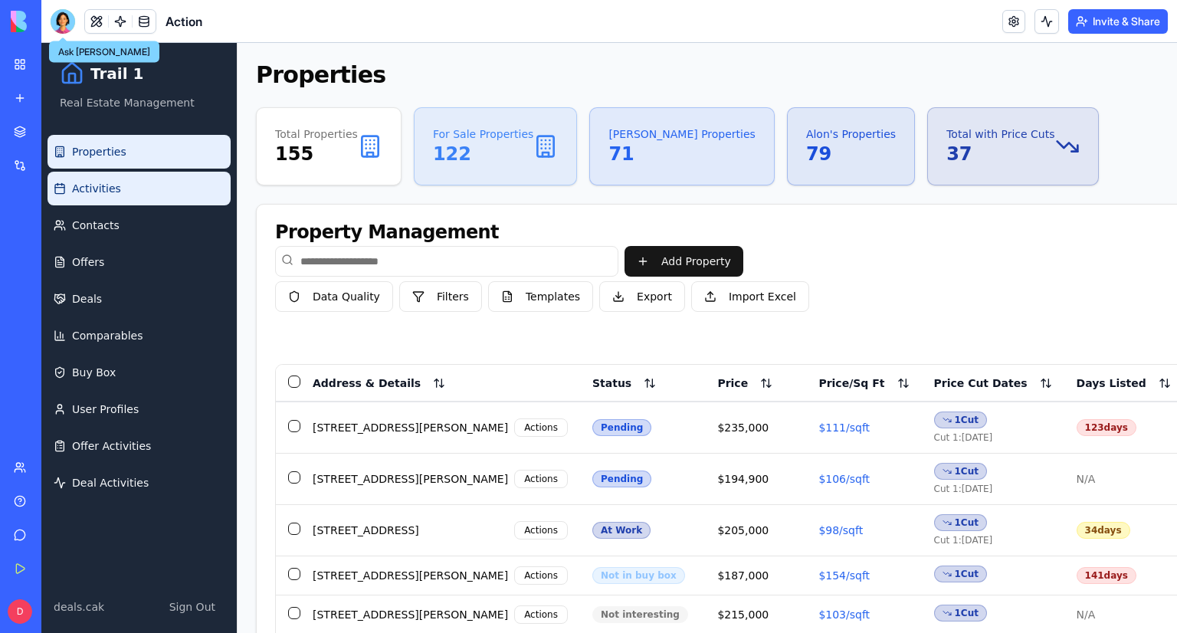
click at [169, 185] on link "Activities" at bounding box center [139, 189] width 183 height 34
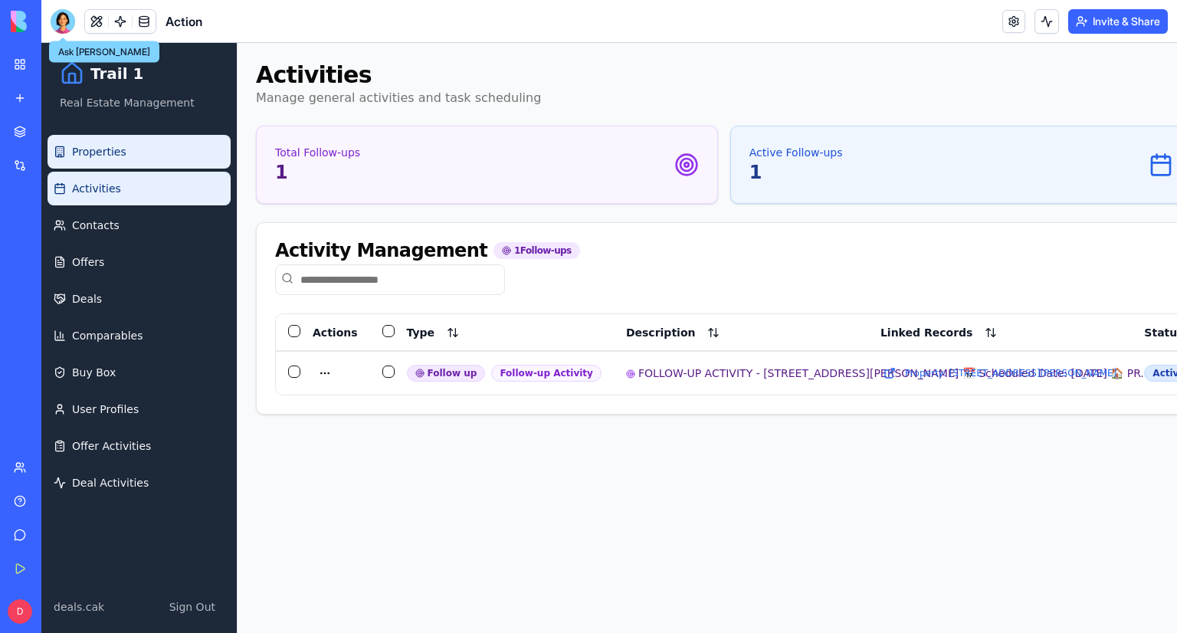
click at [166, 155] on link "Properties" at bounding box center [139, 152] width 183 height 34
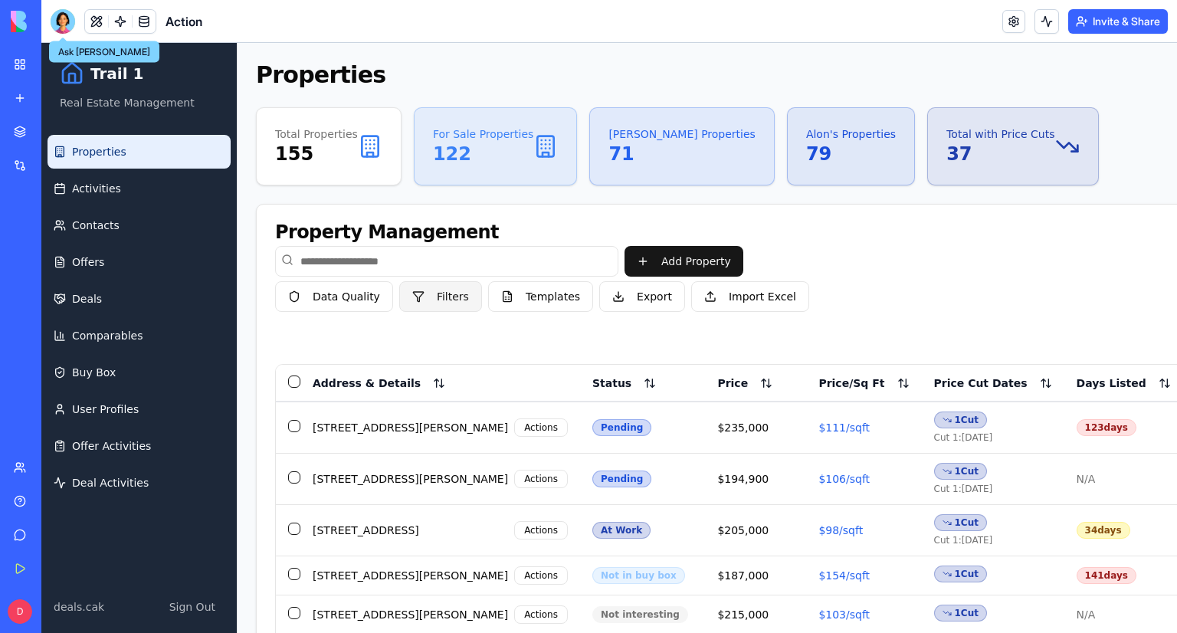
click at [445, 304] on button "Filters" at bounding box center [440, 296] width 83 height 31
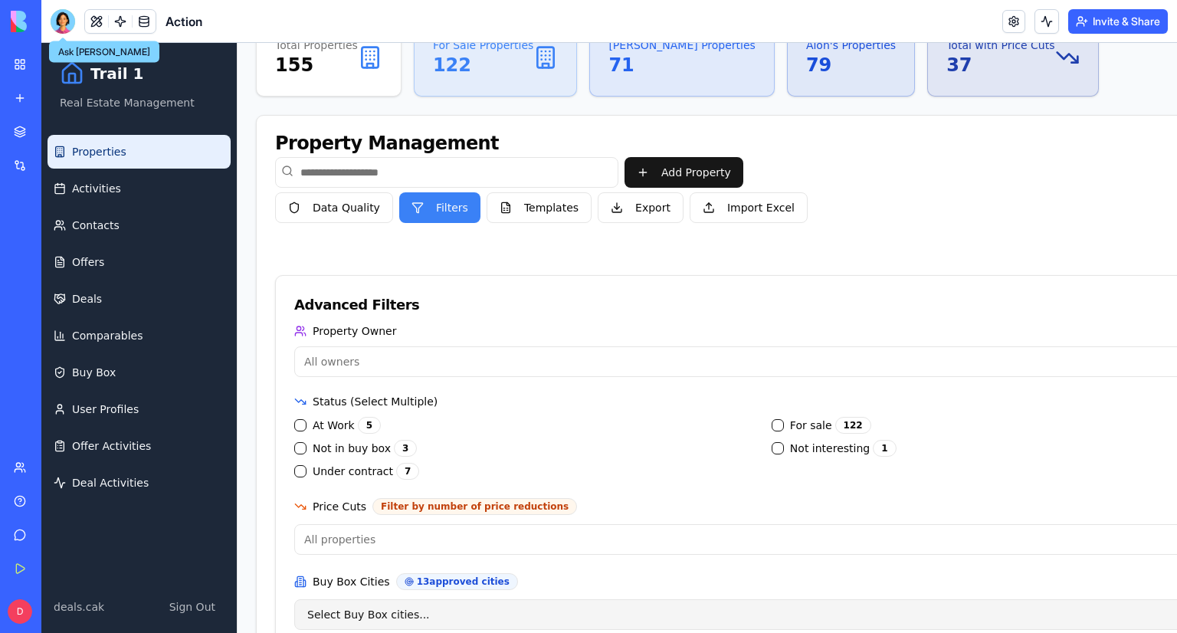
scroll to position [77, 0]
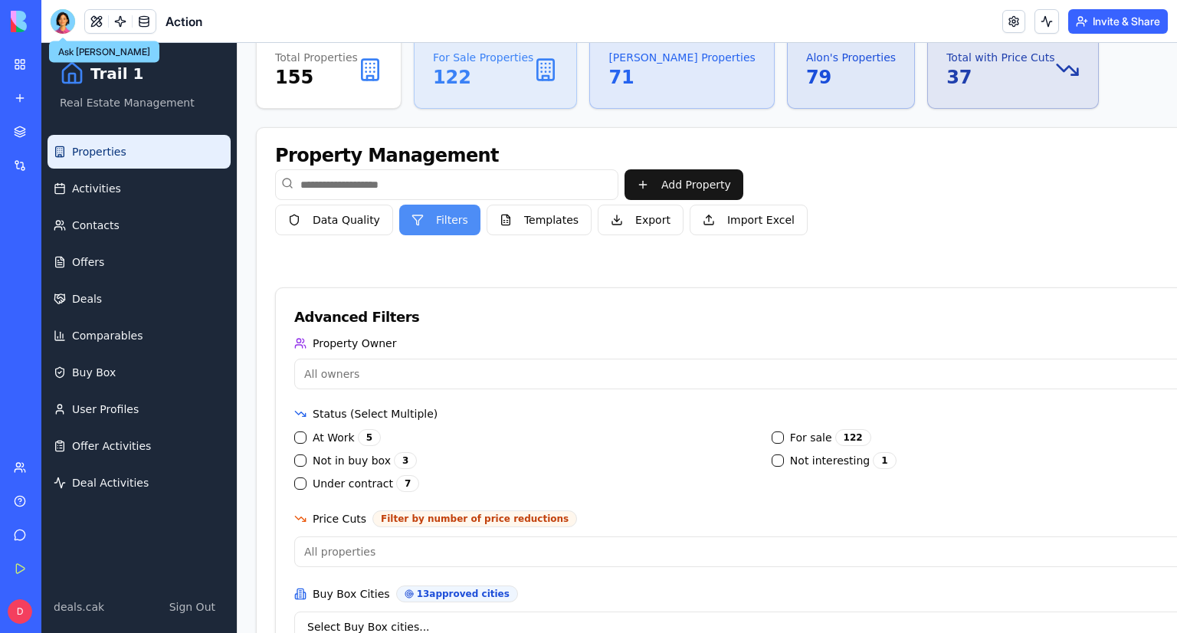
click at [440, 223] on button "Filters" at bounding box center [439, 220] width 81 height 31
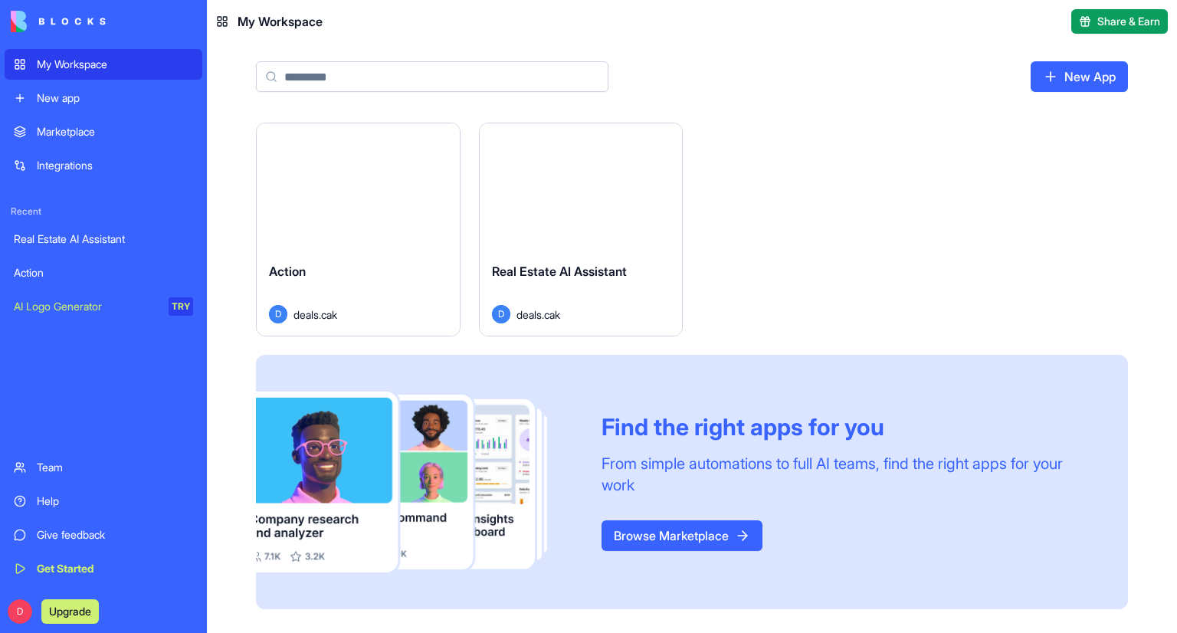
click at [376, 213] on div "Launch" at bounding box center [358, 186] width 203 height 126
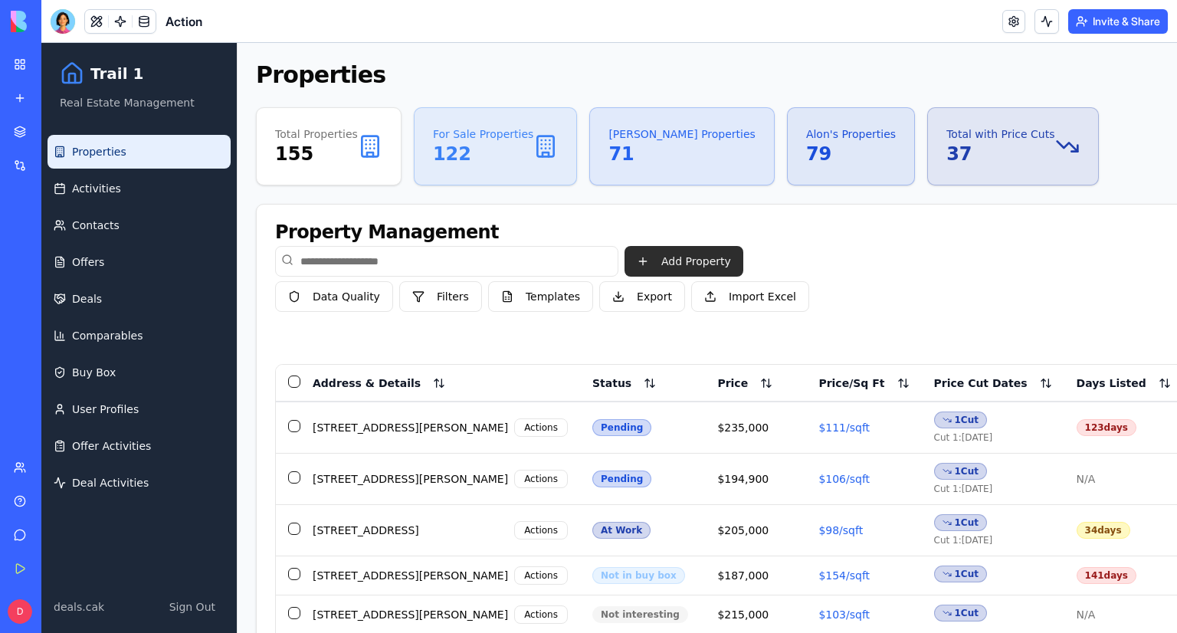
click at [677, 255] on button "Add Property" at bounding box center [684, 261] width 119 height 31
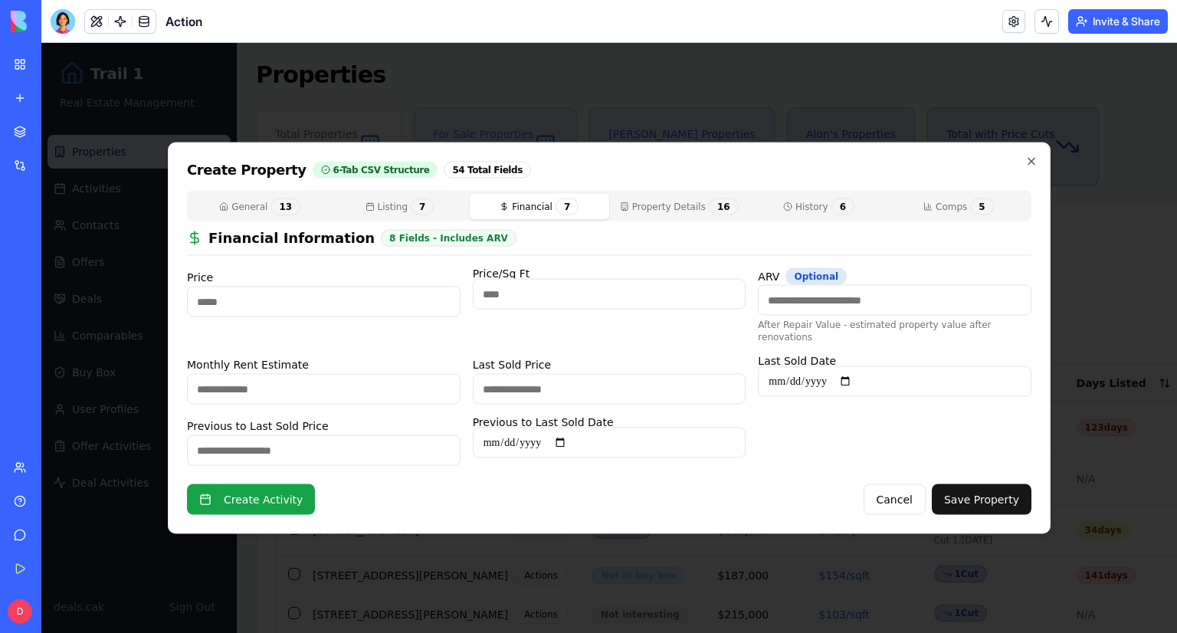
click at [531, 220] on button "Financial 7" at bounding box center [539, 207] width 139 height 26
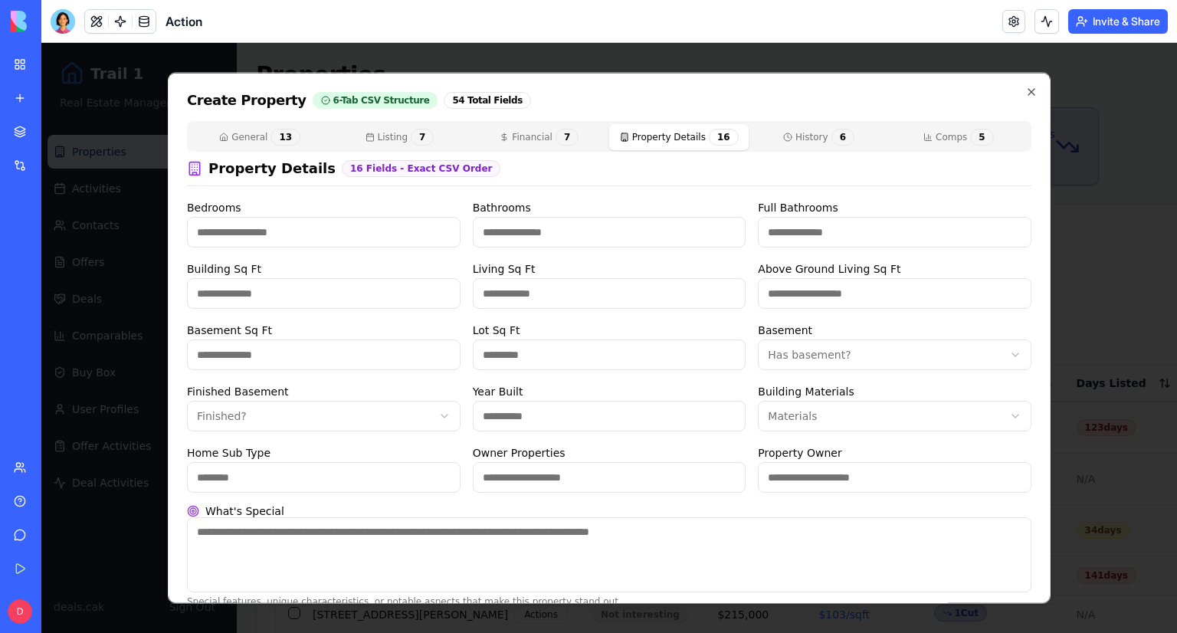
click at [648, 220] on div "General 13 Listing 7 Financial 7 Property Details 16 History 6 Comps 5 Property…" at bounding box center [609, 364] width 845 height 487
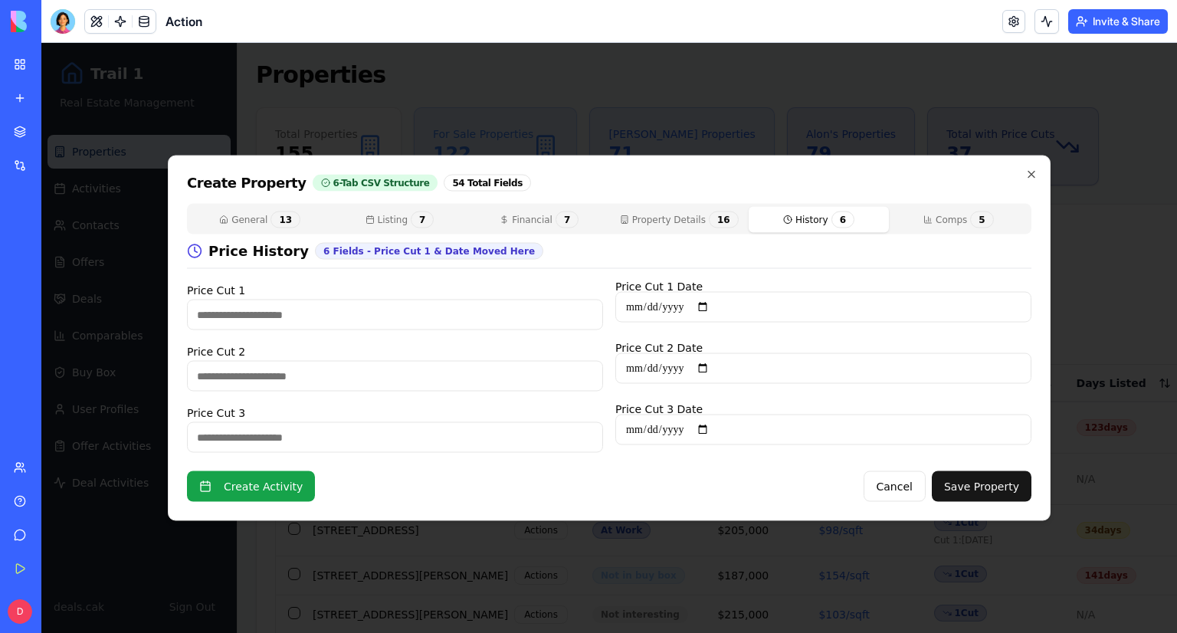
click at [774, 210] on button "History 6" at bounding box center [818, 220] width 139 height 26
click at [942, 228] on div "General 13 Listing 7 Financial 7 Property Details 16 History 6 Comps 5" at bounding box center [609, 219] width 845 height 31
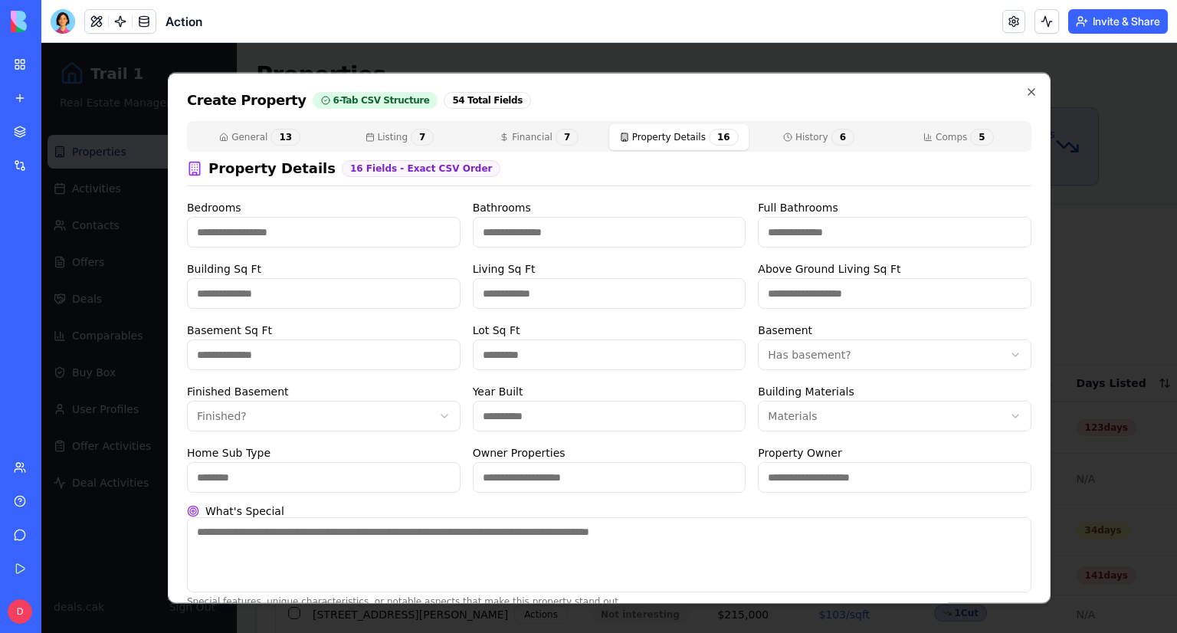
click at [696, 246] on div "General 13 Listing 7 Financial 7 Property Details 16 History 6 Comps 5 Property…" at bounding box center [609, 364] width 845 height 487
click at [257, 132] on button "General 13" at bounding box center [259, 137] width 139 height 26
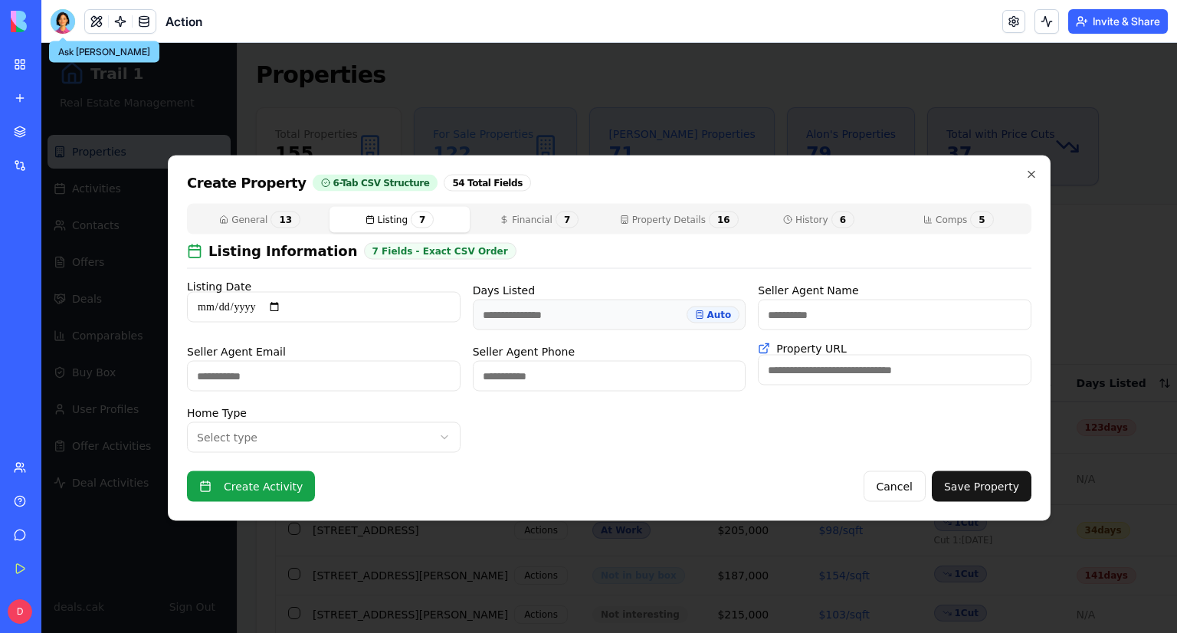
click at [510, 214] on button "Financial 7" at bounding box center [539, 220] width 139 height 26
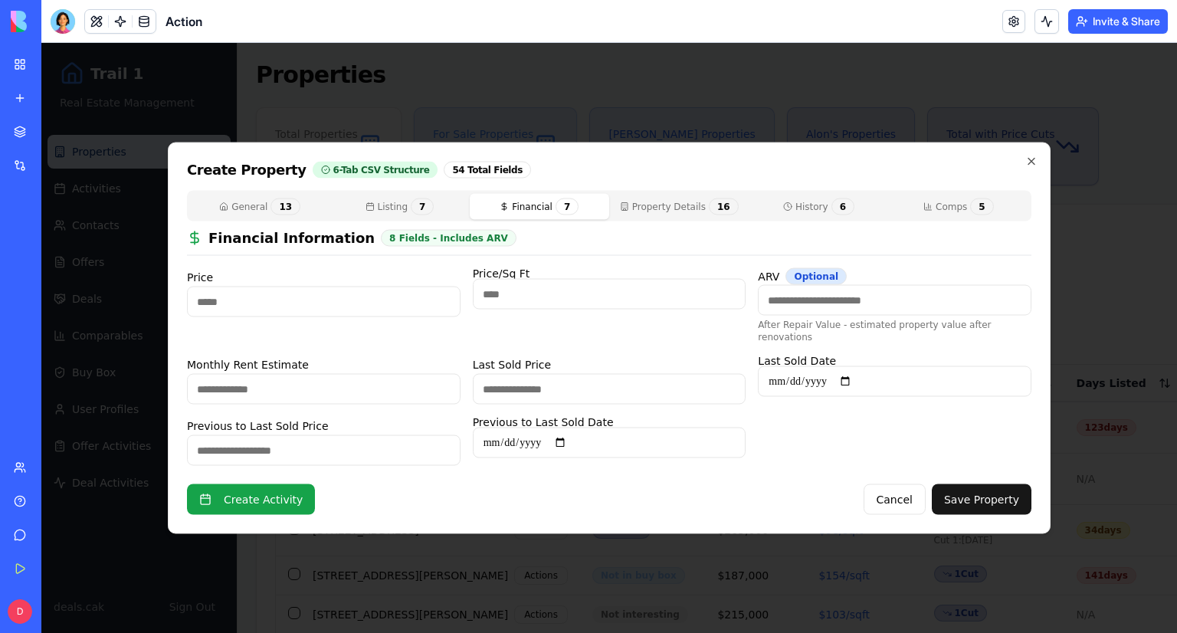
click at [671, 215] on div "General 13 Listing 7 Financial 7 Property Details 16 History 6 Comps 5 Financia…" at bounding box center [609, 328] width 845 height 275
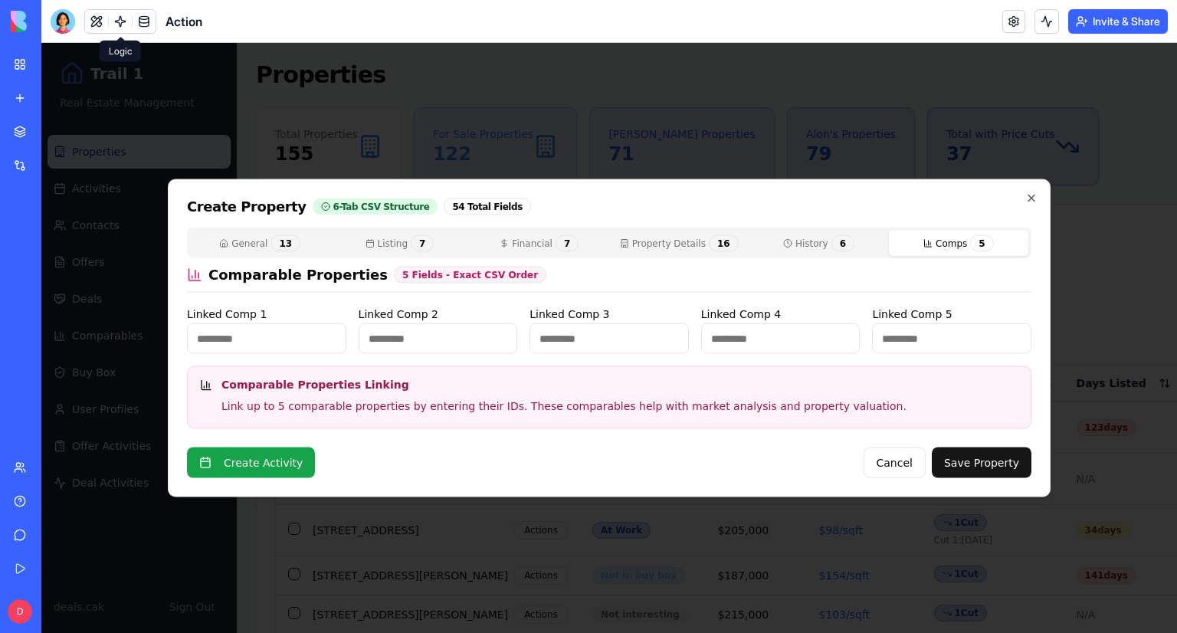
click at [947, 220] on div "Create Property 6-Tab CSV Structure 54 Total Fields General 13 Listing 7 Financ…" at bounding box center [609, 338] width 883 height 318
click at [1043, 121] on div at bounding box center [609, 338] width 1136 height 590
